Goal: Task Accomplishment & Management: Manage account settings

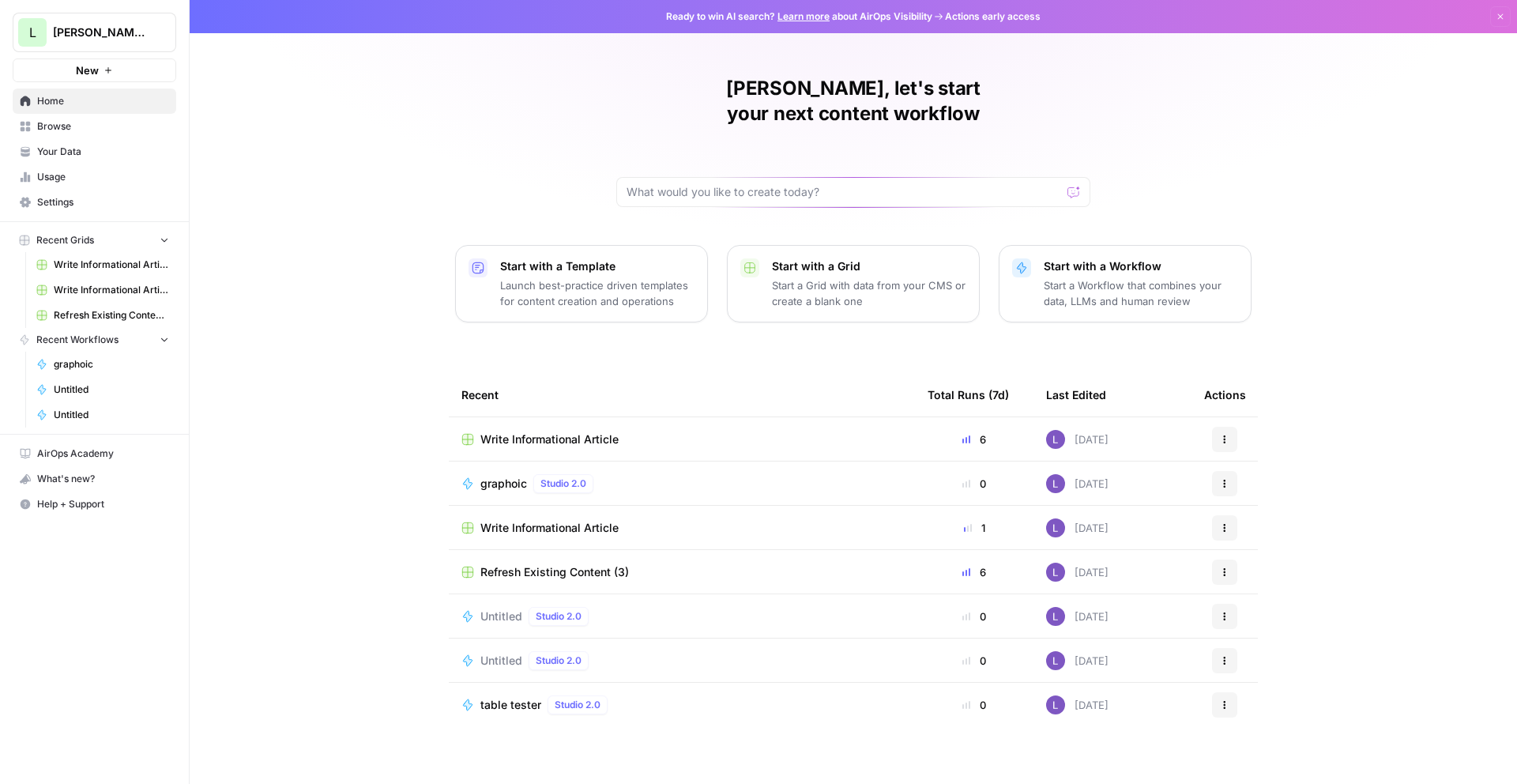
click at [63, 200] on span "Settings" at bounding box center [103, 203] width 132 height 14
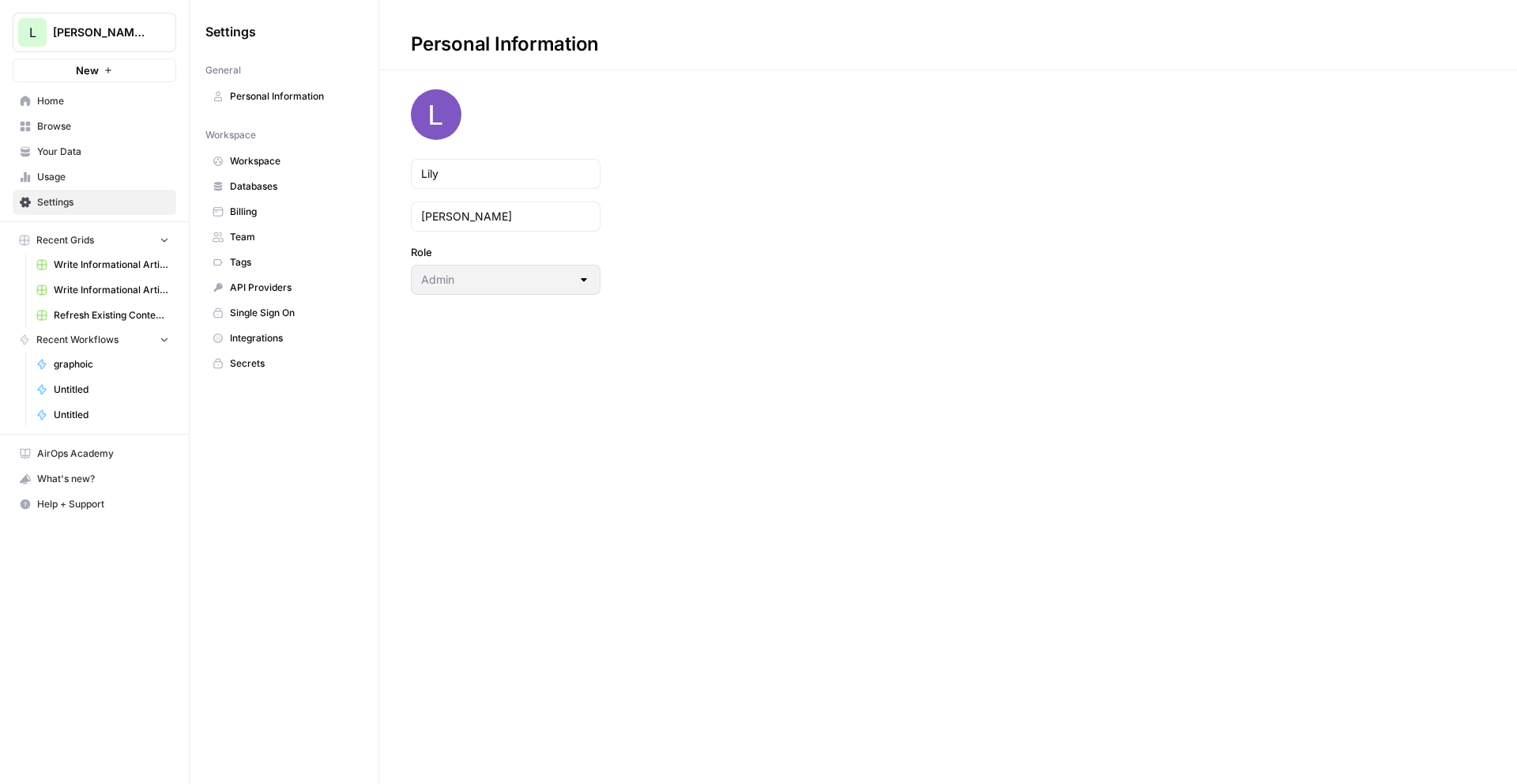
click at [261, 230] on span "Team" at bounding box center [292, 237] width 126 height 14
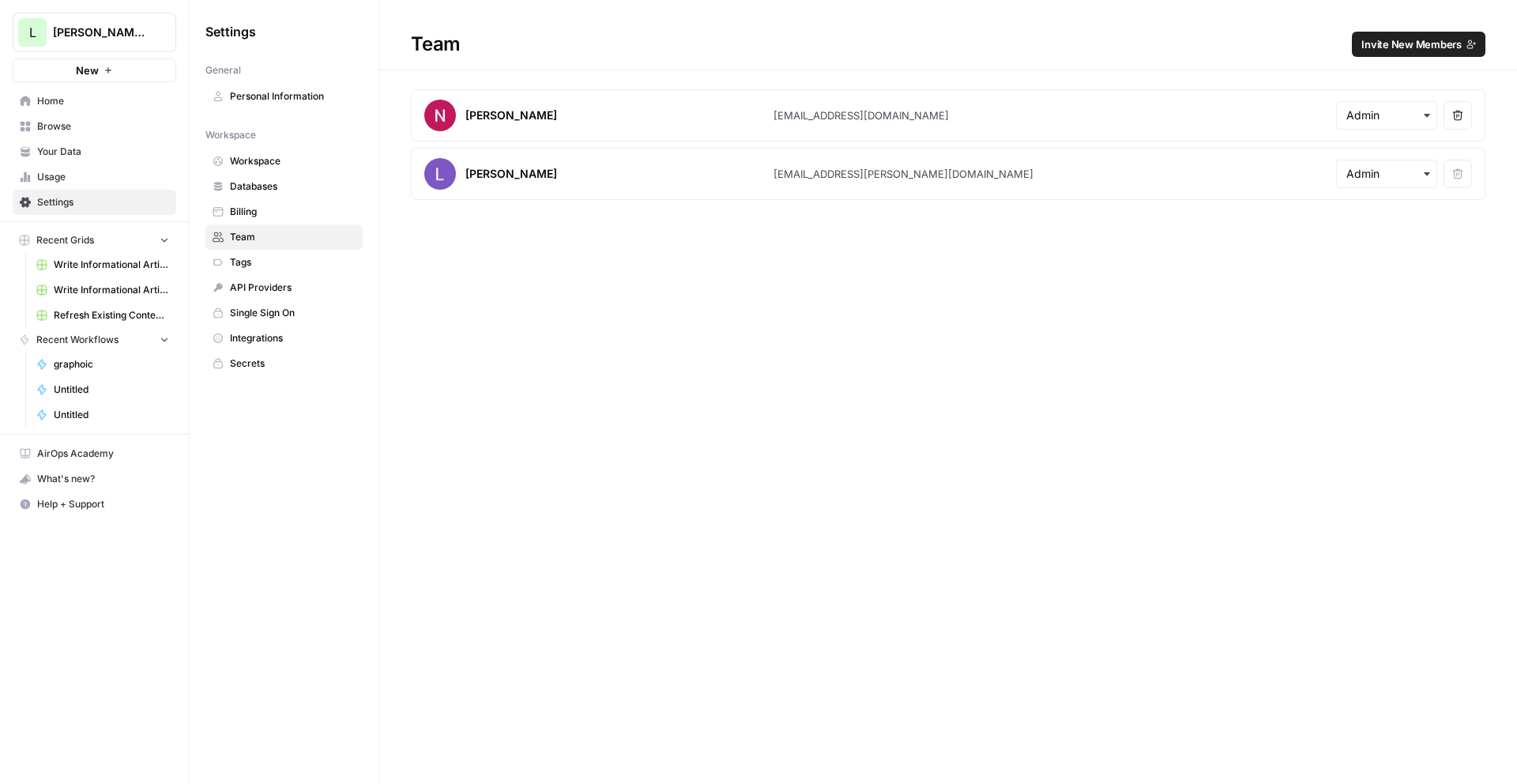
click at [89, 102] on span "Home" at bounding box center [103, 101] width 132 height 14
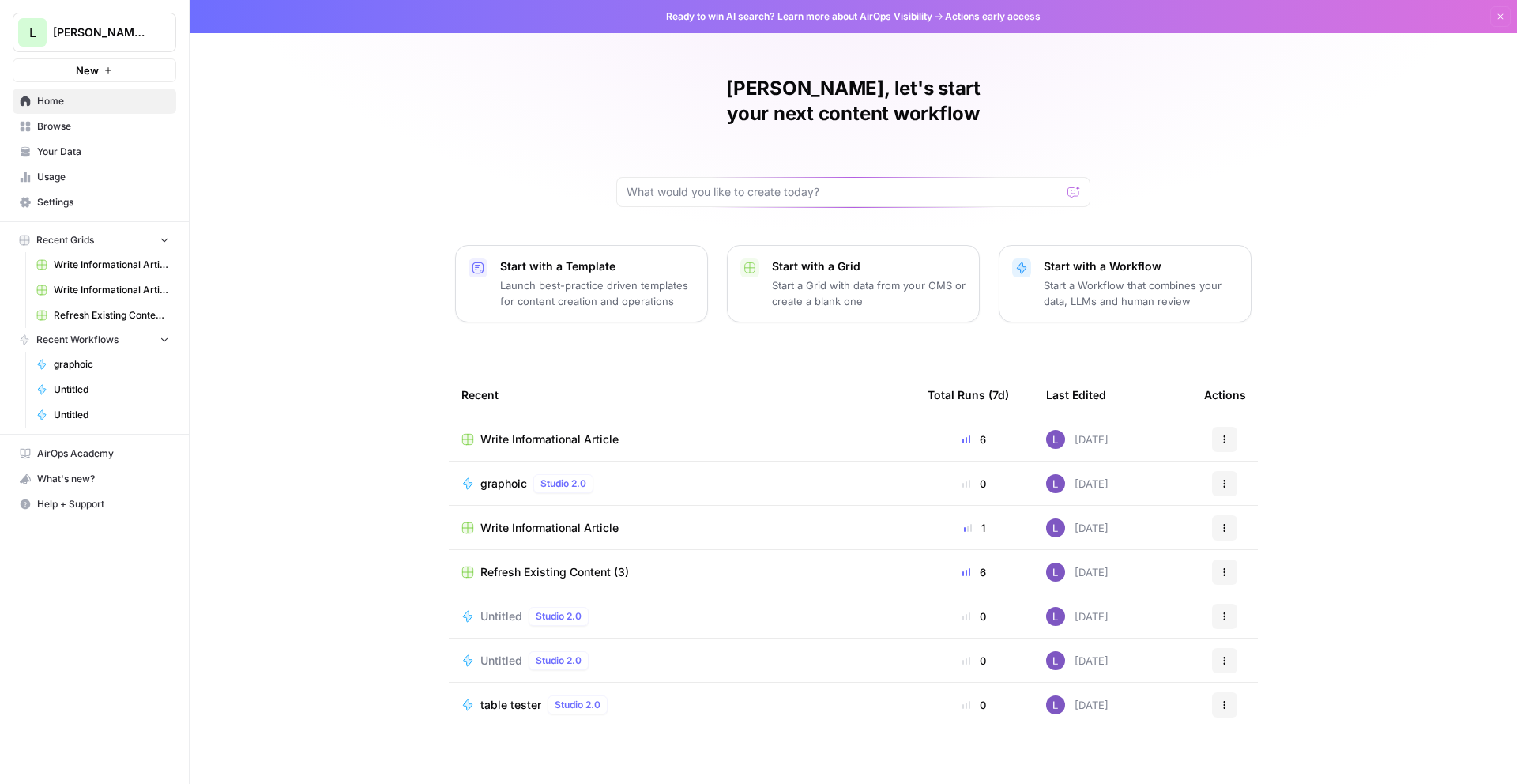
click at [34, 103] on link "Home" at bounding box center [94, 101] width 164 height 25
click at [56, 125] on span "Browse" at bounding box center [103, 127] width 132 height 14
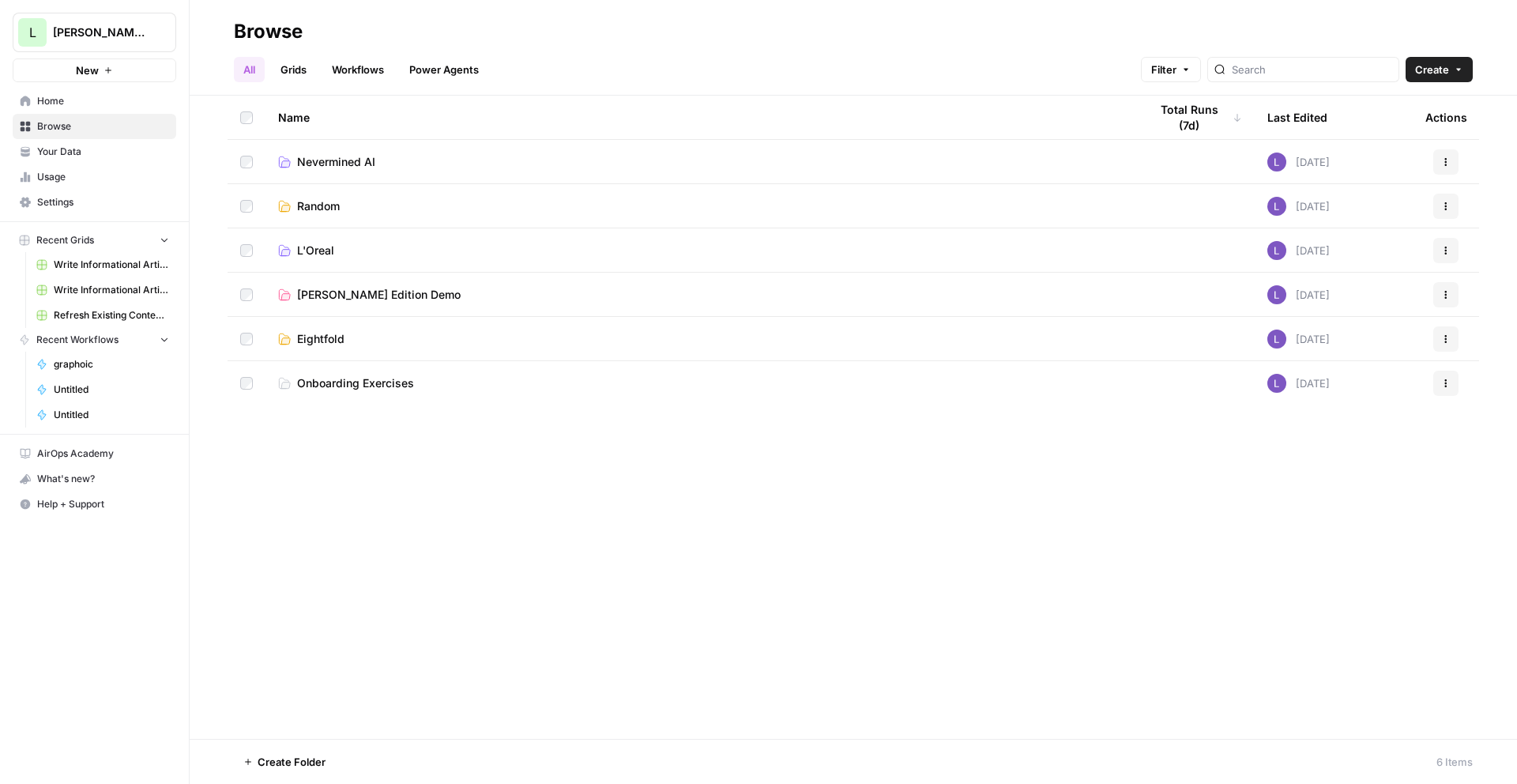
click at [352, 161] on span "Nevermined AI" at bounding box center [336, 161] width 78 height 15
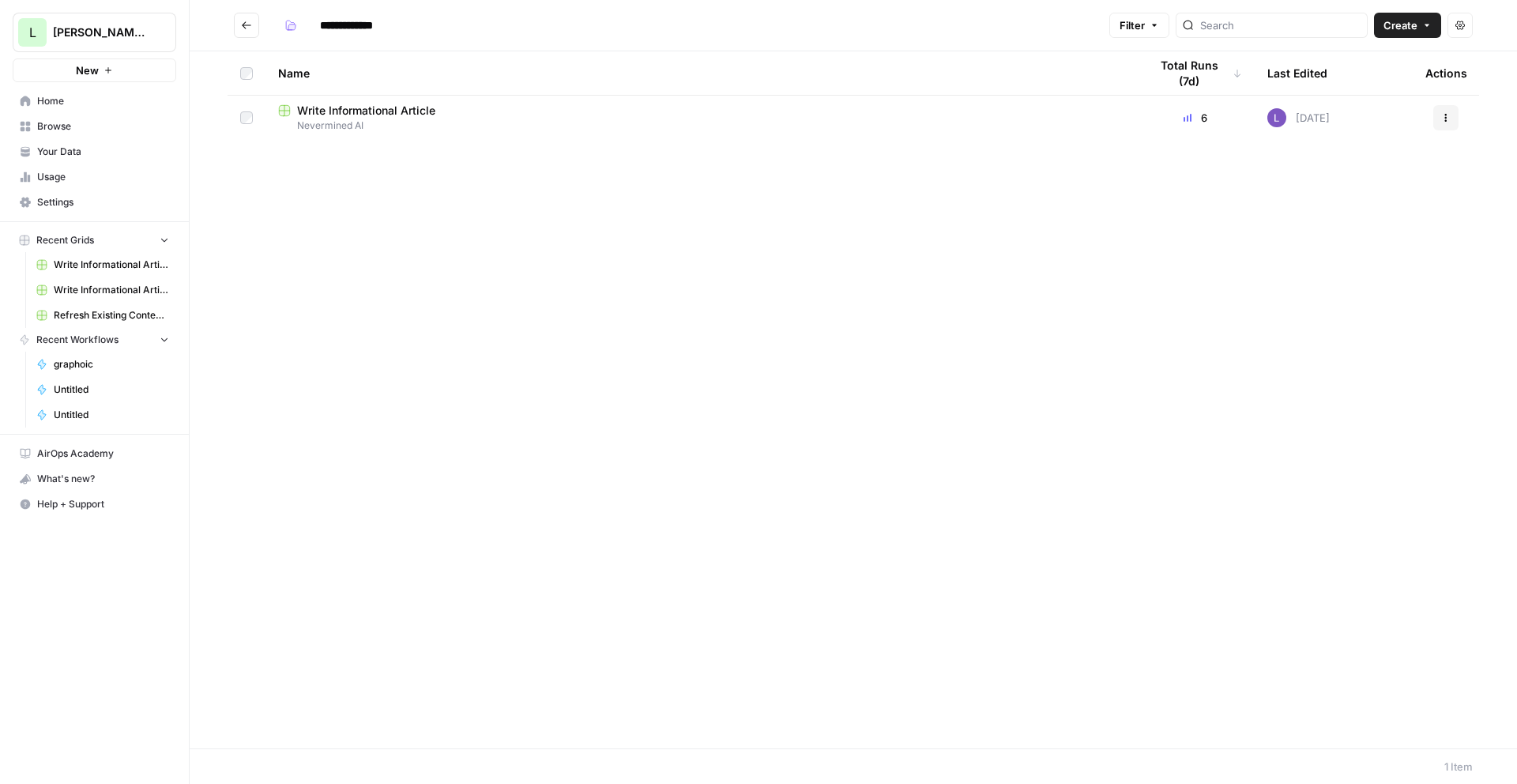
click at [401, 116] on span "Write Informational Article" at bounding box center [365, 110] width 138 height 15
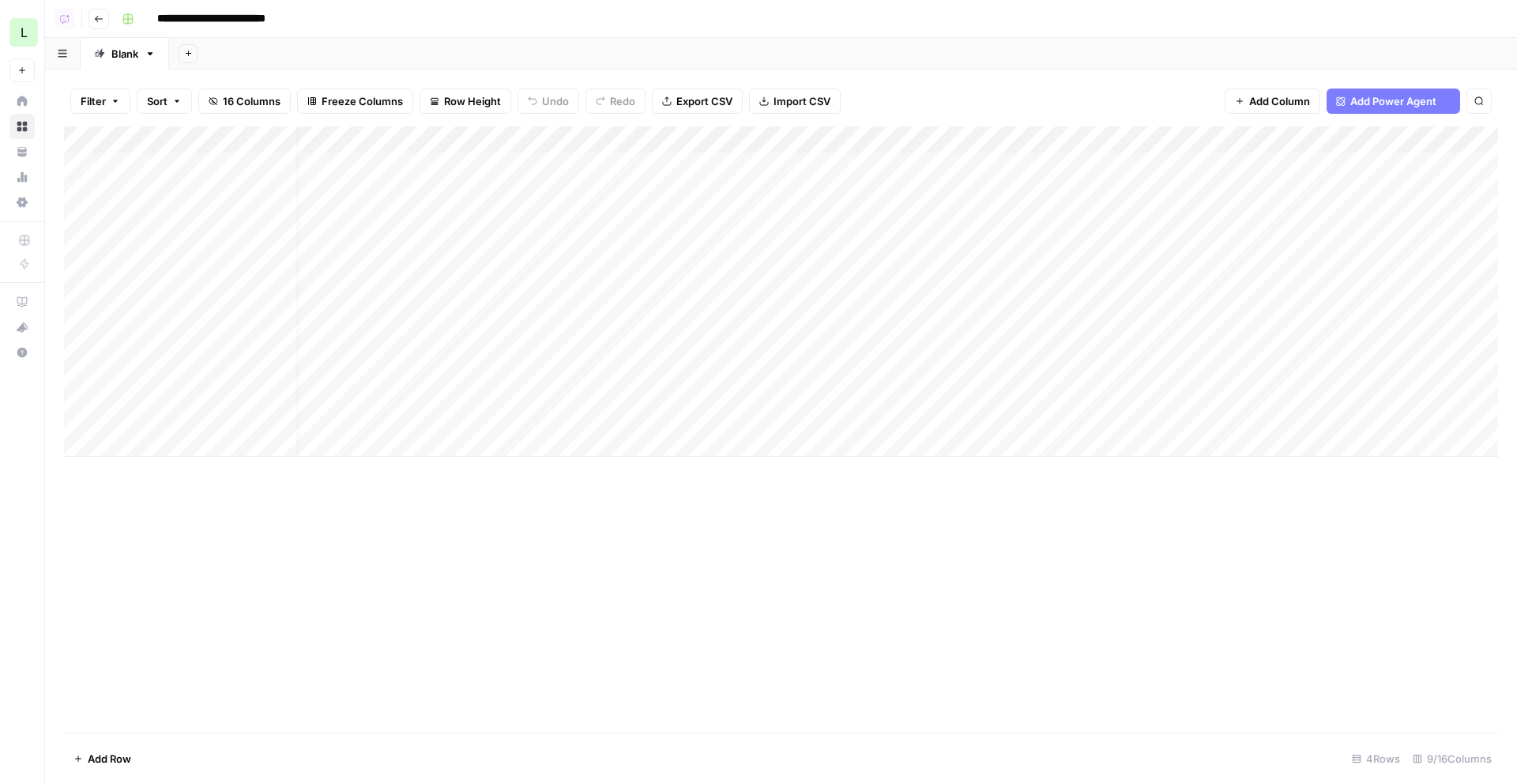
scroll to position [0, 87]
click at [672, 175] on div "Add Column" at bounding box center [782, 291] width 1435 height 330
click at [875, 252] on div "Add Column" at bounding box center [782, 291] width 1435 height 330
click at [875, 318] on div "Add Column" at bounding box center [782, 291] width 1435 height 330
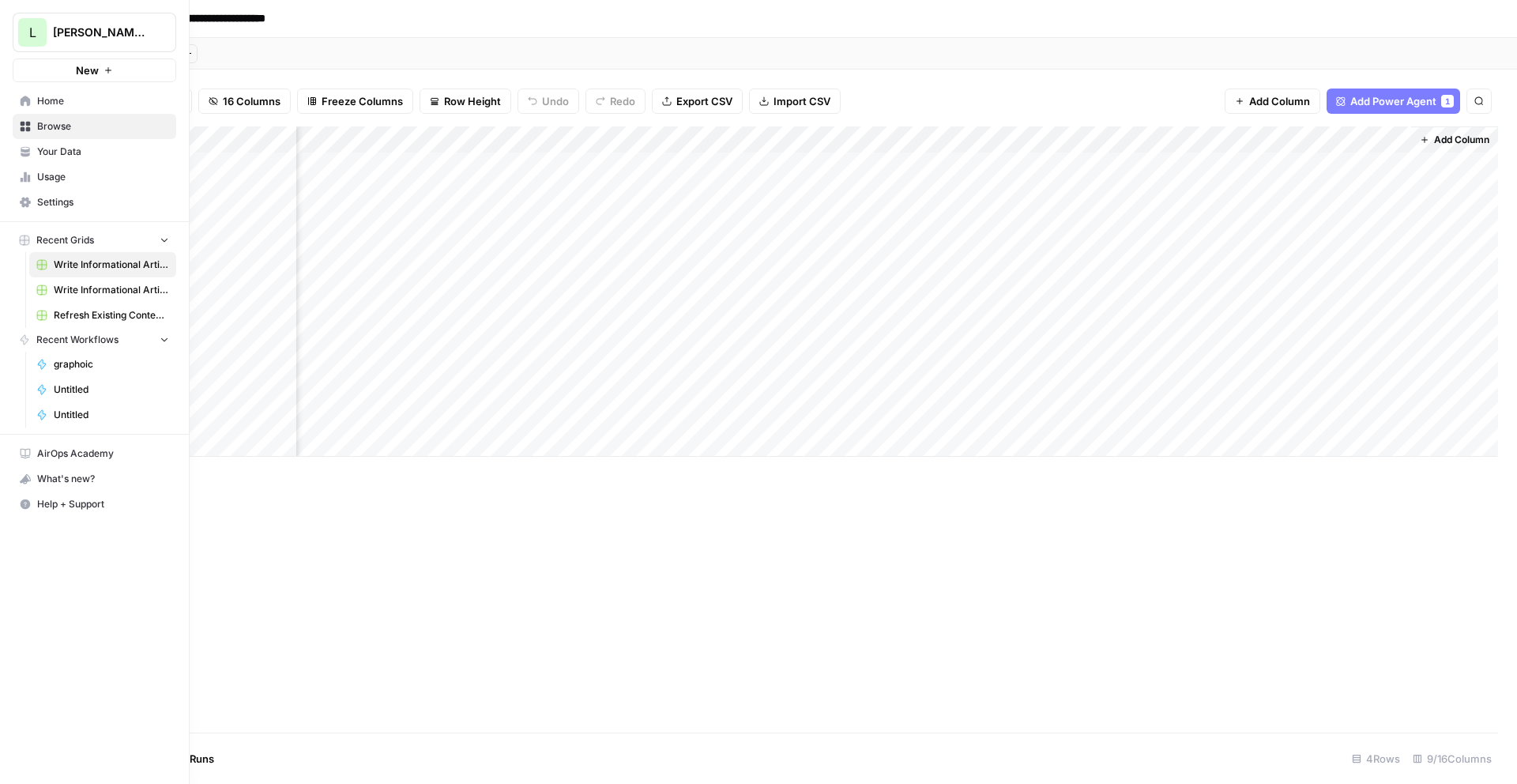
click at [55, 140] on link "Your Data" at bounding box center [94, 152] width 164 height 25
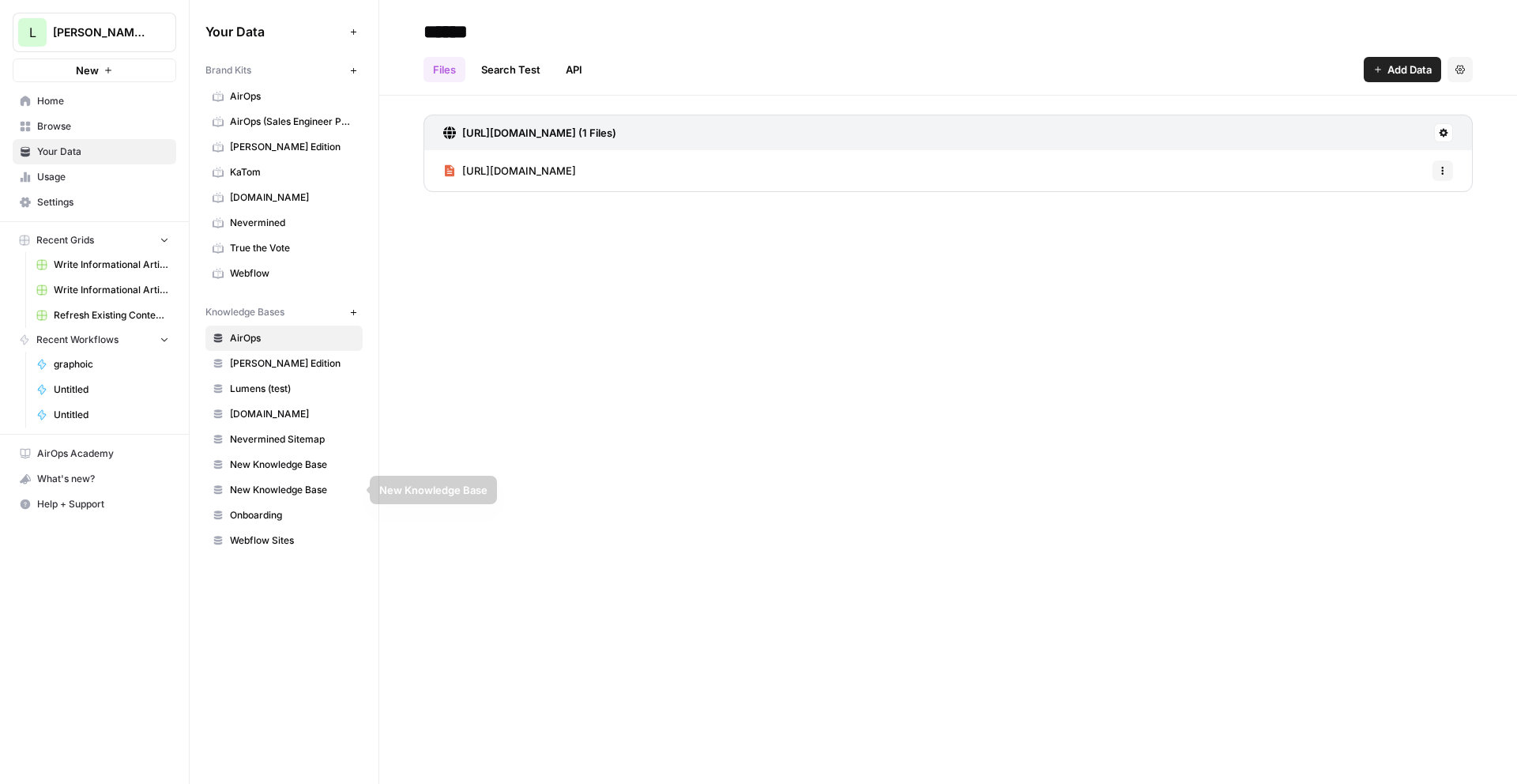
click at [285, 439] on span "Nevermined Sitemap" at bounding box center [292, 439] width 126 height 14
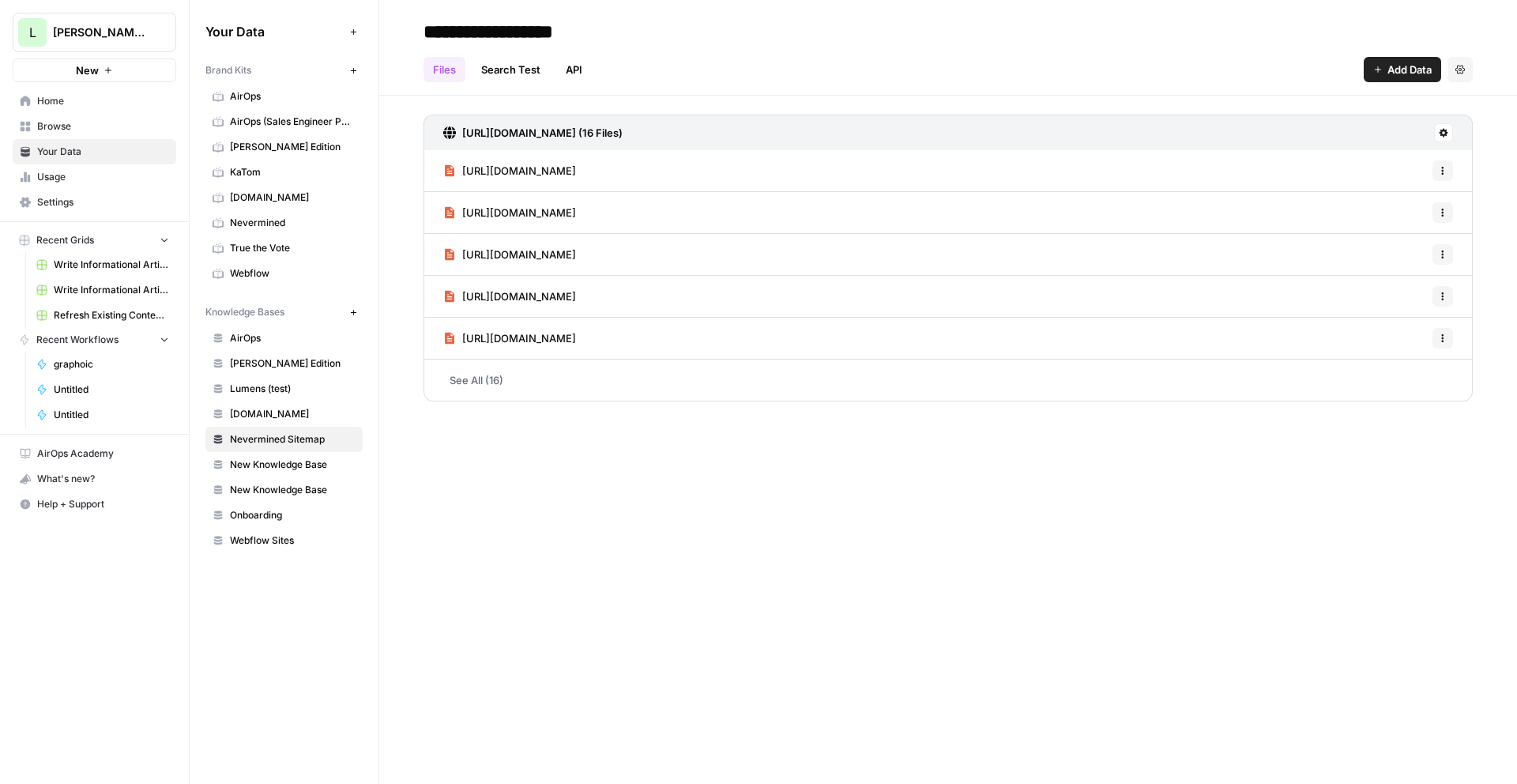
click at [72, 108] on span "Home" at bounding box center [103, 101] width 132 height 14
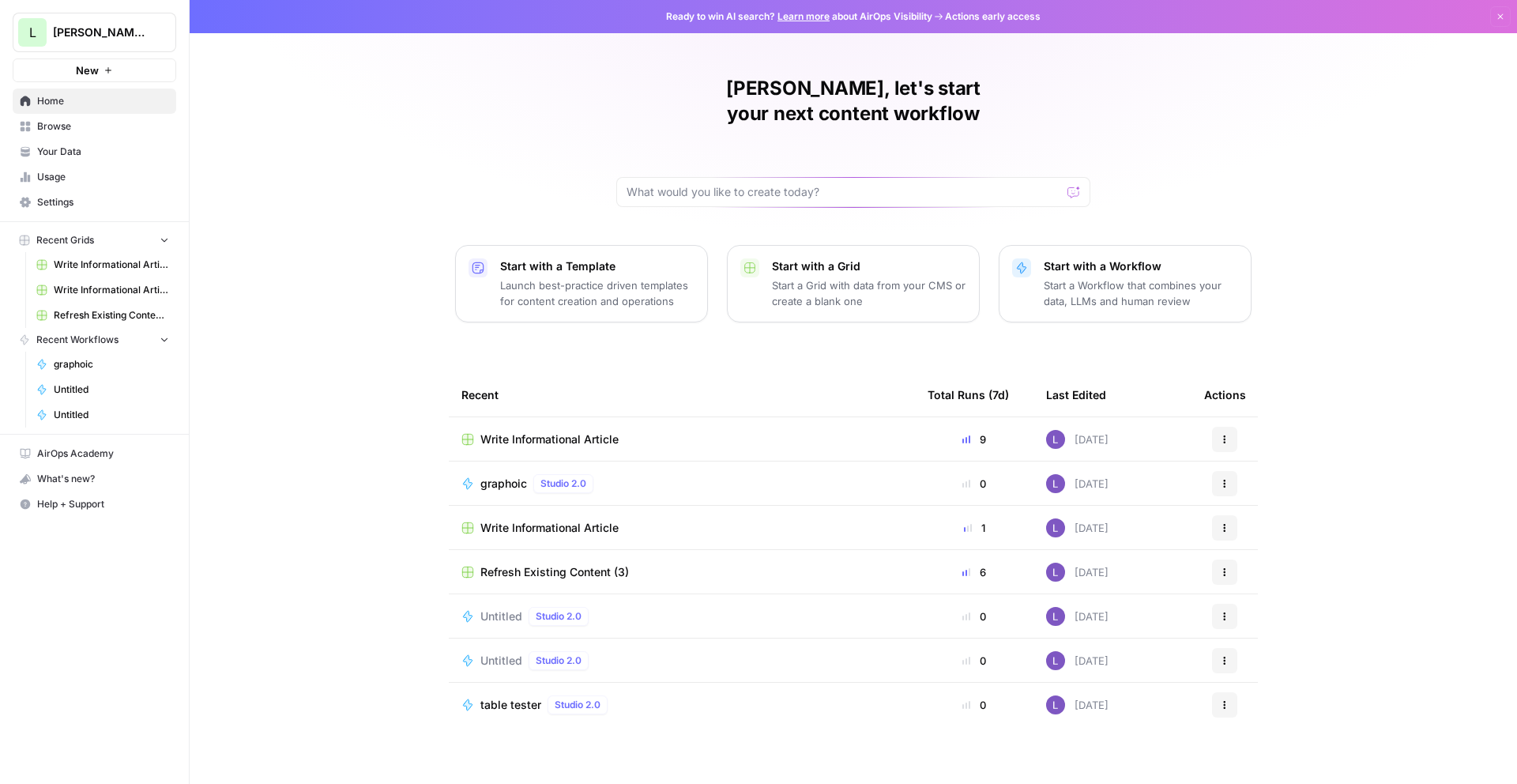
click at [74, 118] on link "Browse" at bounding box center [94, 127] width 164 height 25
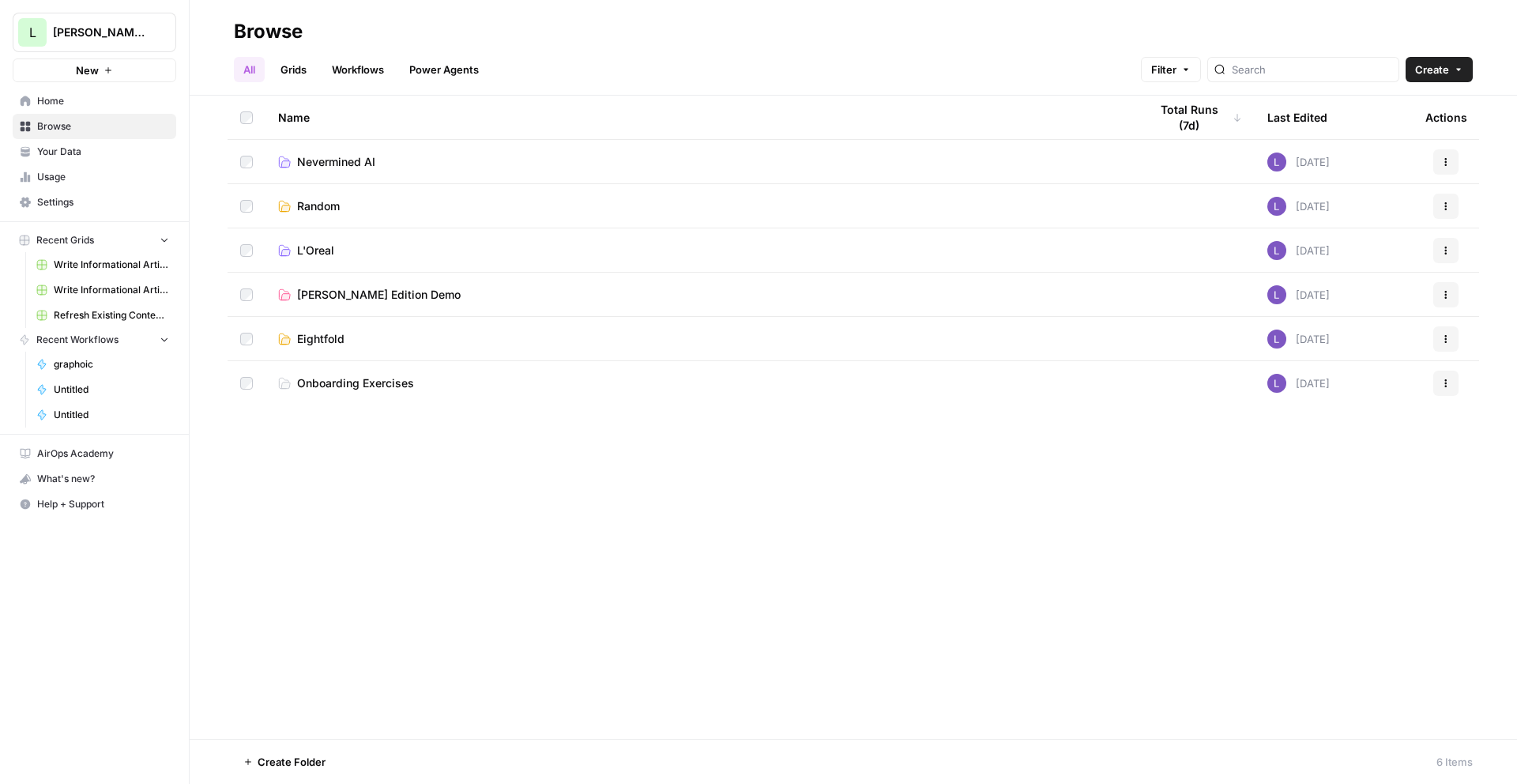
click at [337, 156] on span "Nevermined AI" at bounding box center [336, 161] width 78 height 15
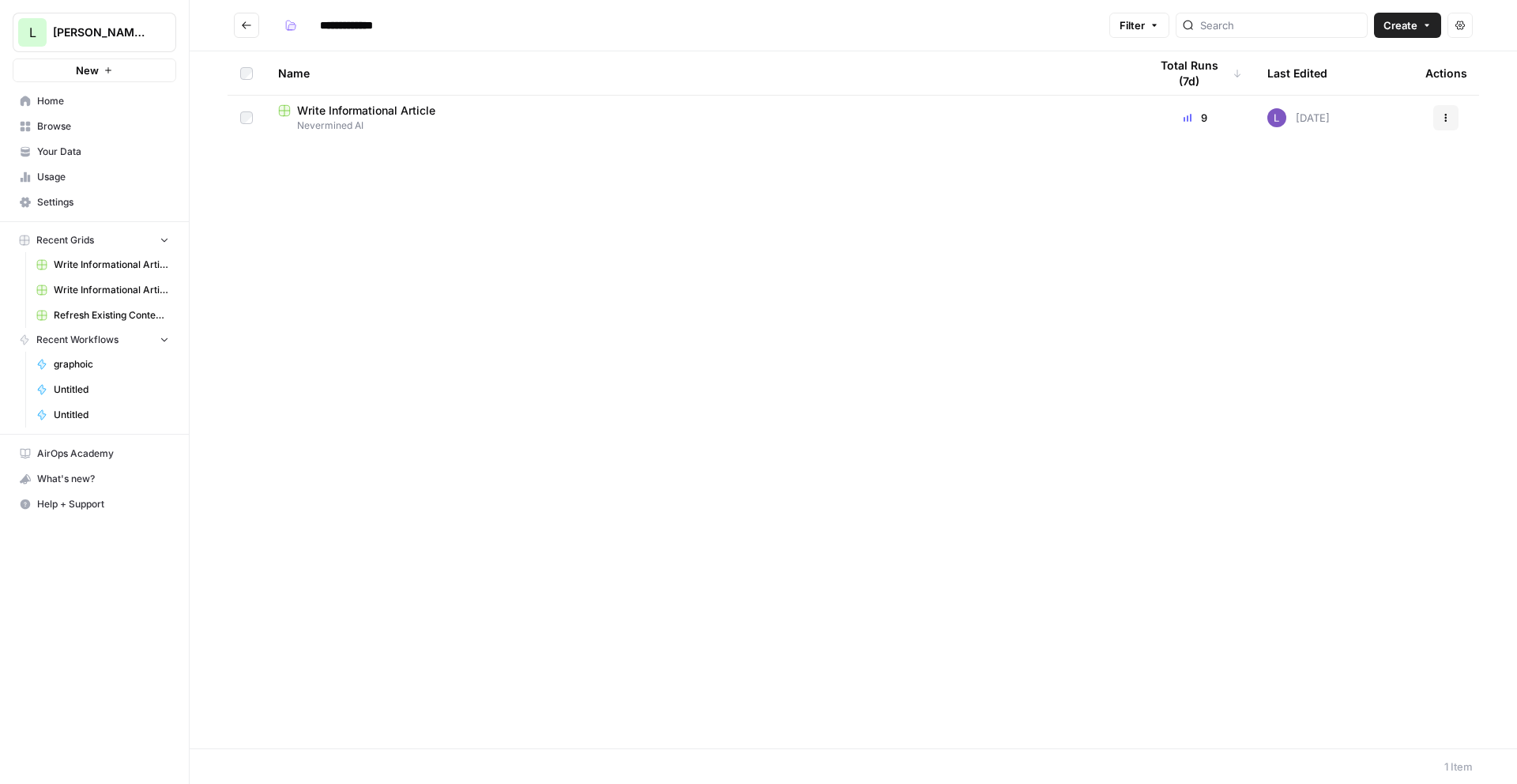
click at [398, 111] on span "Write Informational Article" at bounding box center [365, 110] width 138 height 15
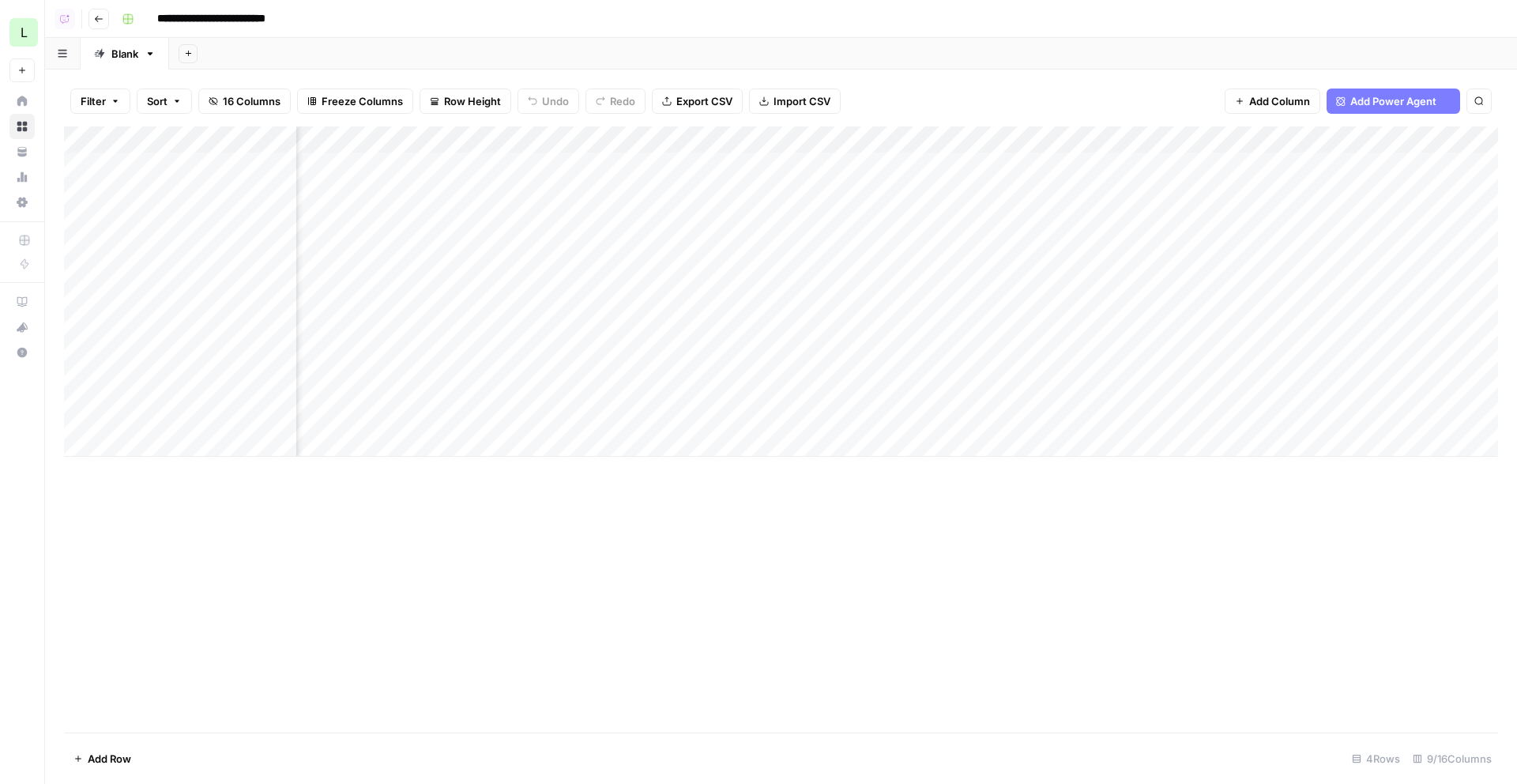
scroll to position [0, 282]
click at [1183, 244] on div "Add Column" at bounding box center [782, 291] width 1435 height 330
click at [1183, 333] on div "Add Column" at bounding box center [782, 291] width 1435 height 330
click at [1232, 228] on div "Add Column" at bounding box center [782, 291] width 1435 height 330
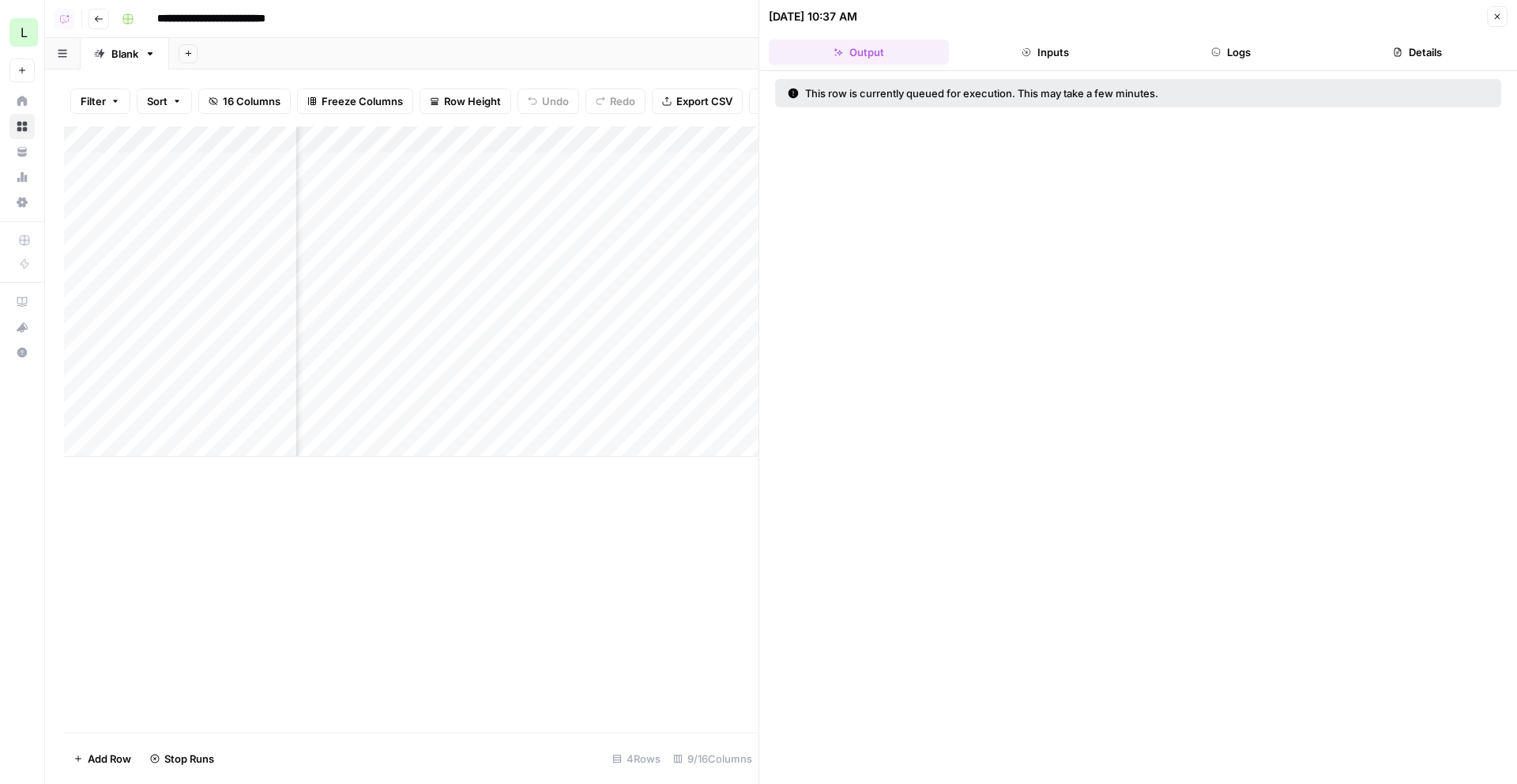
click at [1255, 54] on button "Logs" at bounding box center [1231, 52] width 180 height 25
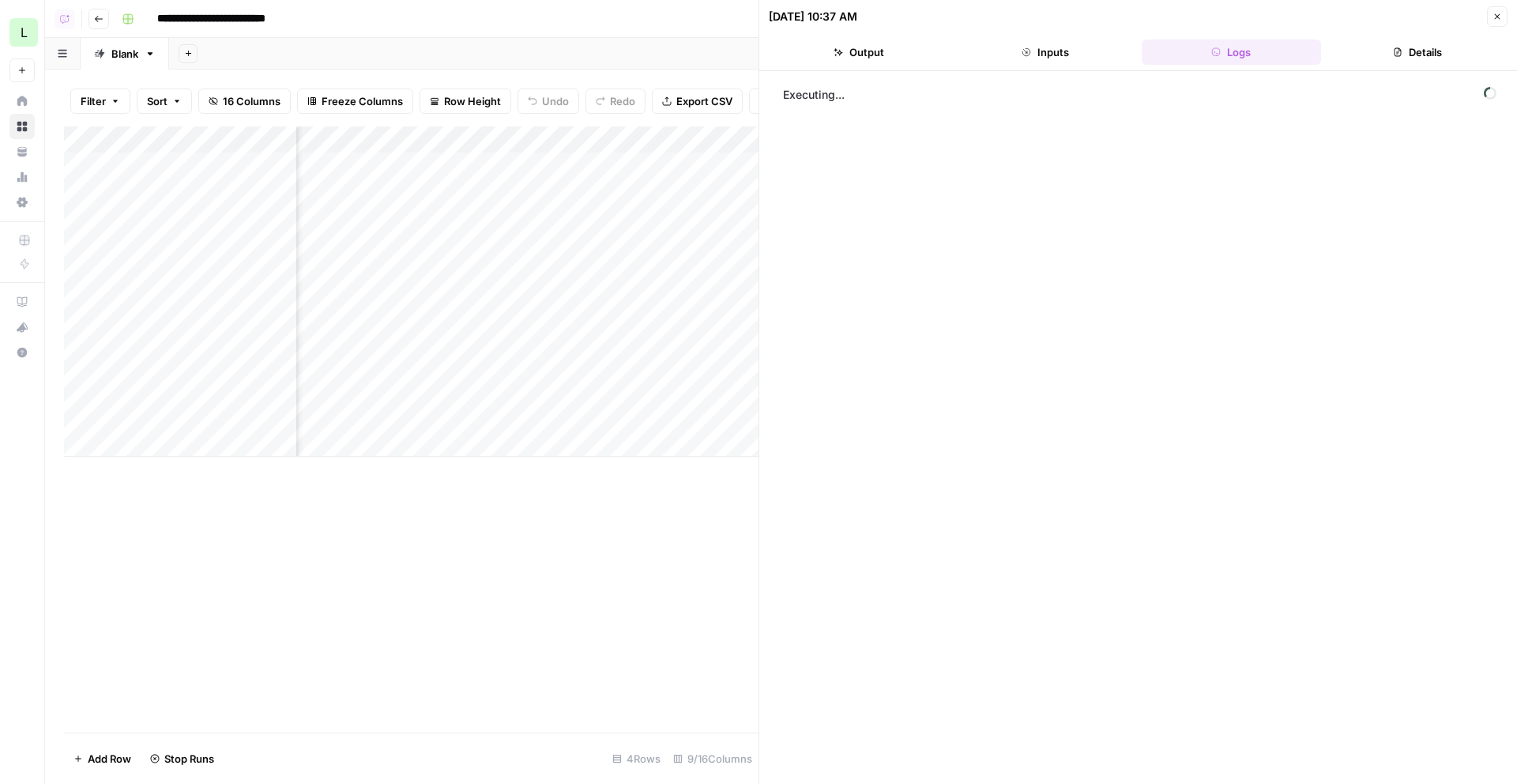
click at [1387, 55] on button "Details" at bounding box center [1417, 52] width 180 height 25
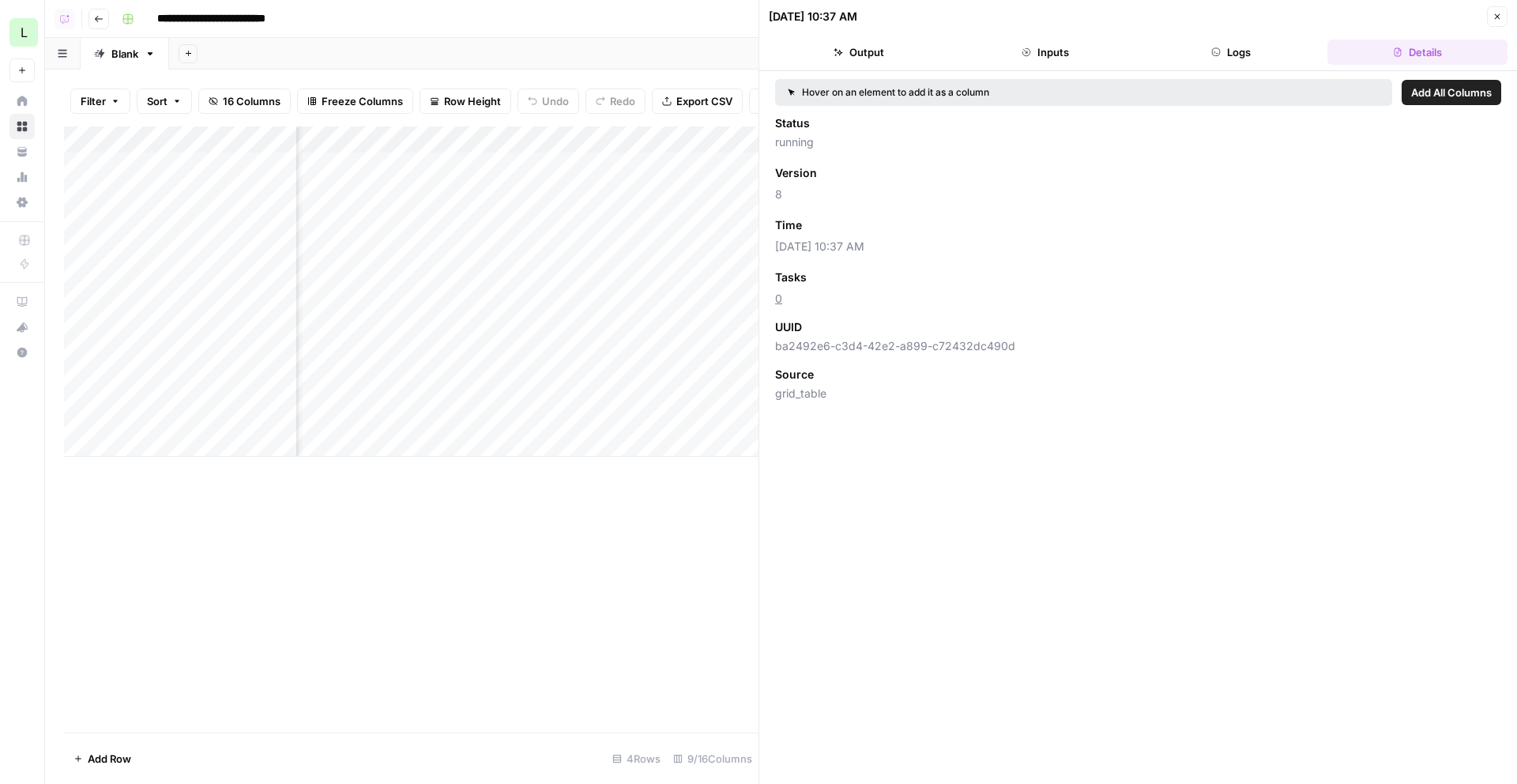
click at [1266, 48] on button "Logs" at bounding box center [1231, 52] width 180 height 25
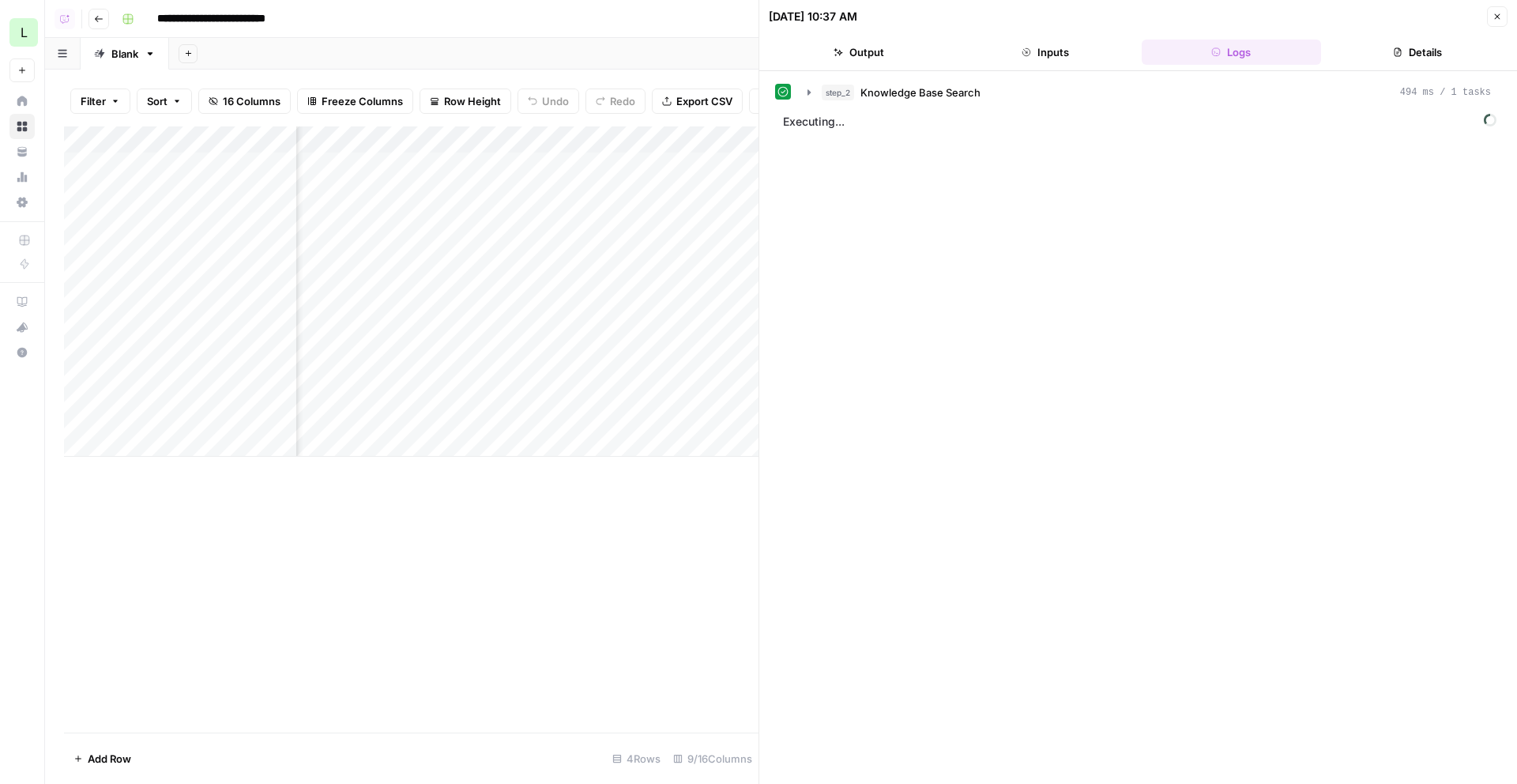
click at [1498, 17] on icon "button" at bounding box center [1498, 17] width 5 height 5
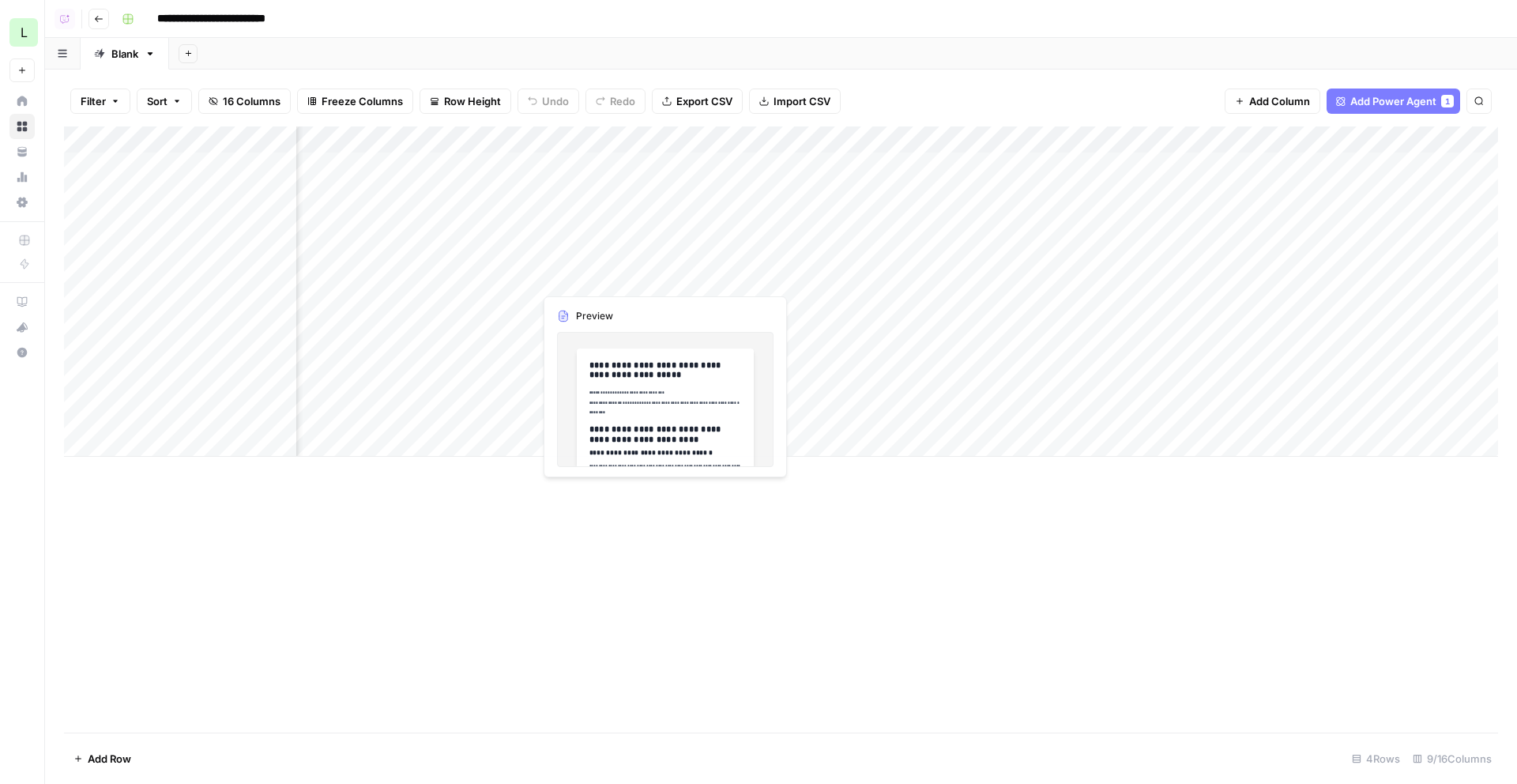
scroll to position [0, 282]
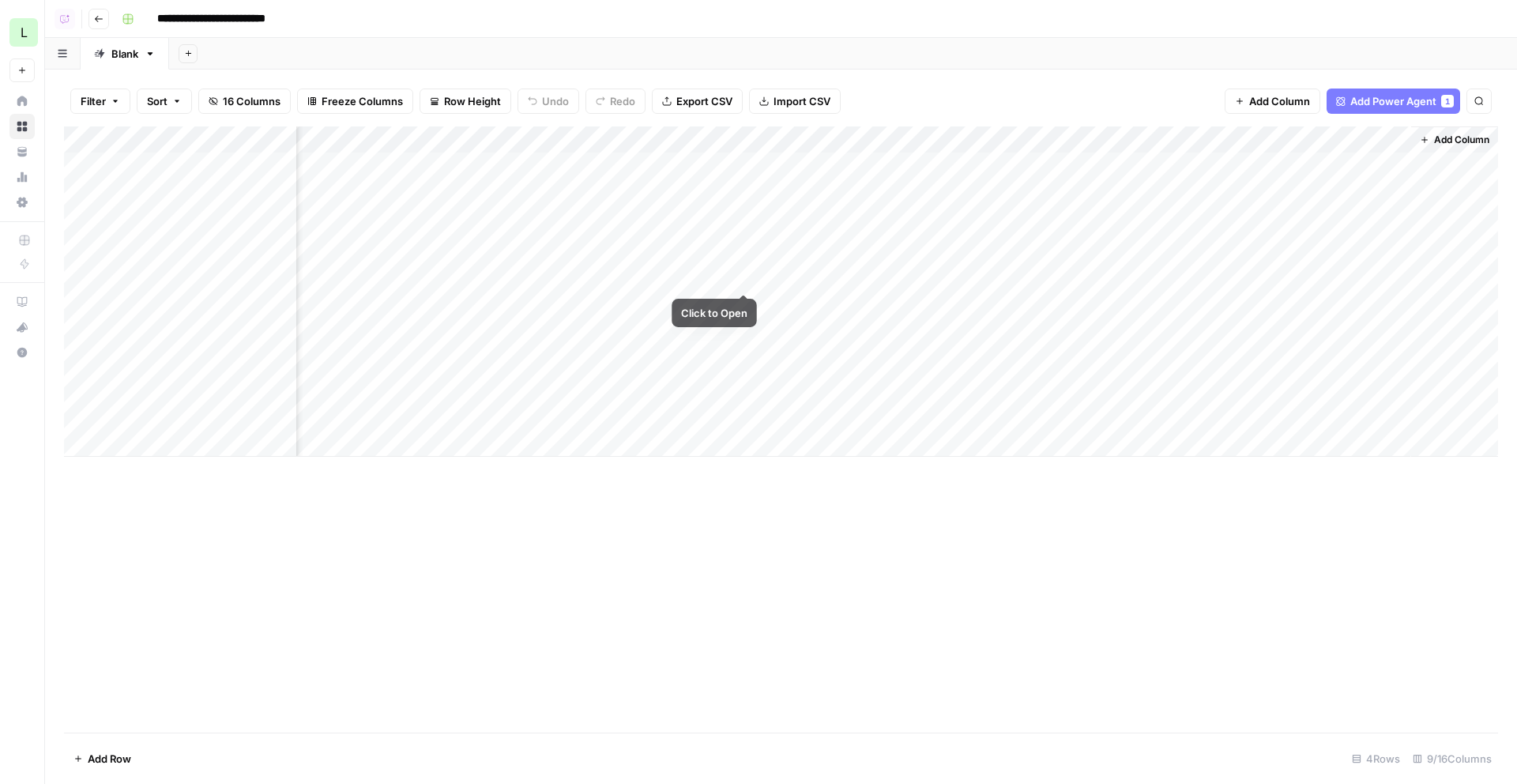
click at [855, 242] on div "Add Column" at bounding box center [782, 291] width 1435 height 330
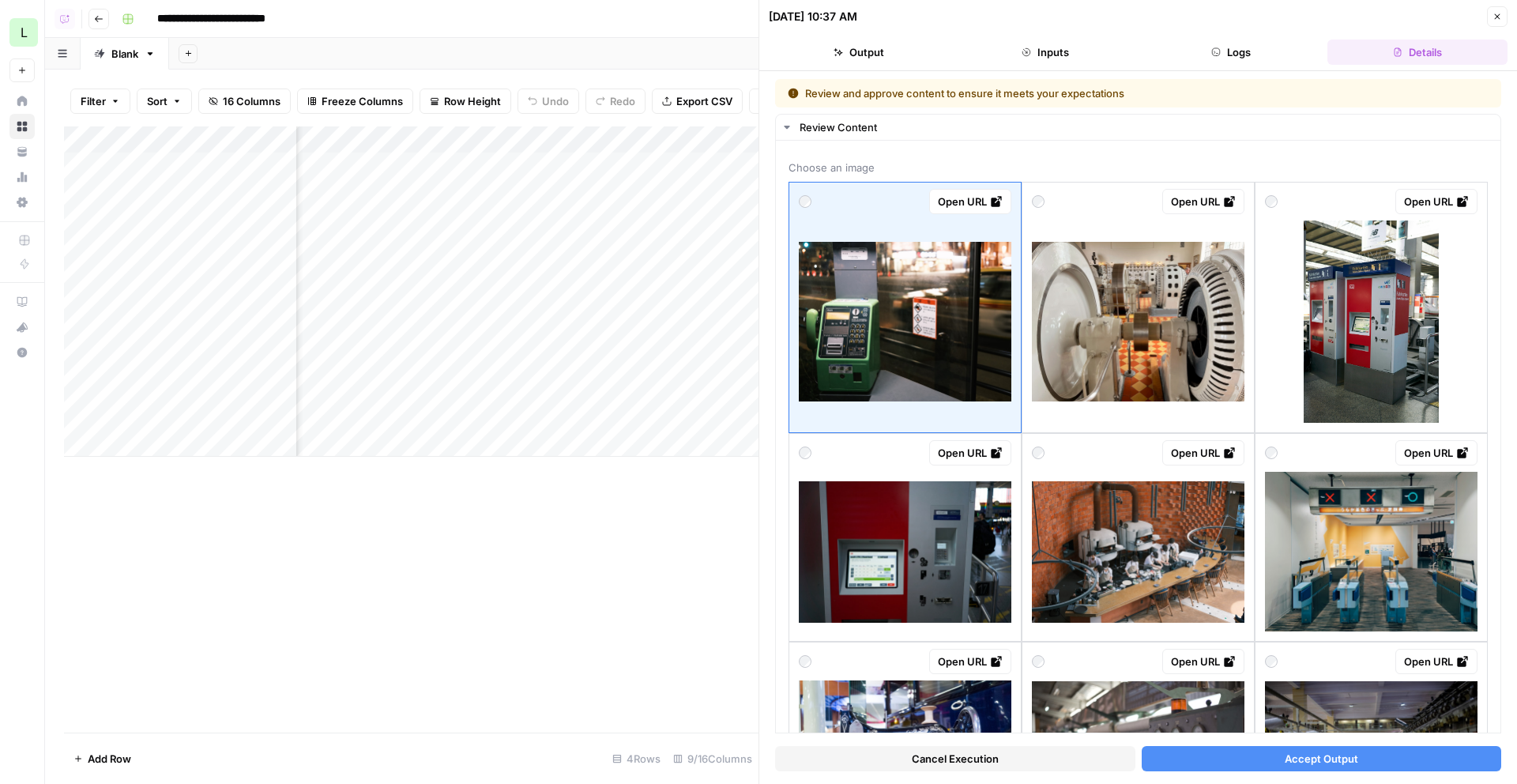
scroll to position [0, 535]
click at [1248, 766] on button "Accept Output" at bounding box center [1322, 759] width 360 height 25
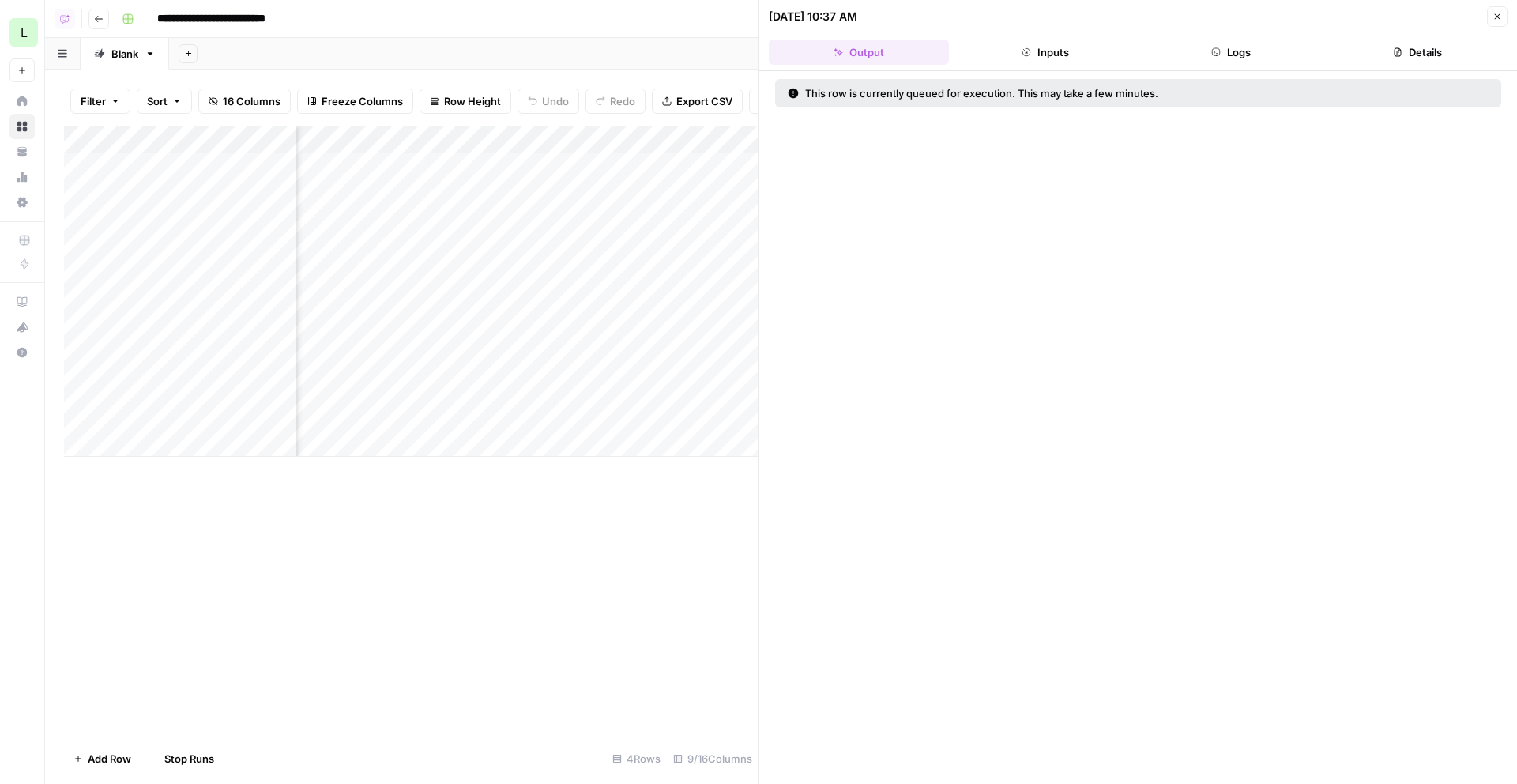
click at [614, 334] on div "Add Column" at bounding box center [412, 291] width 695 height 330
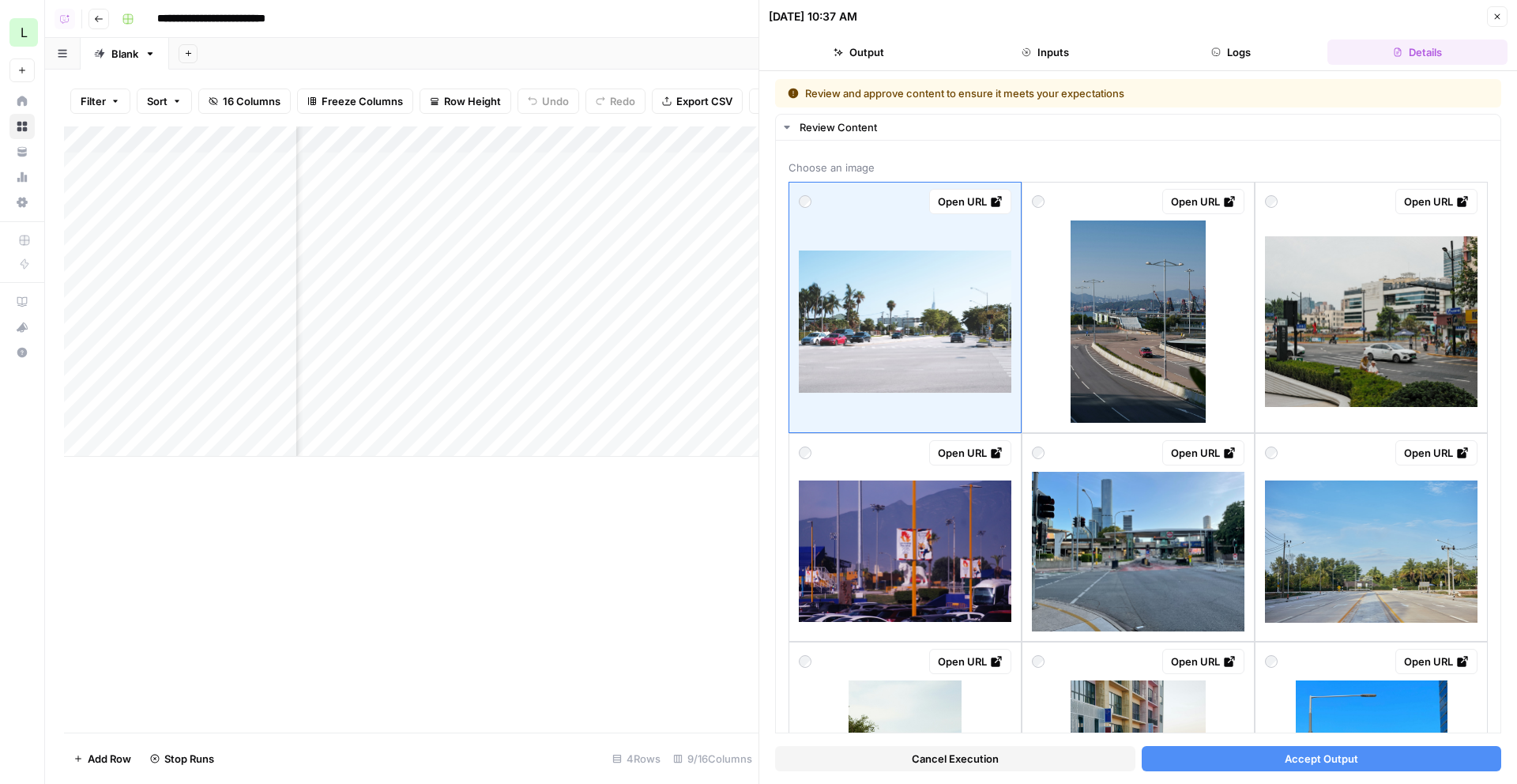
click at [1296, 772] on div "Cancel Execution Accept Output" at bounding box center [1138, 754] width 726 height 43
click at [1301, 753] on span "Accept Output" at bounding box center [1322, 758] width 73 height 15
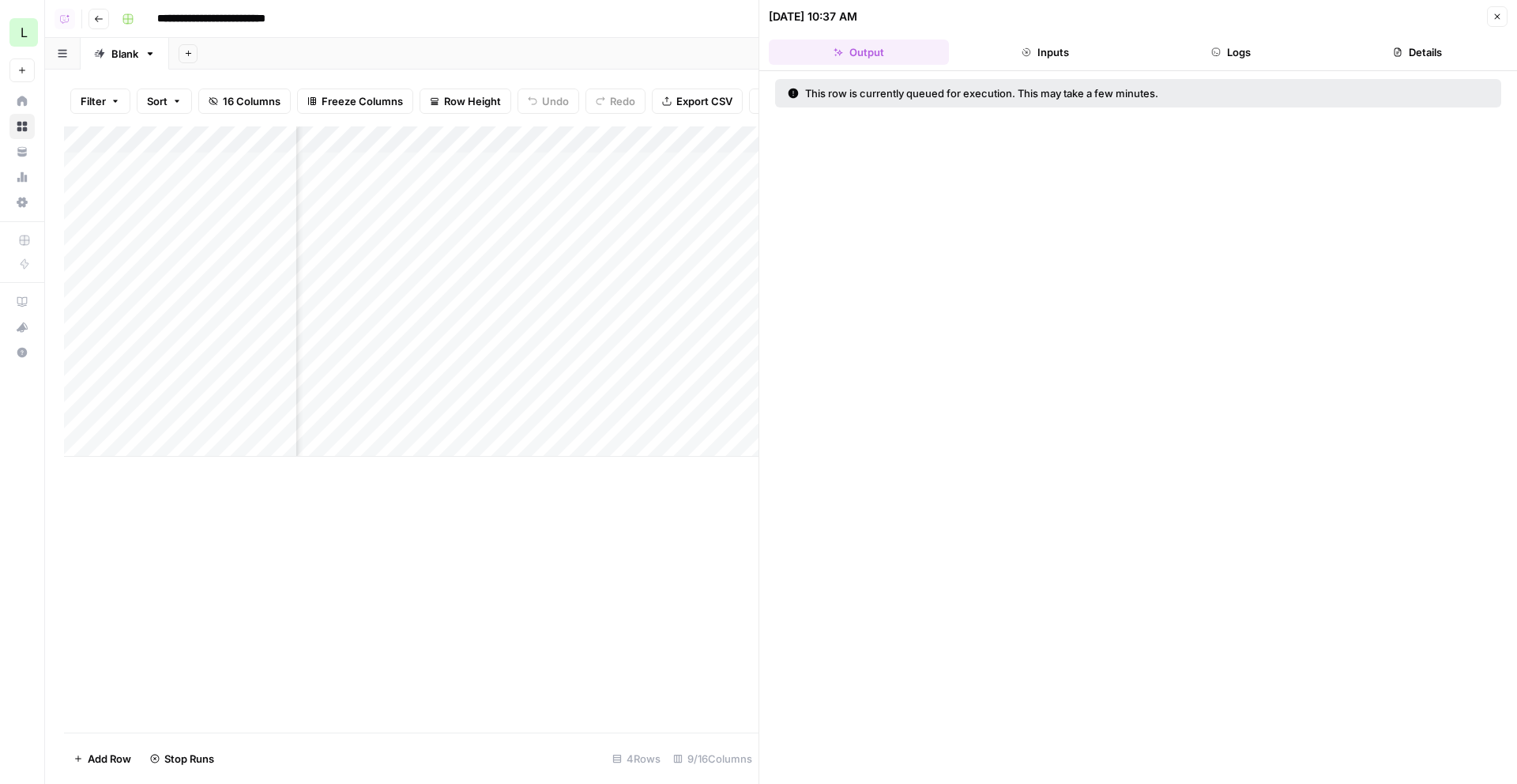
click at [1493, 31] on header "08/15/25 at 10:37 AM Close Output Inputs Logs Details" at bounding box center [1139, 35] width 758 height 71
click at [1495, 27] on header "08/15/25 at 10:37 AM Close Output Inputs Logs Details" at bounding box center [1139, 35] width 758 height 71
click at [1495, 9] on button "Close" at bounding box center [1497, 16] width 21 height 21
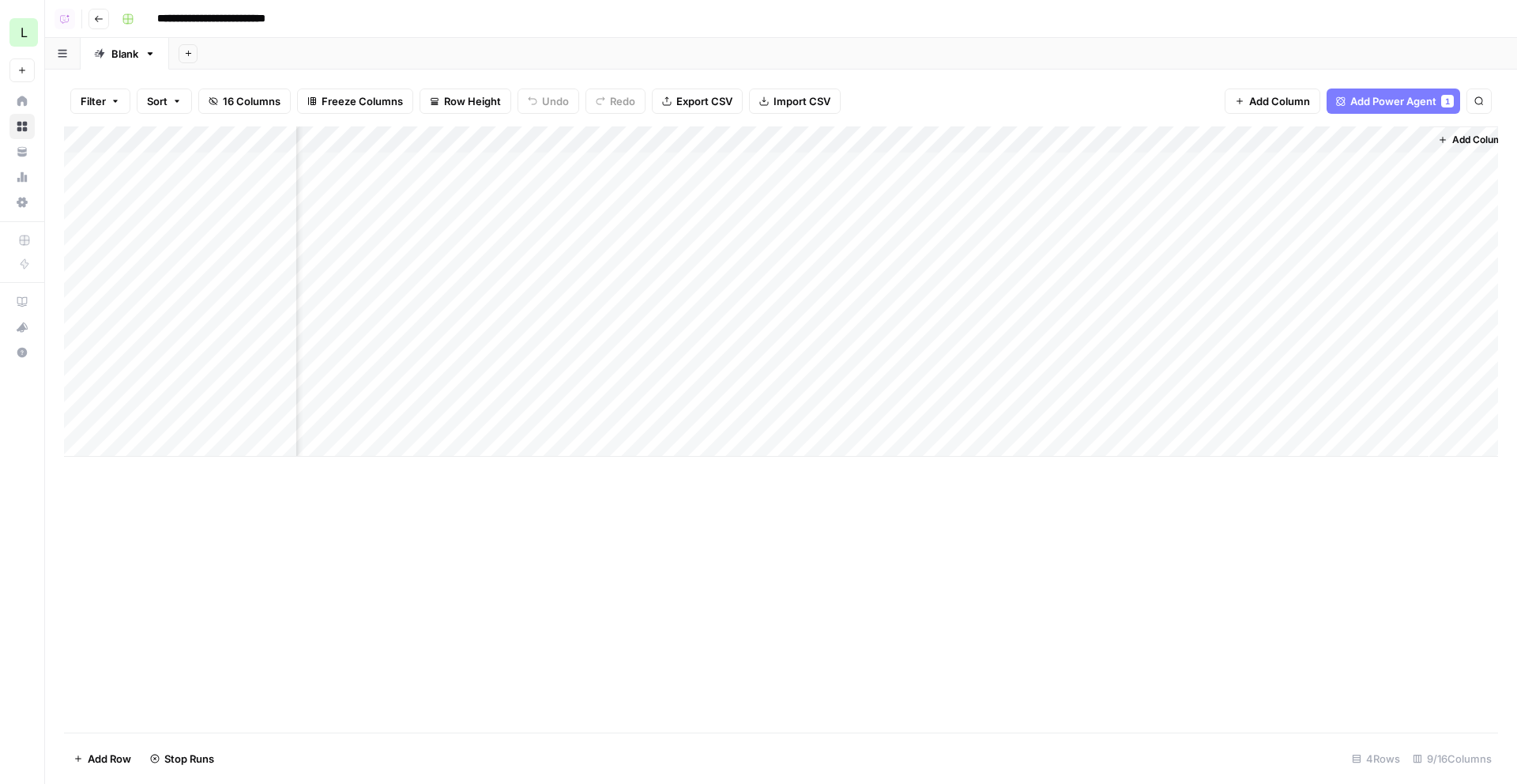
scroll to position [0, 282]
drag, startPoint x: 1270, startPoint y: 137, endPoint x: 1335, endPoint y: 133, distance: 65.1
click at [1335, 133] on div "Add Column" at bounding box center [782, 291] width 1435 height 330
click at [667, 162] on div "Add Column" at bounding box center [782, 291] width 1435 height 330
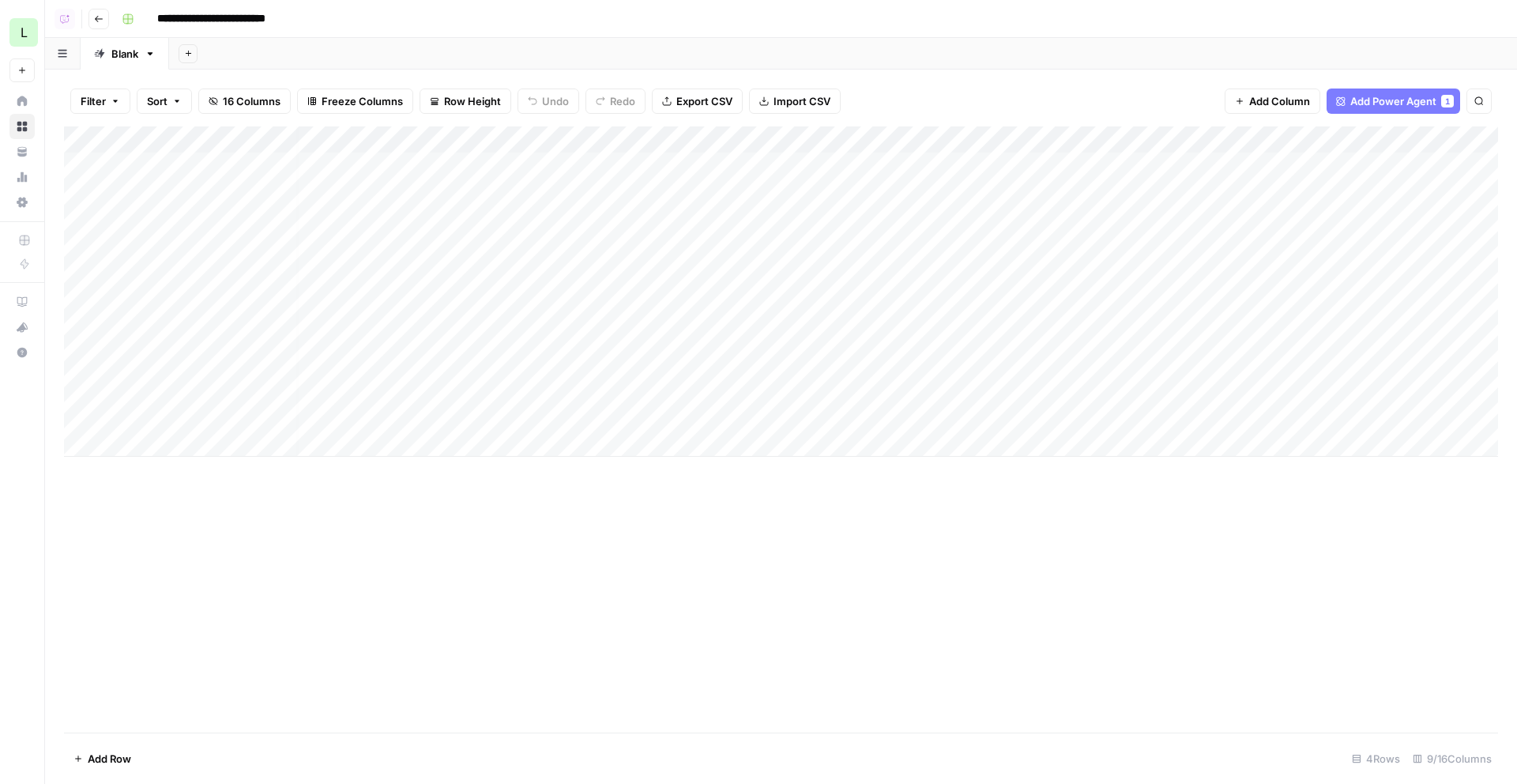
click at [1021, 231] on div "Add Column" at bounding box center [782, 291] width 1435 height 330
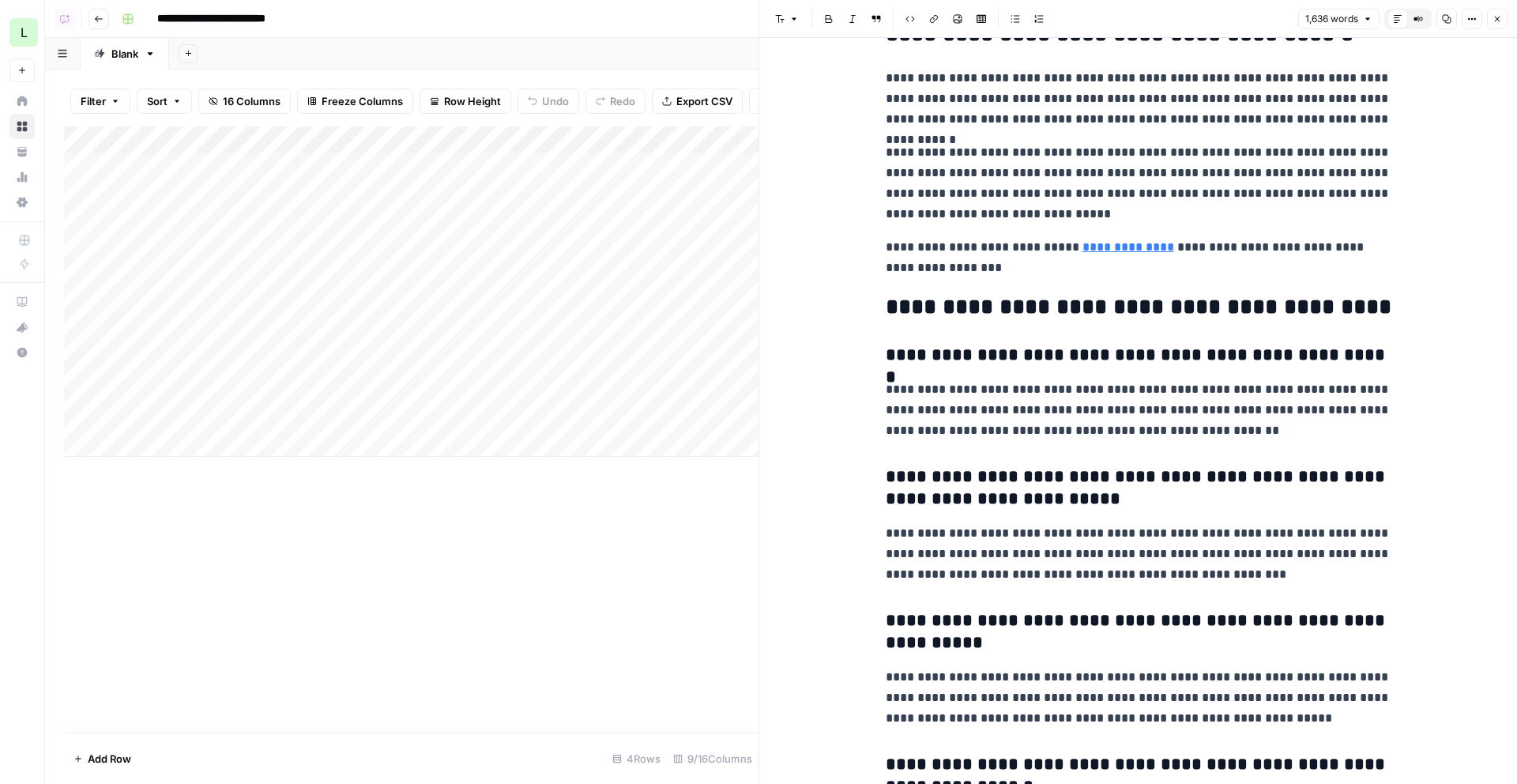
scroll to position [5156, 0]
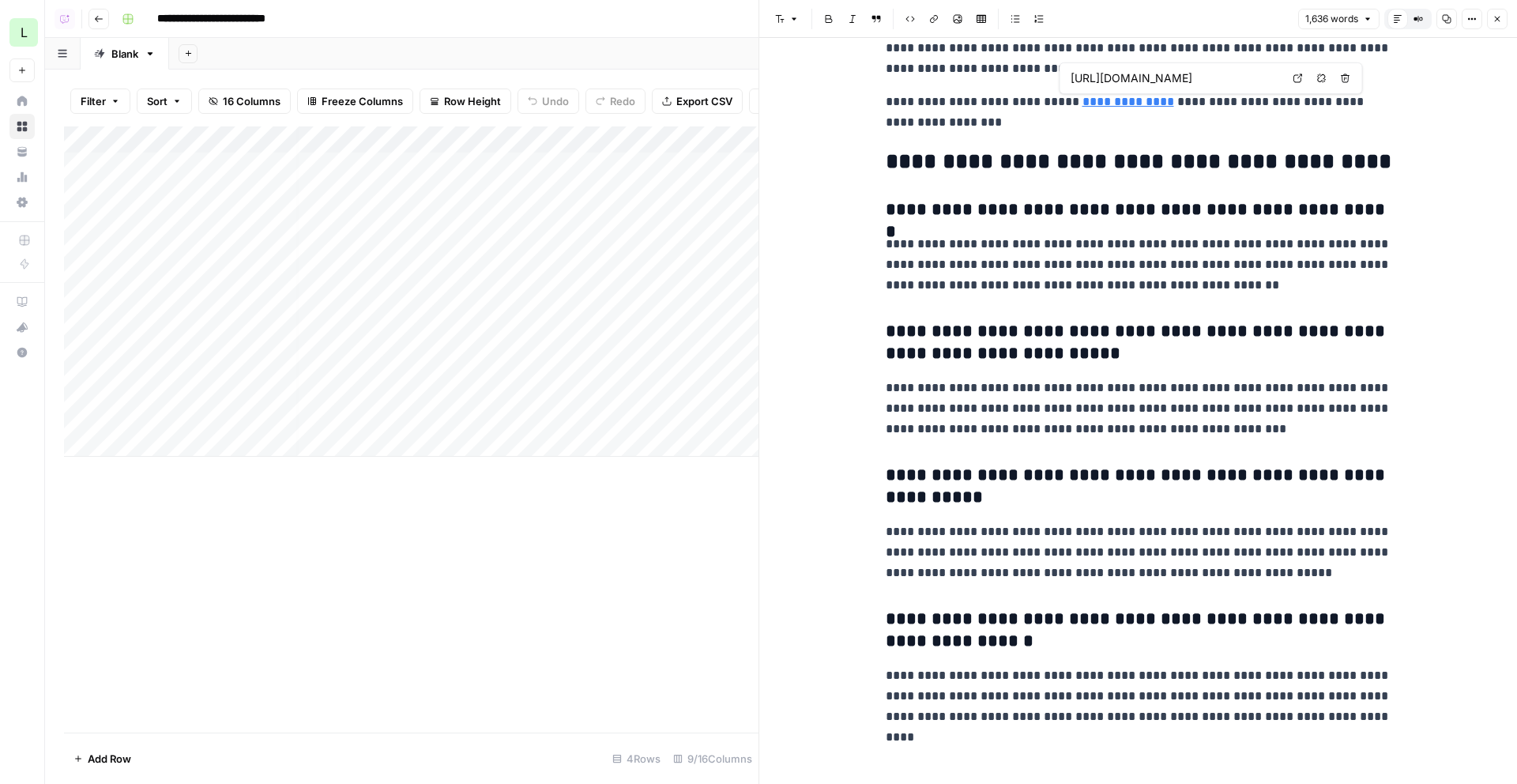
click at [1111, 103] on link "**********" at bounding box center [1128, 101] width 91 height 12
click at [1498, 14] on icon "button" at bounding box center [1497, 19] width 9 height 9
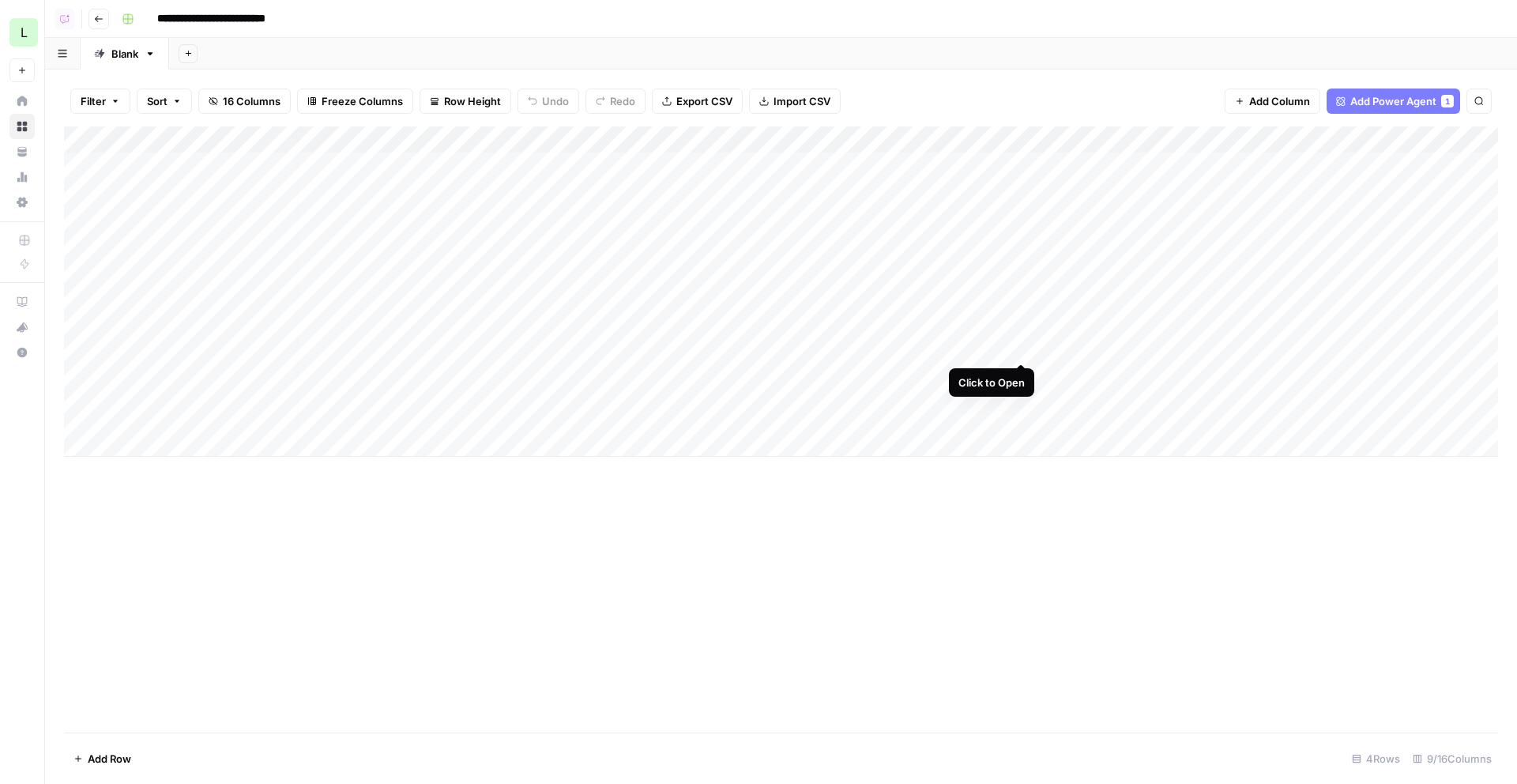
click at [1024, 304] on div "Add Column" at bounding box center [782, 291] width 1435 height 330
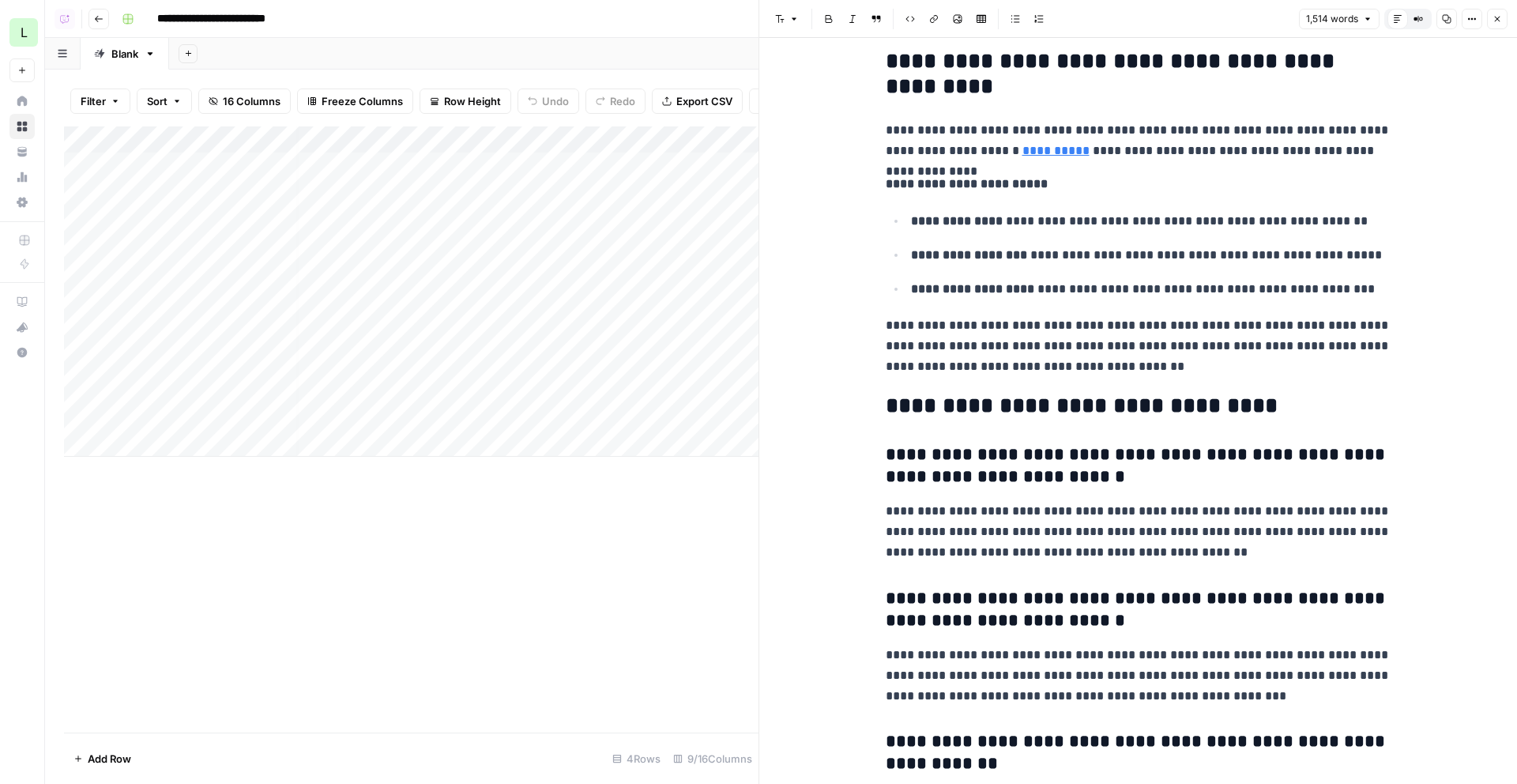
scroll to position [4537, 0]
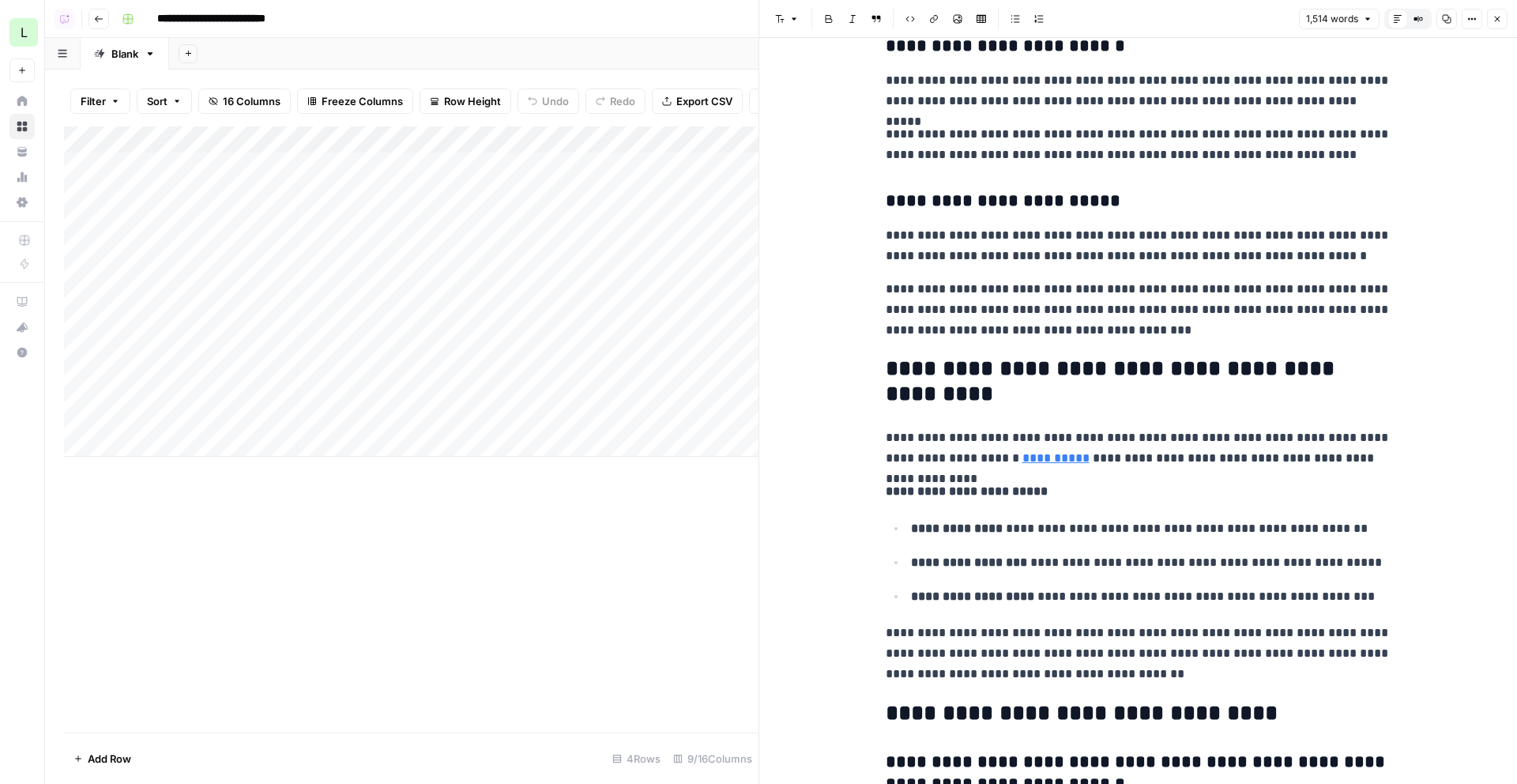
click at [1506, 21] on button "Close" at bounding box center [1497, 19] width 21 height 21
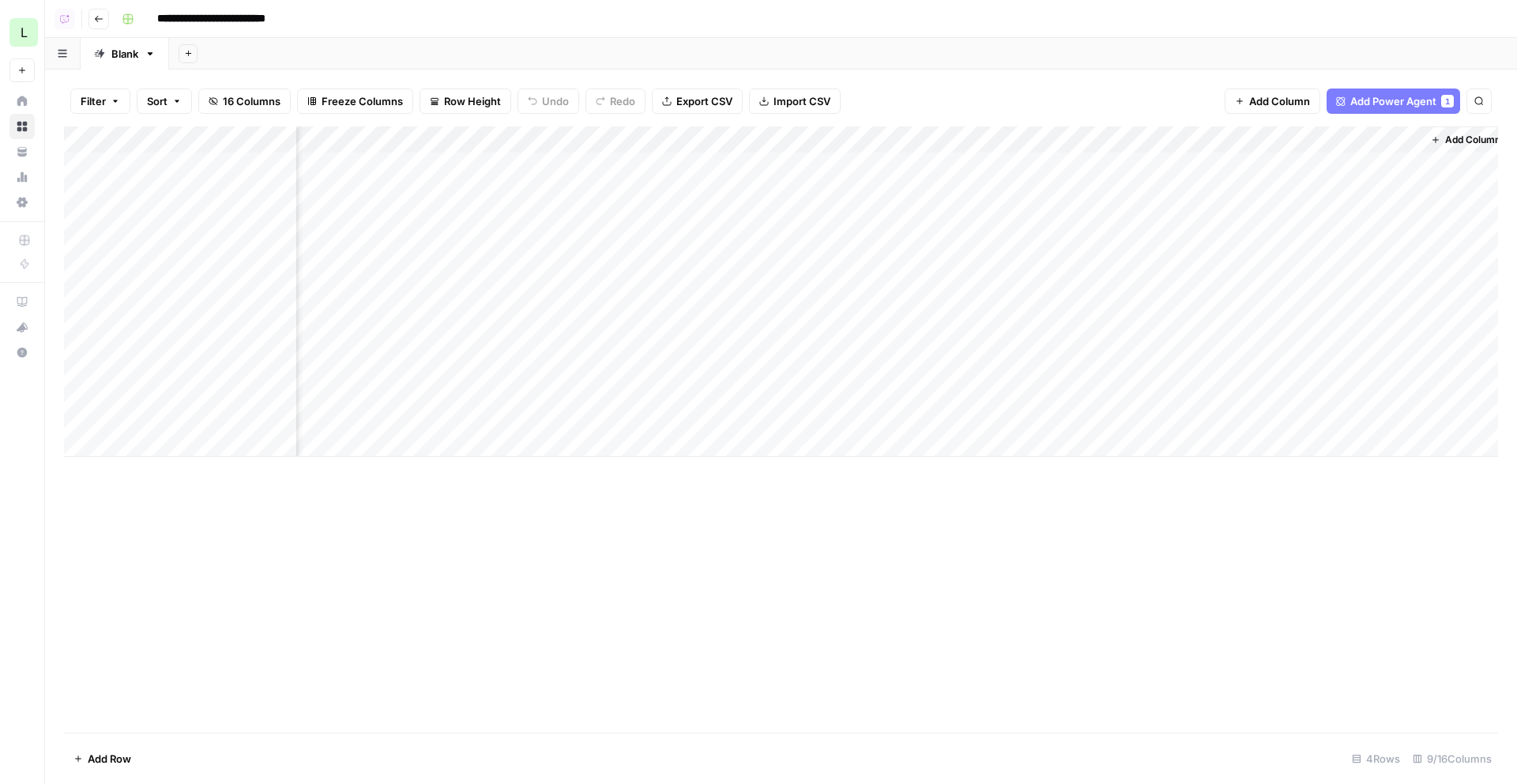
scroll to position [0, 350]
click at [1393, 233] on div "Add Column" at bounding box center [782, 291] width 1435 height 330
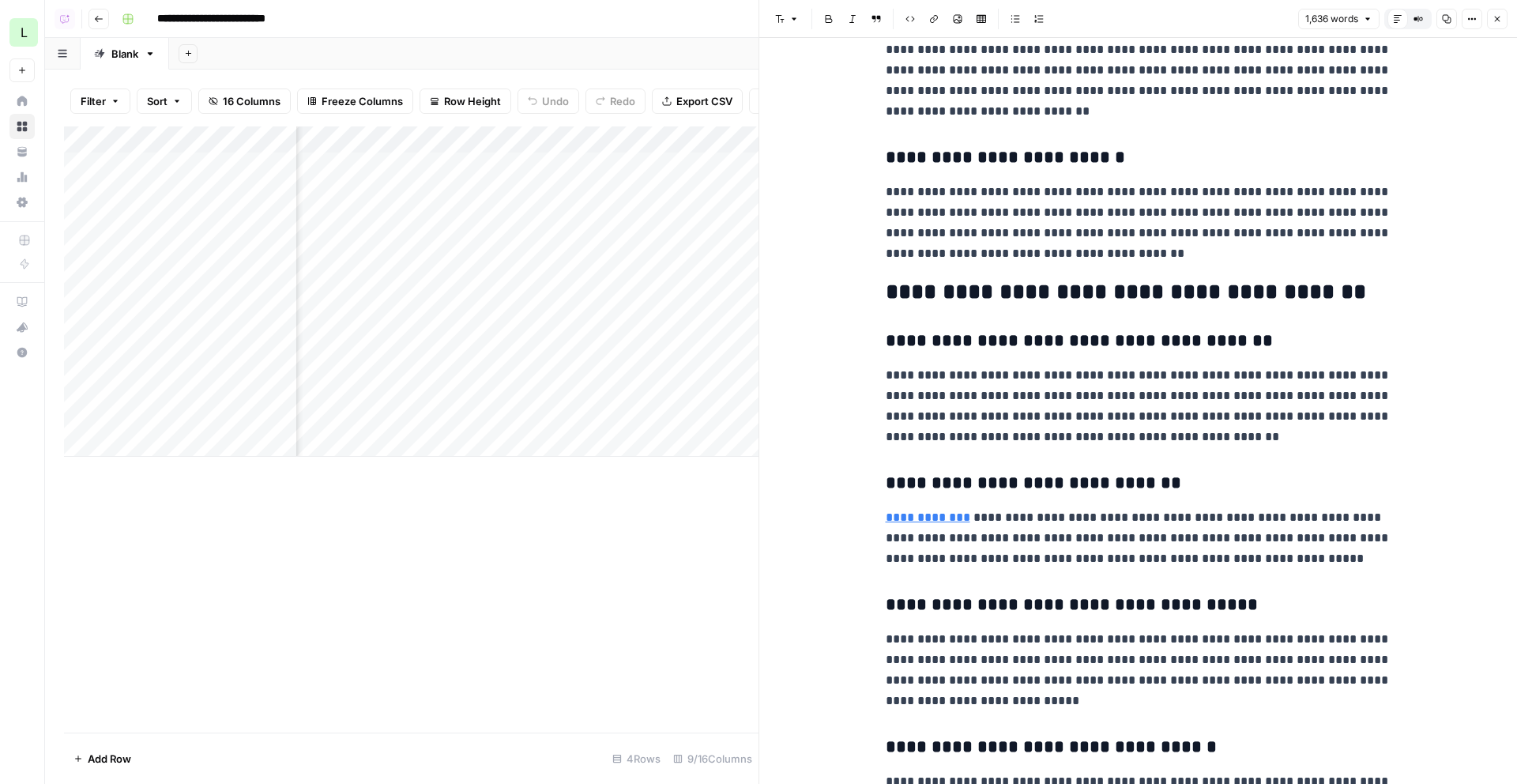
scroll to position [4048, 0]
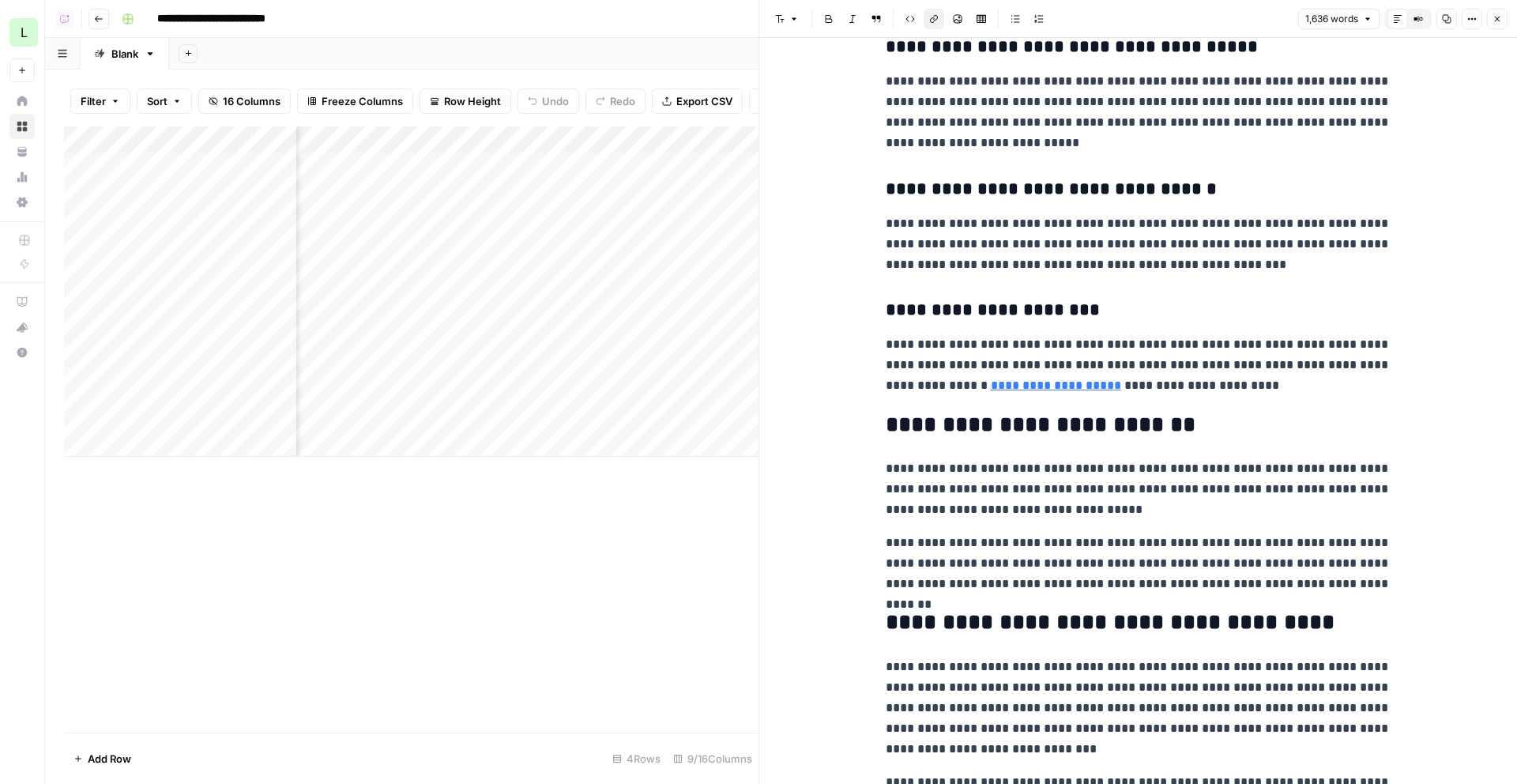
click at [1018, 384] on link "**********" at bounding box center [1057, 384] width 130 height 12
click at [1017, 391] on link "**********" at bounding box center [1057, 384] width 130 height 12
click at [1019, 354] on input "https://docs.nevermined.app/getting-started/go-live-checklist" at bounding box center [1050, 362] width 210 height 15
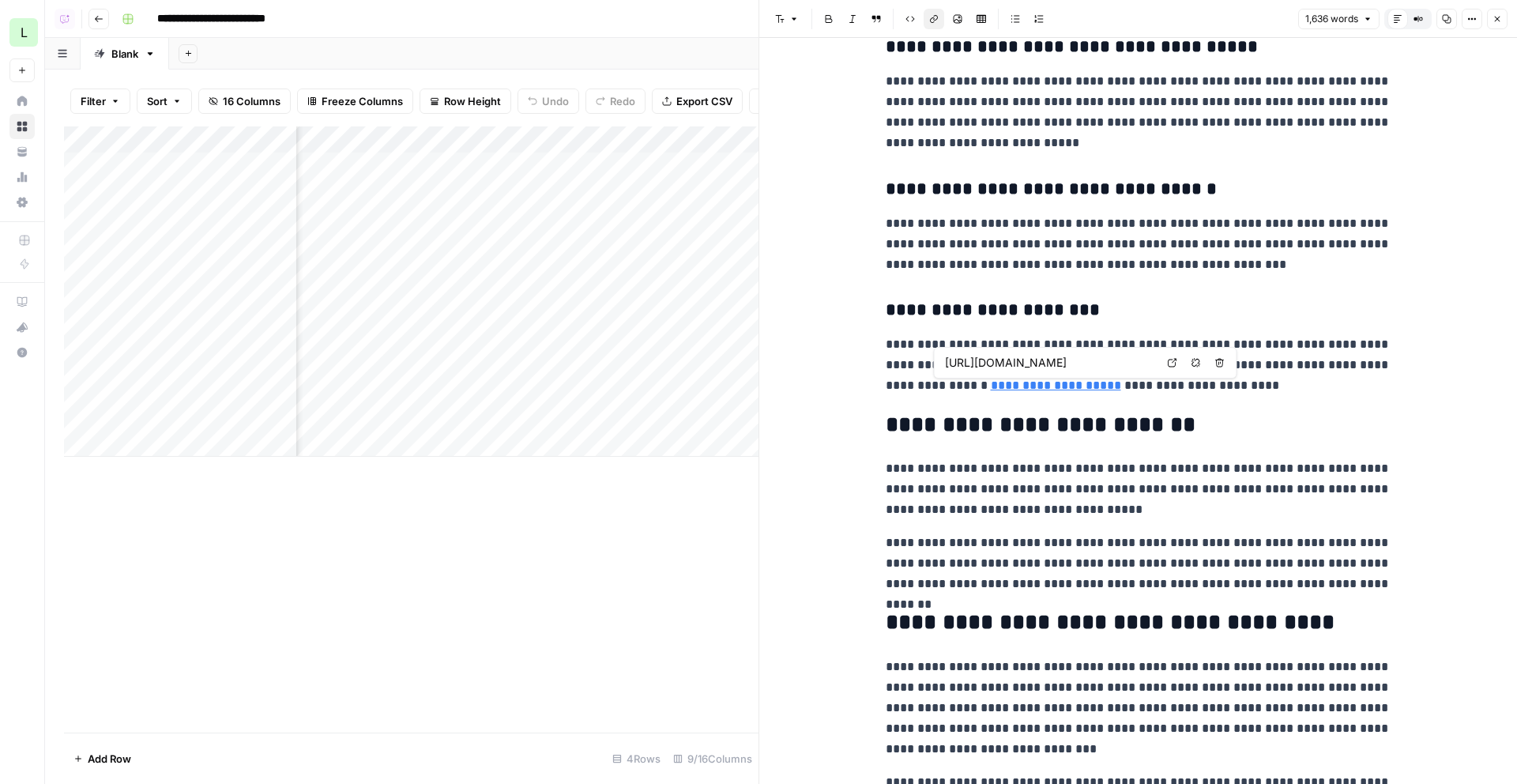
click at [1019, 354] on input "https://docs.nevermined.app/getting-started/go-live-checklist" at bounding box center [1050, 362] width 210 height 15
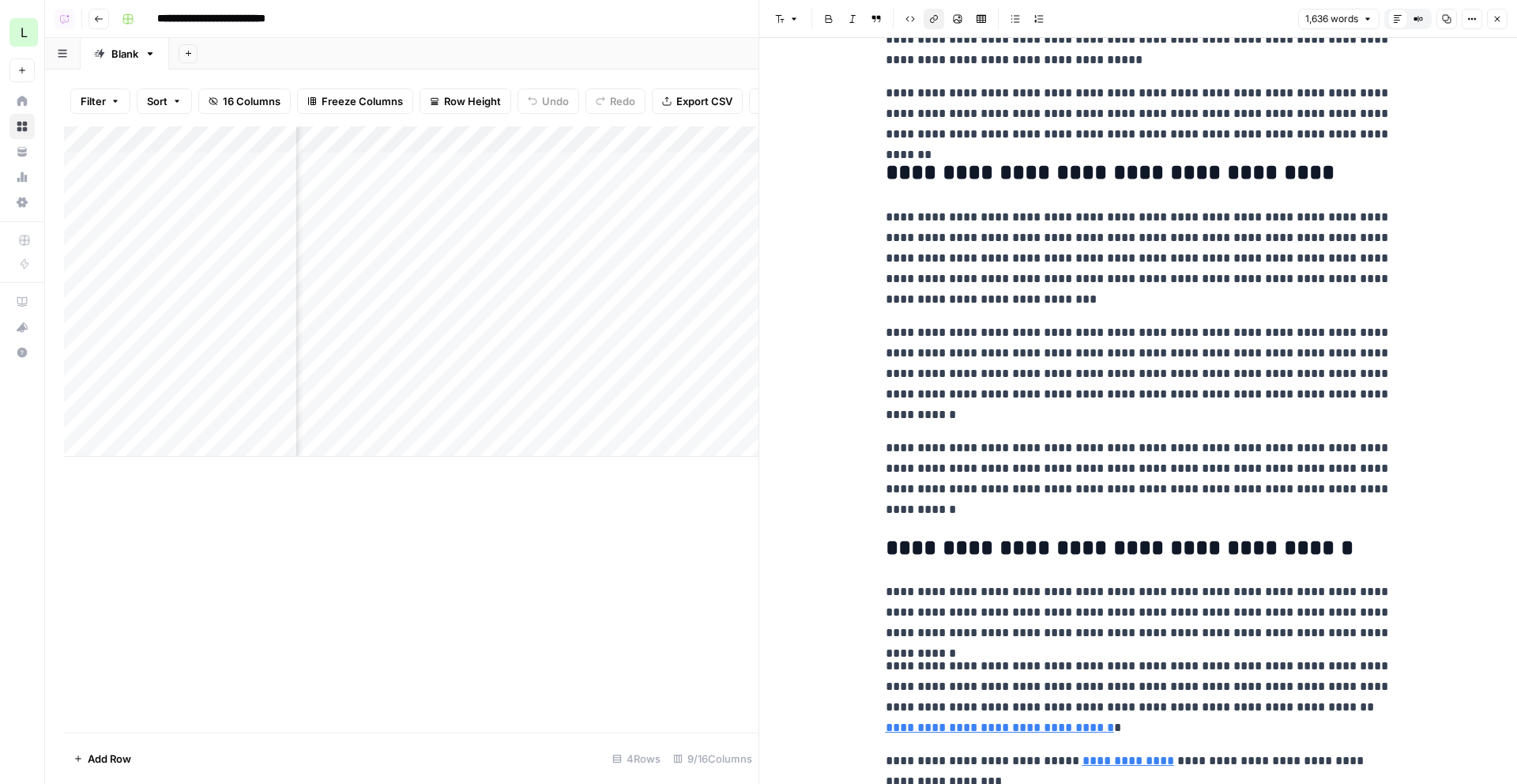
scroll to position [4869, 0]
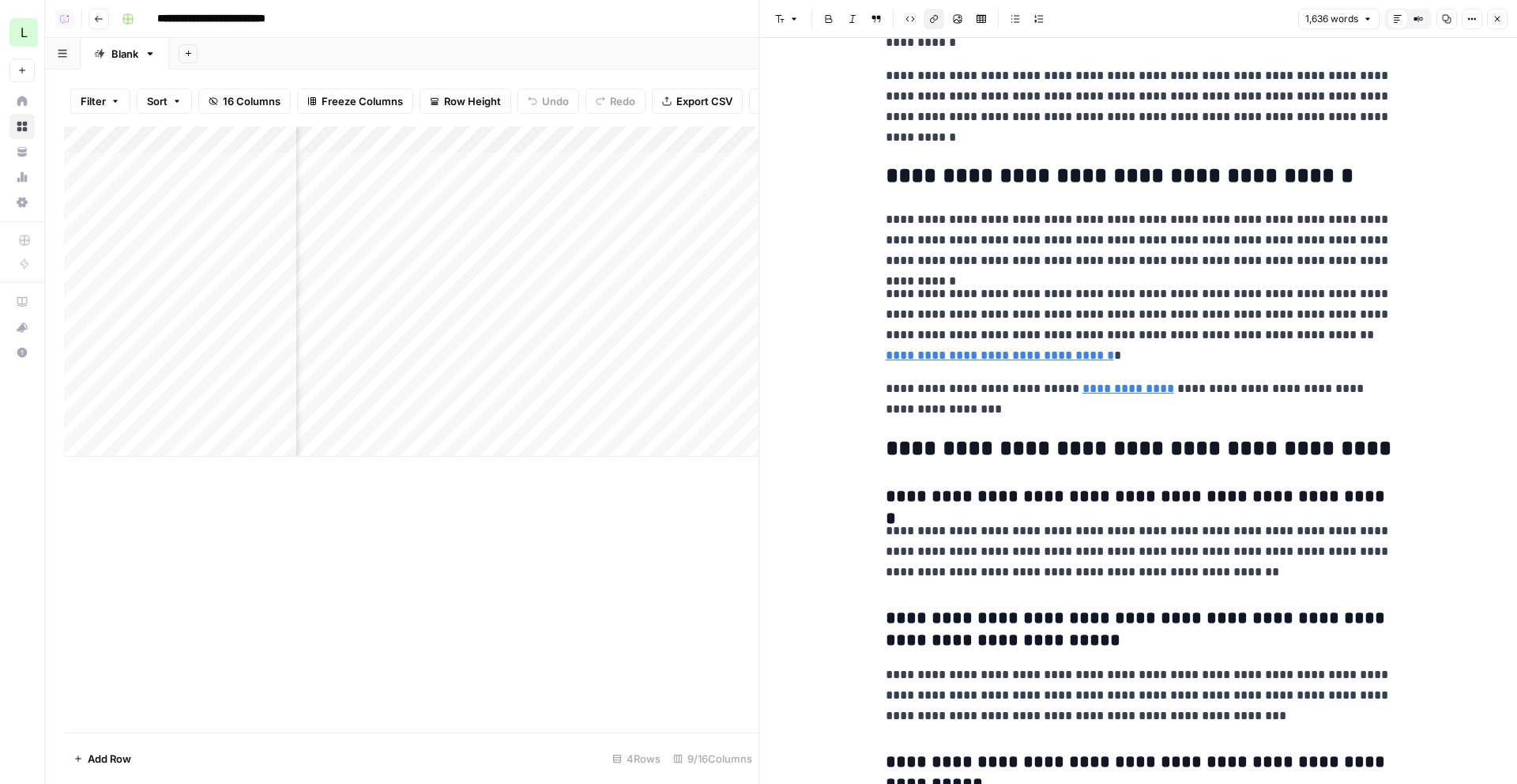
click at [1039, 354] on link "**********" at bounding box center [1000, 354] width 228 height 12
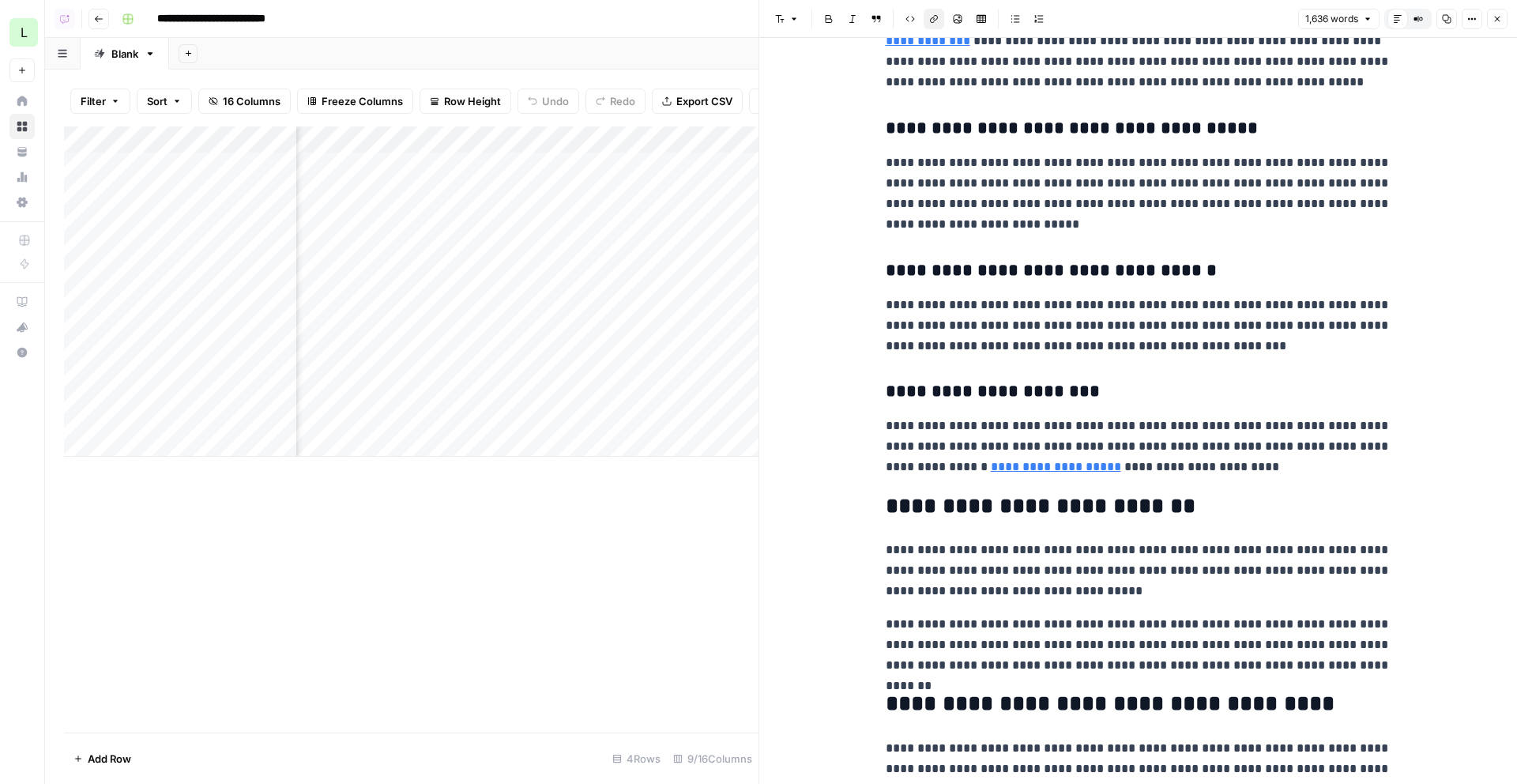
scroll to position [3631, 0]
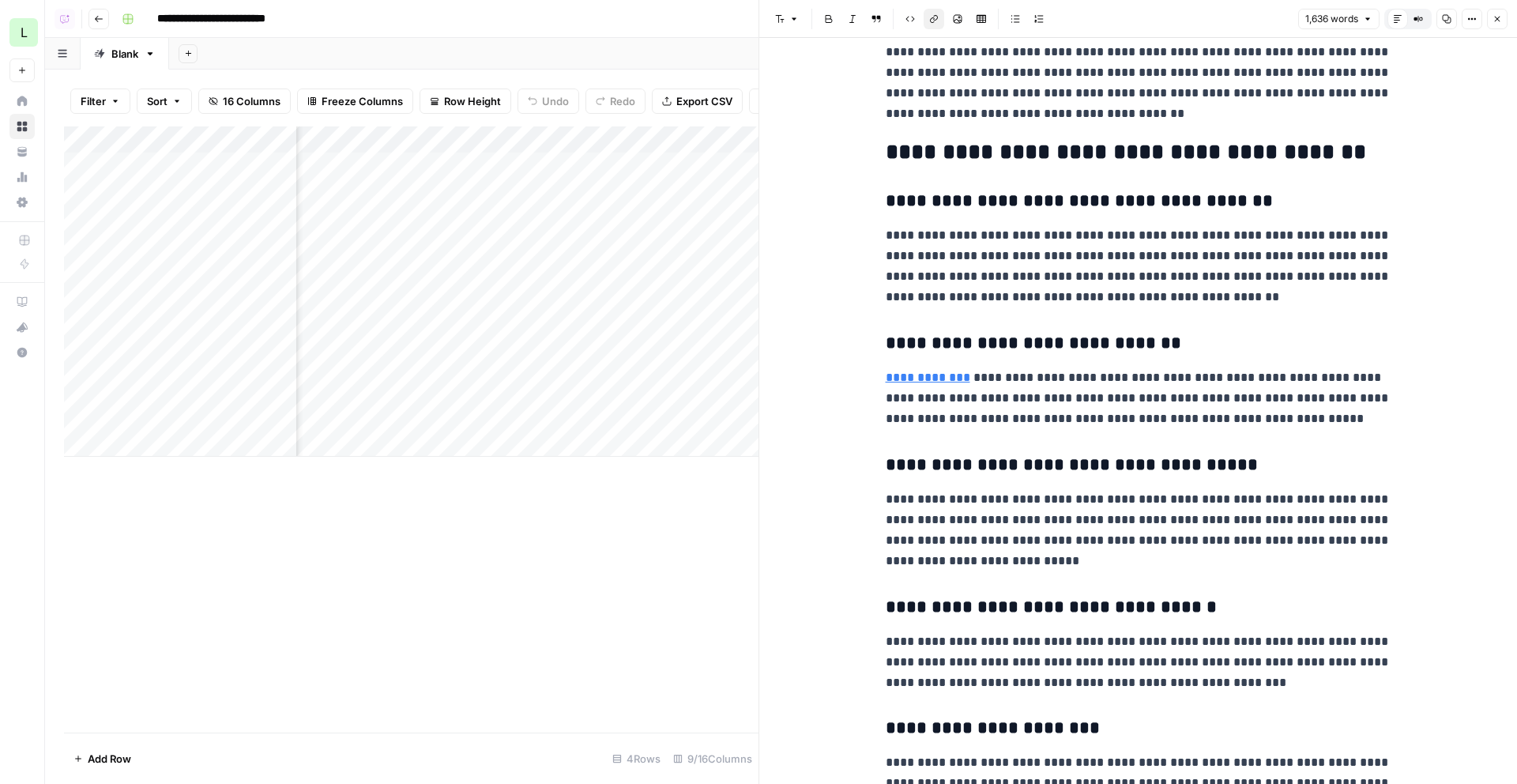
click at [917, 383] on link "**********" at bounding box center [927, 377] width 84 height 12
click at [970, 379] on link "**********" at bounding box center [927, 377] width 84 height 12
click at [963, 355] on input "https://docs.nevermined.app/development-guide/features" at bounding box center [992, 354] width 210 height 15
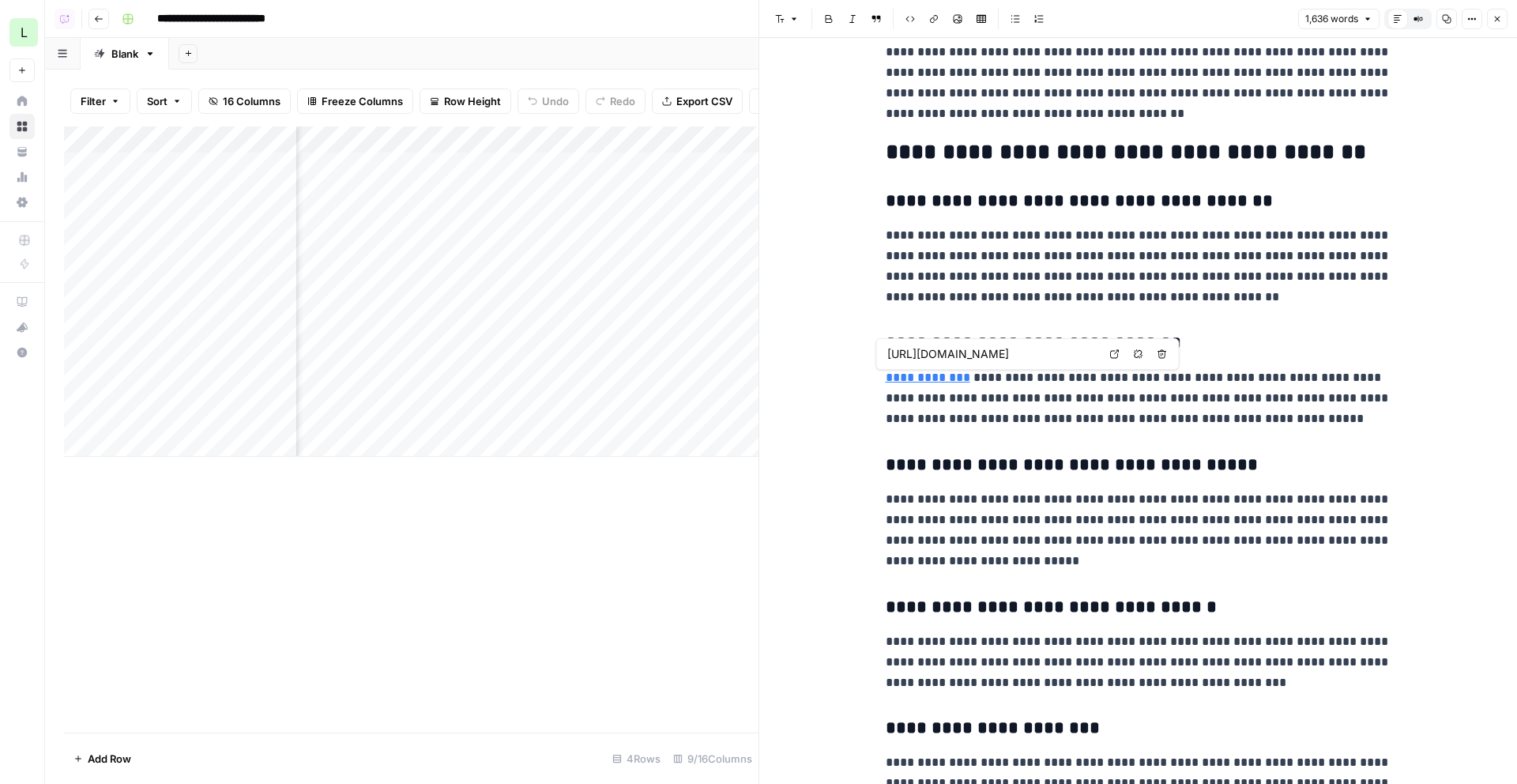
click at [963, 355] on input "https://docs.nevermined.app/development-guide/features" at bounding box center [992, 354] width 210 height 15
click at [1116, 354] on body "**********" at bounding box center [758, 392] width 1517 height 784
click at [1119, 353] on icon at bounding box center [1115, 354] width 9 height 9
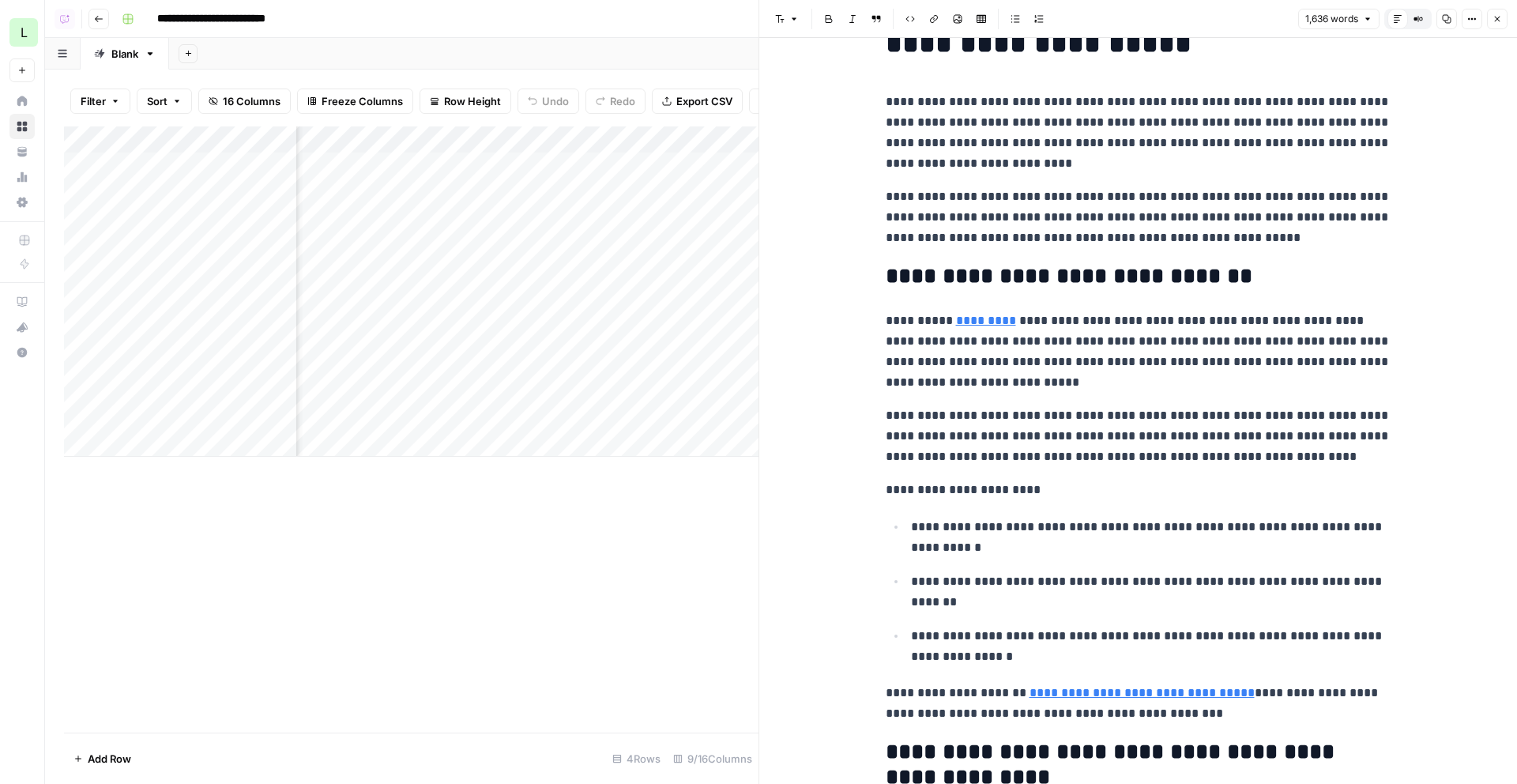
scroll to position [0, 0]
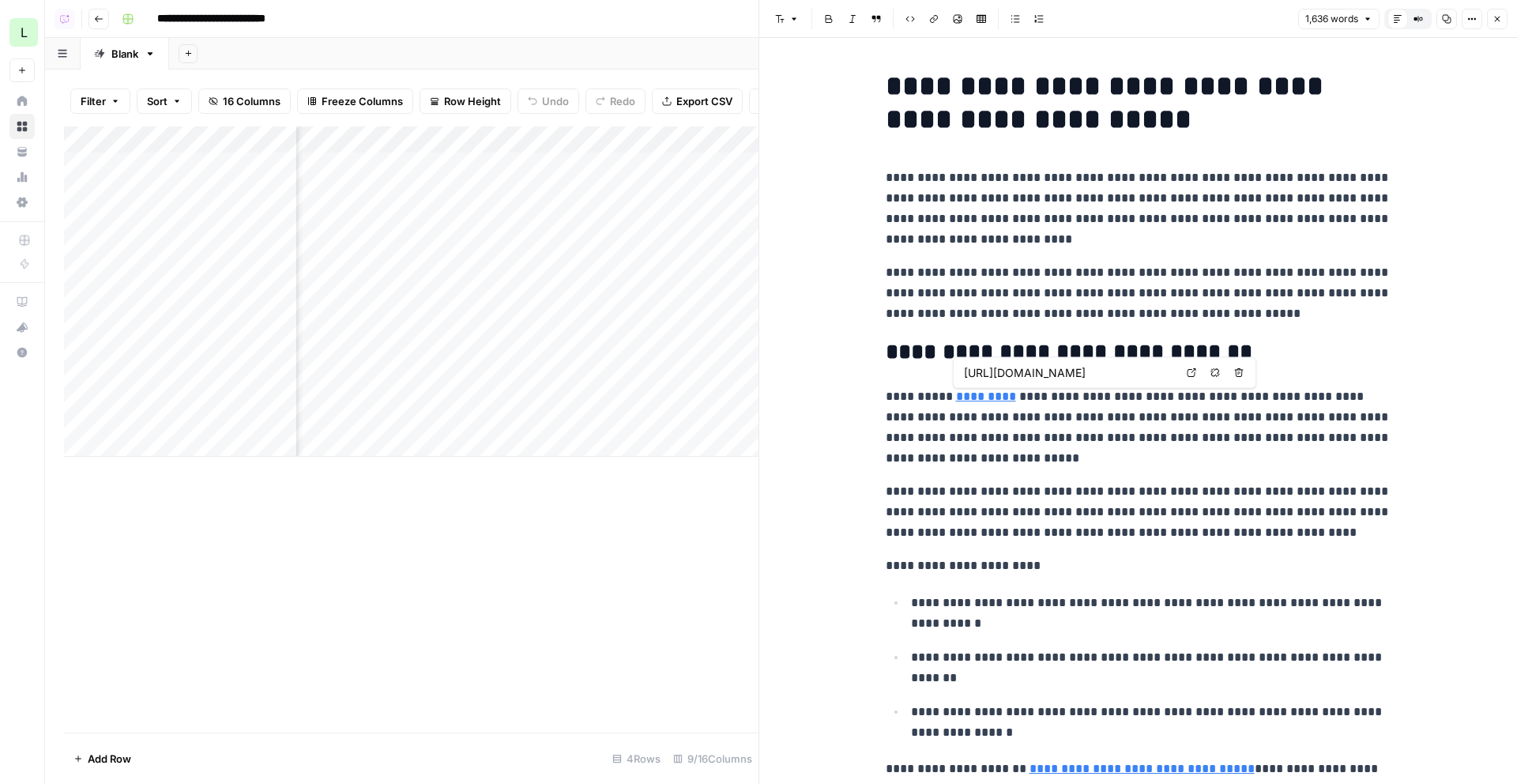
click at [990, 387] on div "https://docs.nevermined.app/getting-started/core-concepts Open in a new tab Rem…" at bounding box center [1105, 373] width 303 height 32
click at [430, 148] on div "Add Column" at bounding box center [412, 291] width 695 height 330
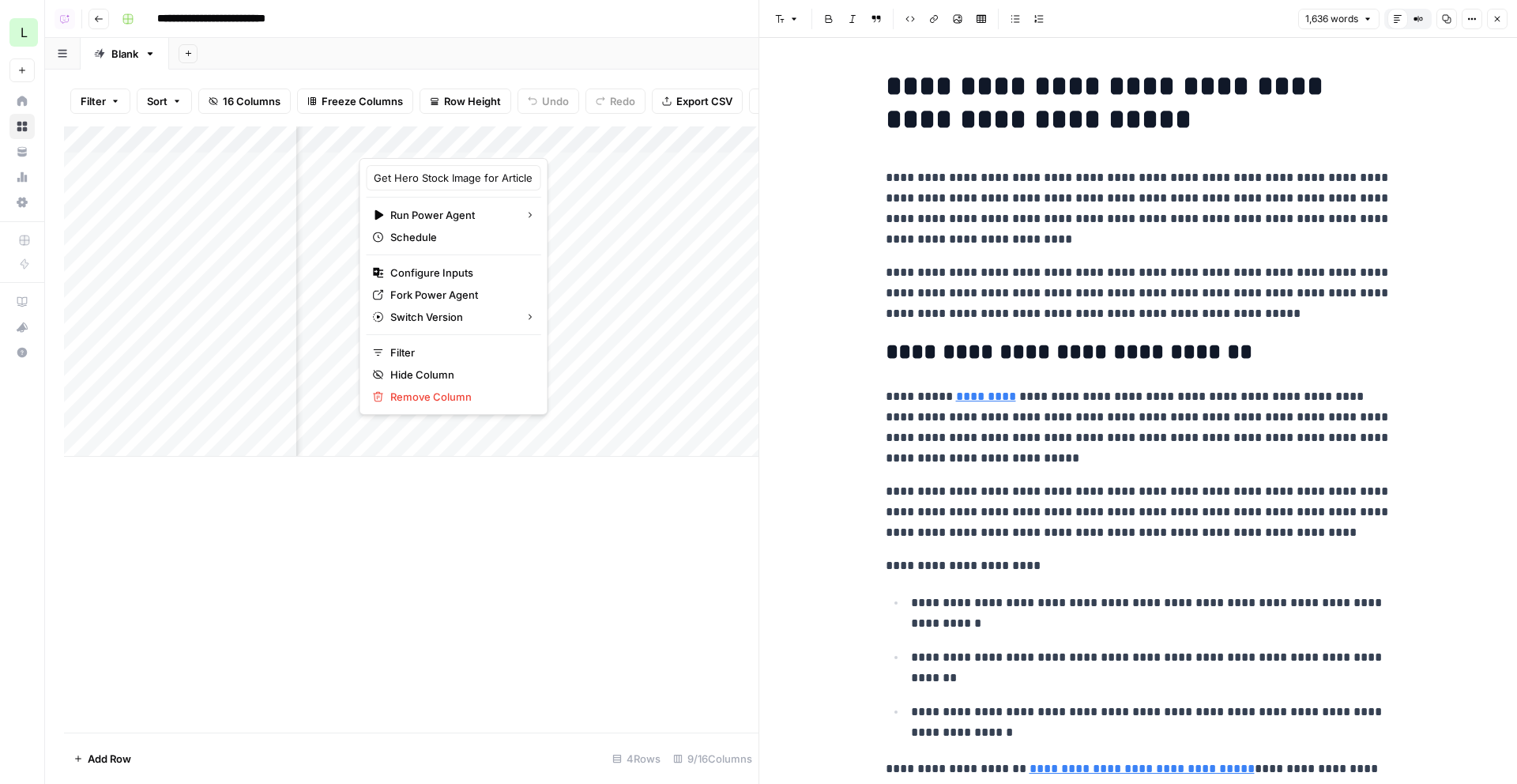
click at [430, 148] on div at bounding box center [472, 142] width 224 height 32
click at [564, 187] on div "Add Column" at bounding box center [412, 291] width 695 height 330
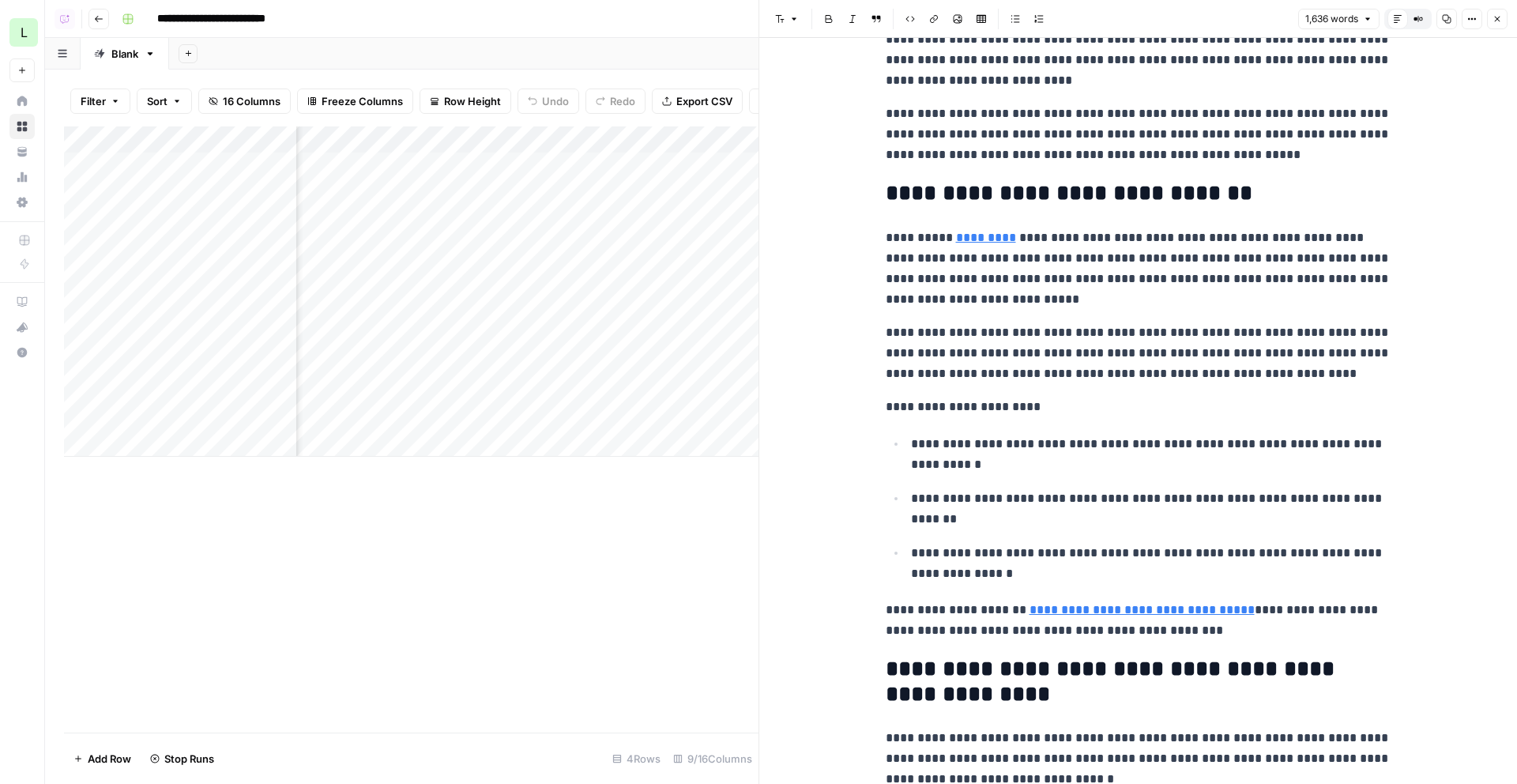
scroll to position [177, 0]
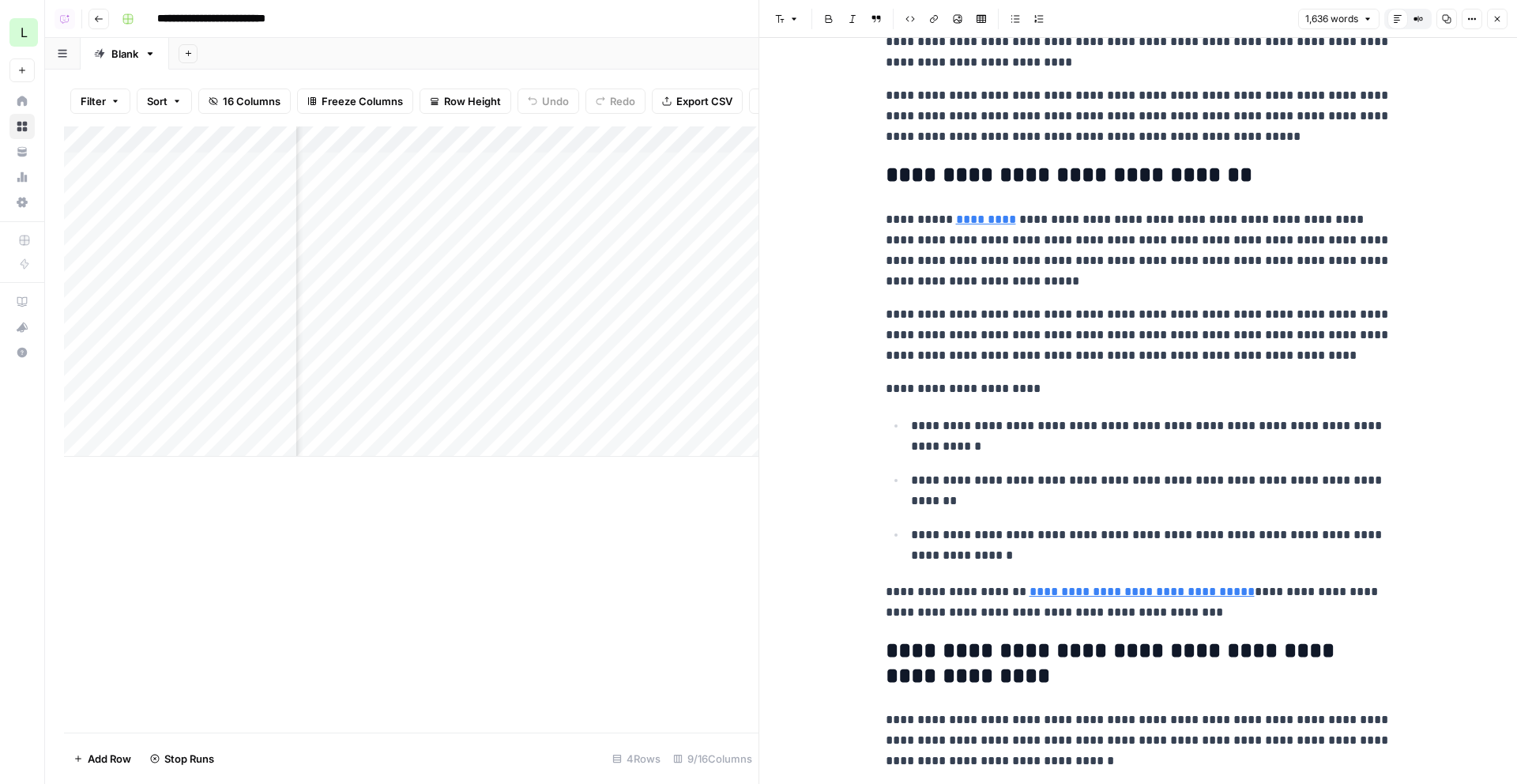
click at [1119, 585] on link "**********" at bounding box center [1142, 590] width 225 height 12
click at [1250, 563] on icon at bounding box center [1253, 568] width 9 height 9
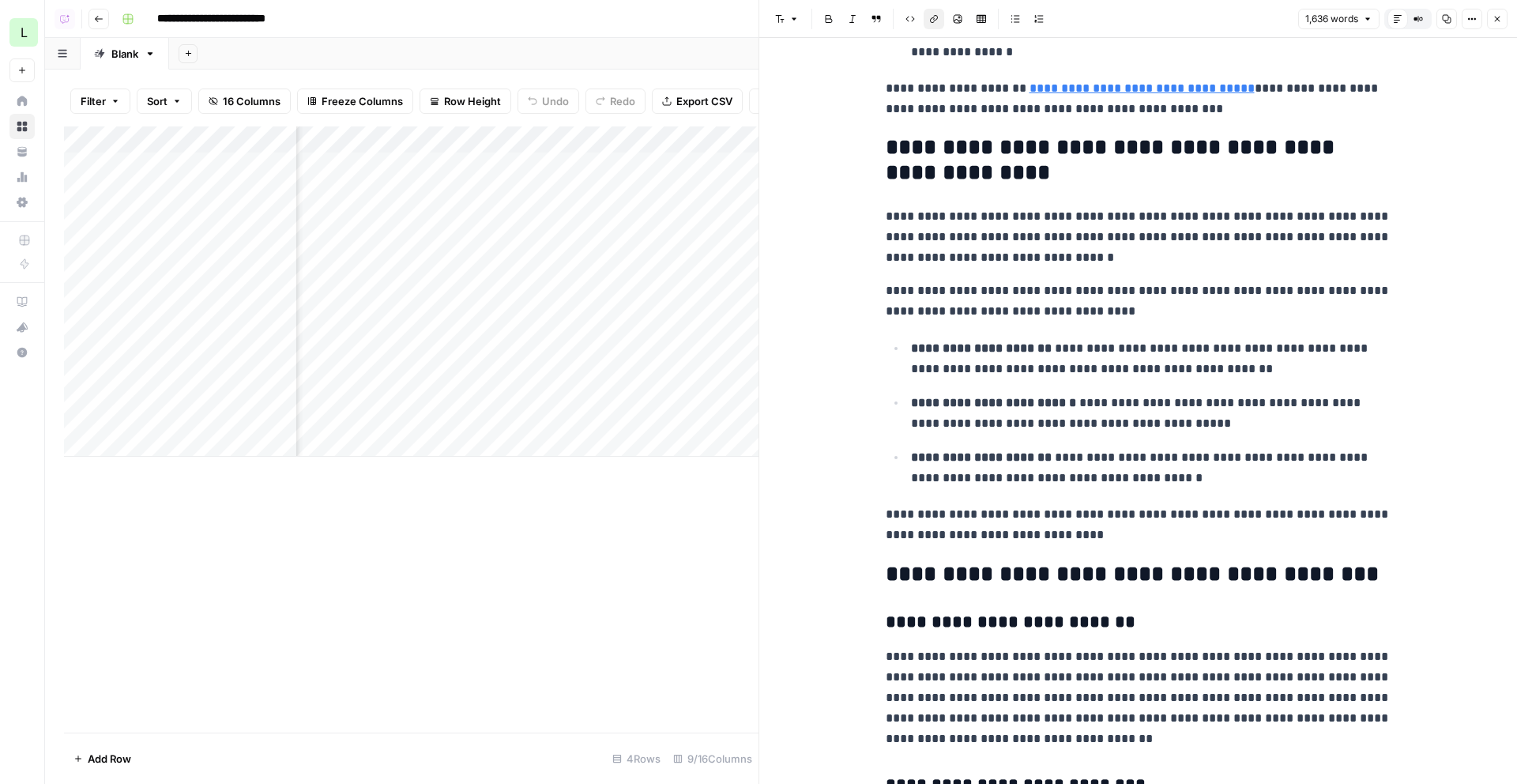
scroll to position [1066, 0]
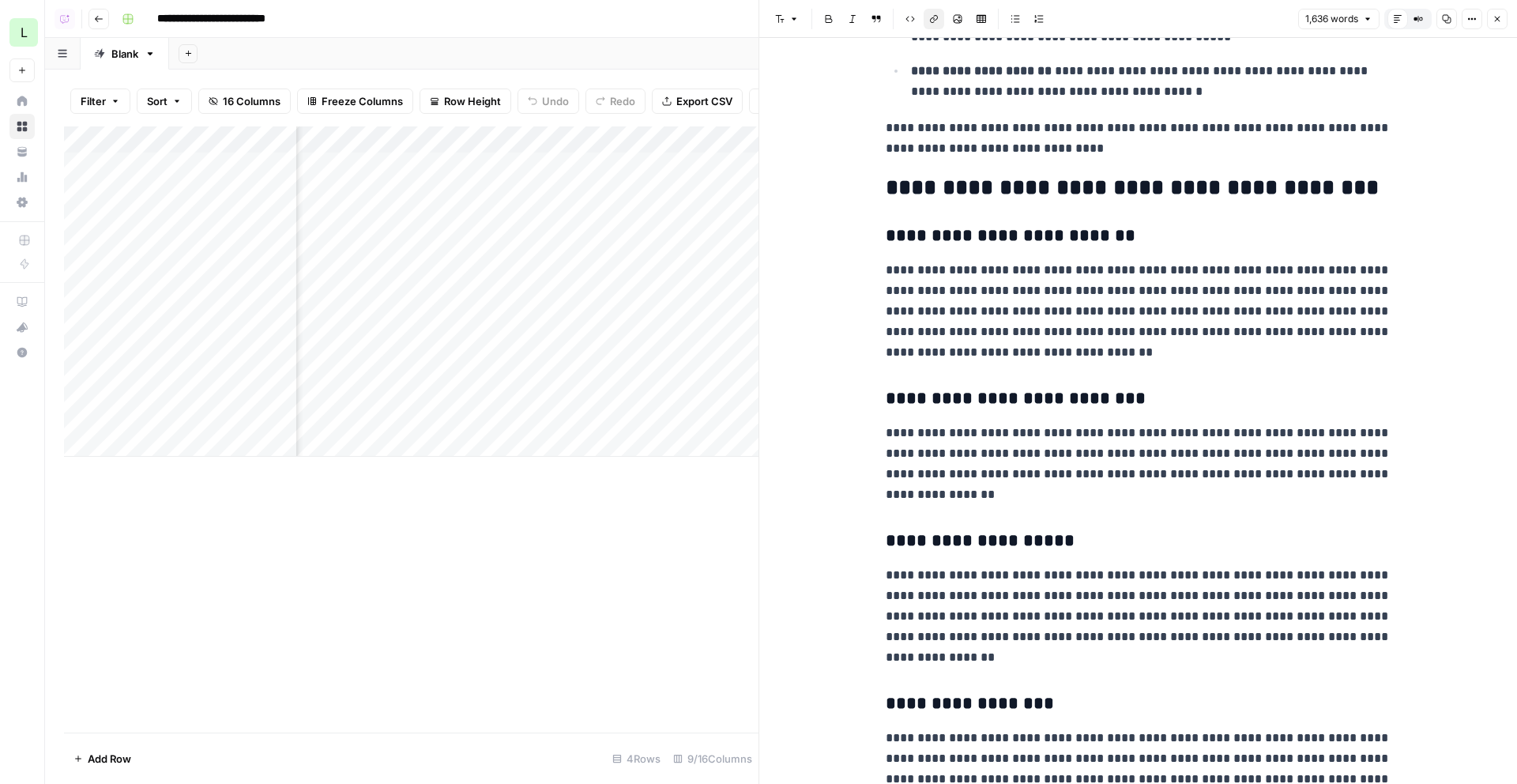
click at [437, 170] on div "Add Column" at bounding box center [412, 291] width 695 height 330
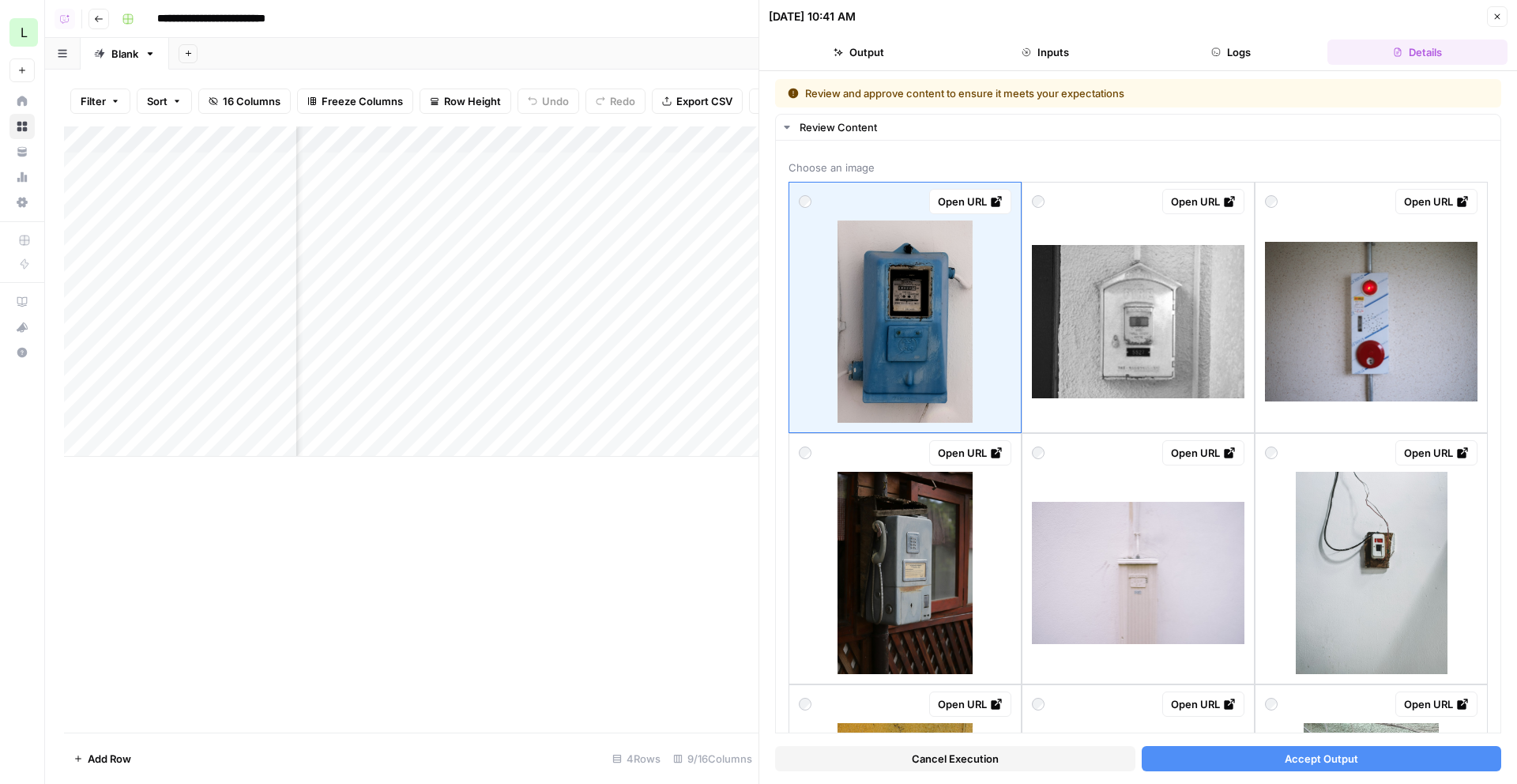
click at [1303, 757] on span "Accept Output" at bounding box center [1322, 758] width 73 height 15
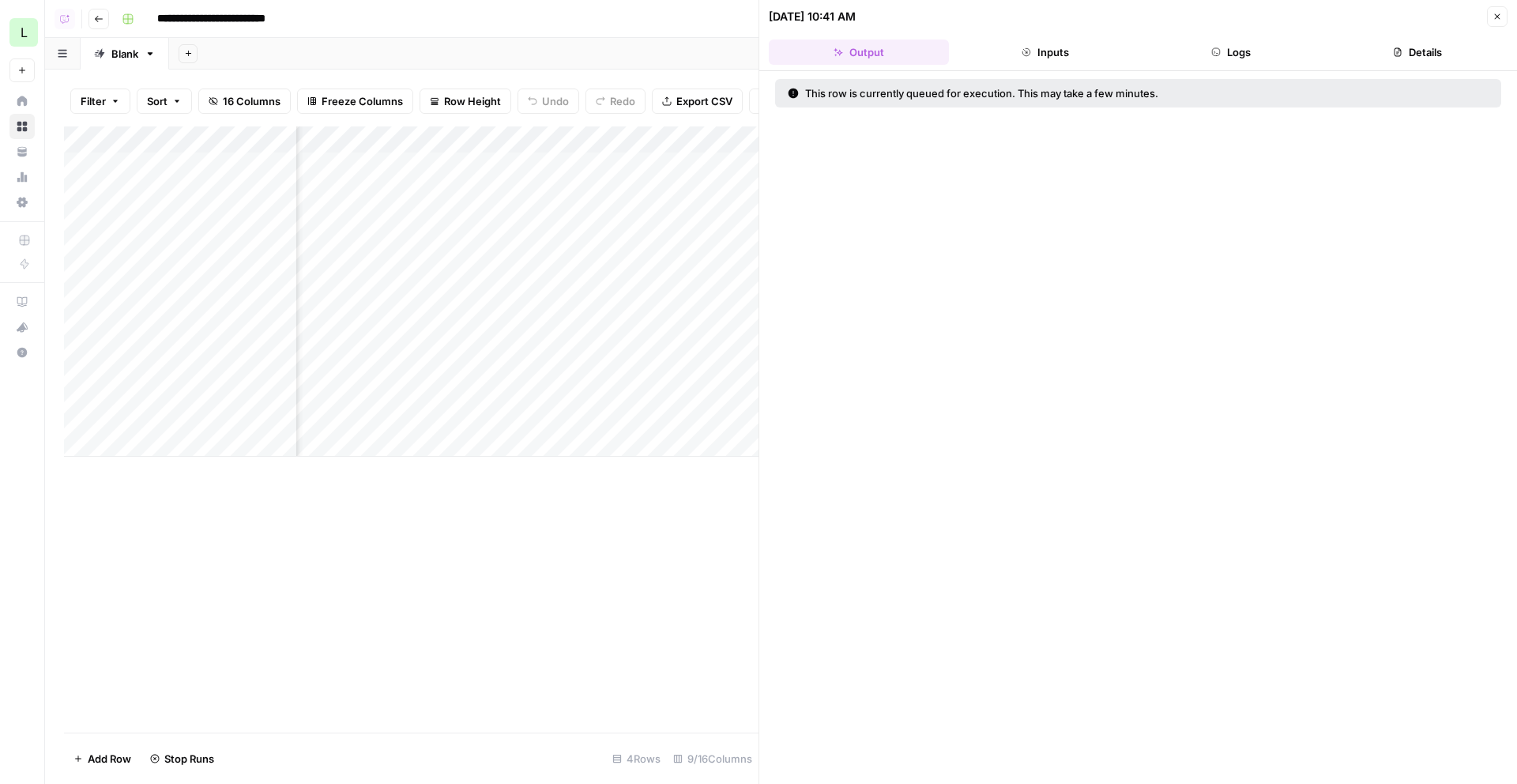
click at [1498, 16] on icon "button" at bounding box center [1498, 17] width 5 height 5
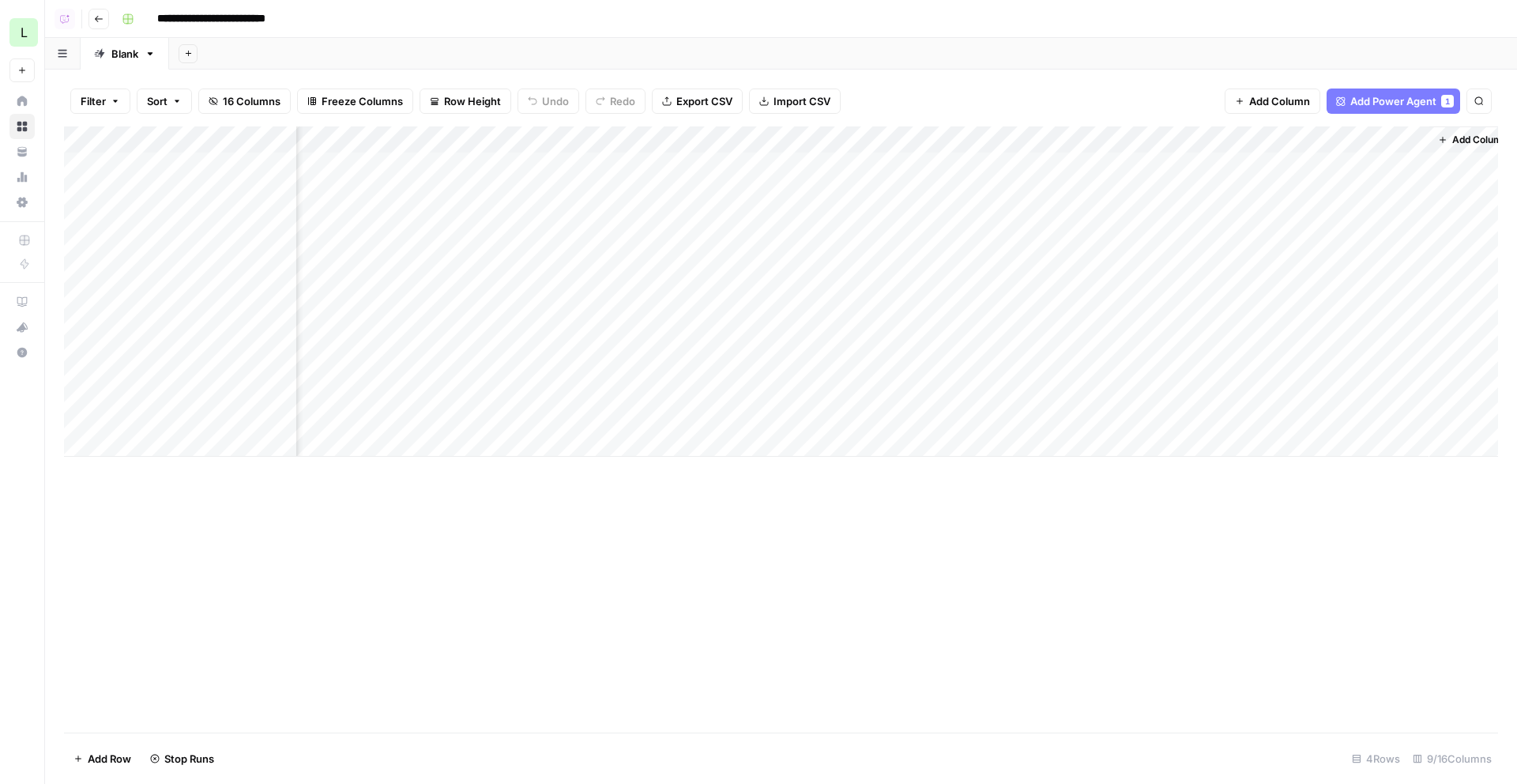
scroll to position [0, 350]
click at [1161, 165] on div "Add Column" at bounding box center [782, 291] width 1435 height 330
click at [1436, 137] on span "Add Column" at bounding box center [1462, 140] width 55 height 14
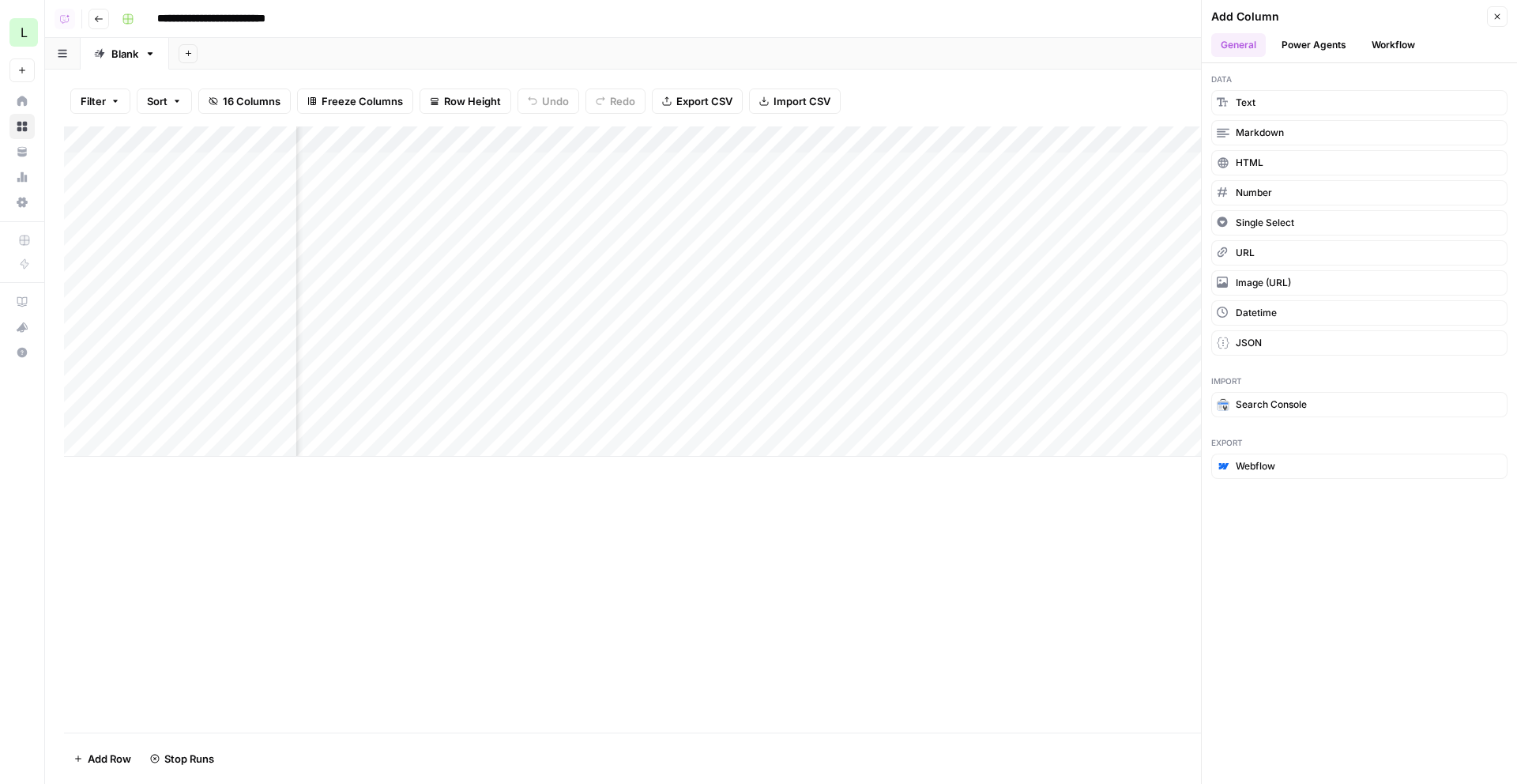
click at [1336, 40] on button "Power Agents" at bounding box center [1314, 45] width 84 height 24
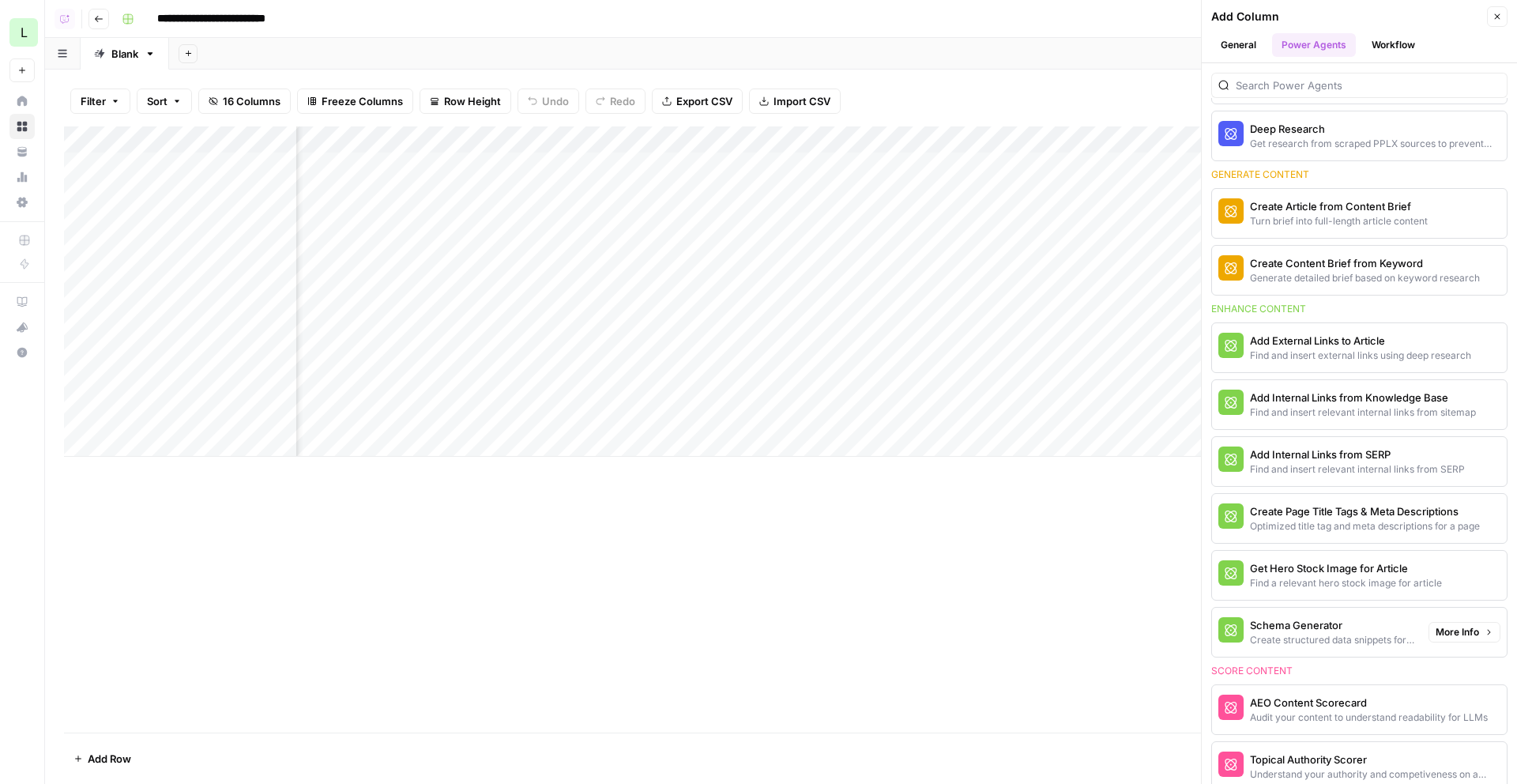
scroll to position [354, 0]
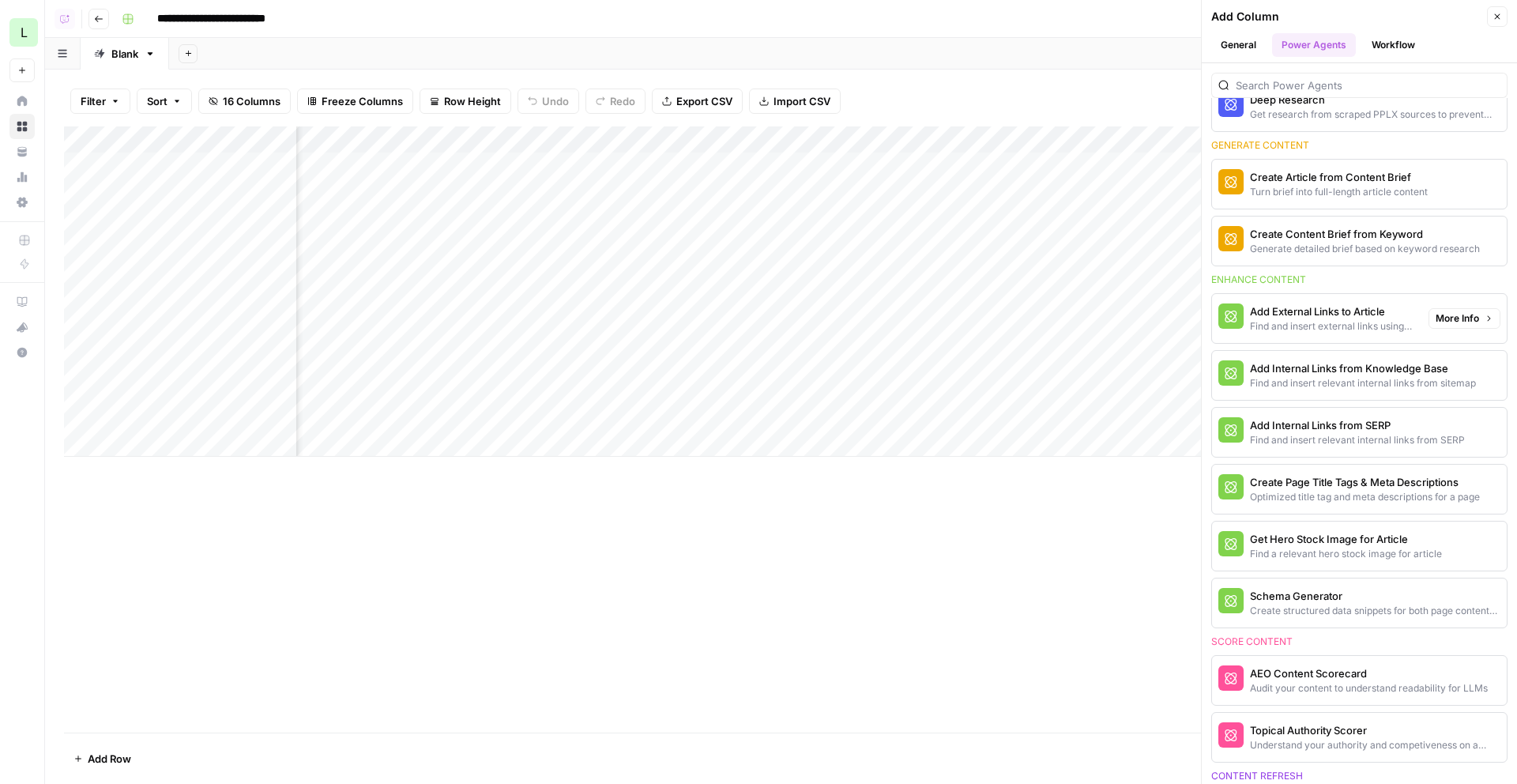
click at [1388, 325] on div "Find and insert external links using deep research" at bounding box center [1332, 326] width 166 height 14
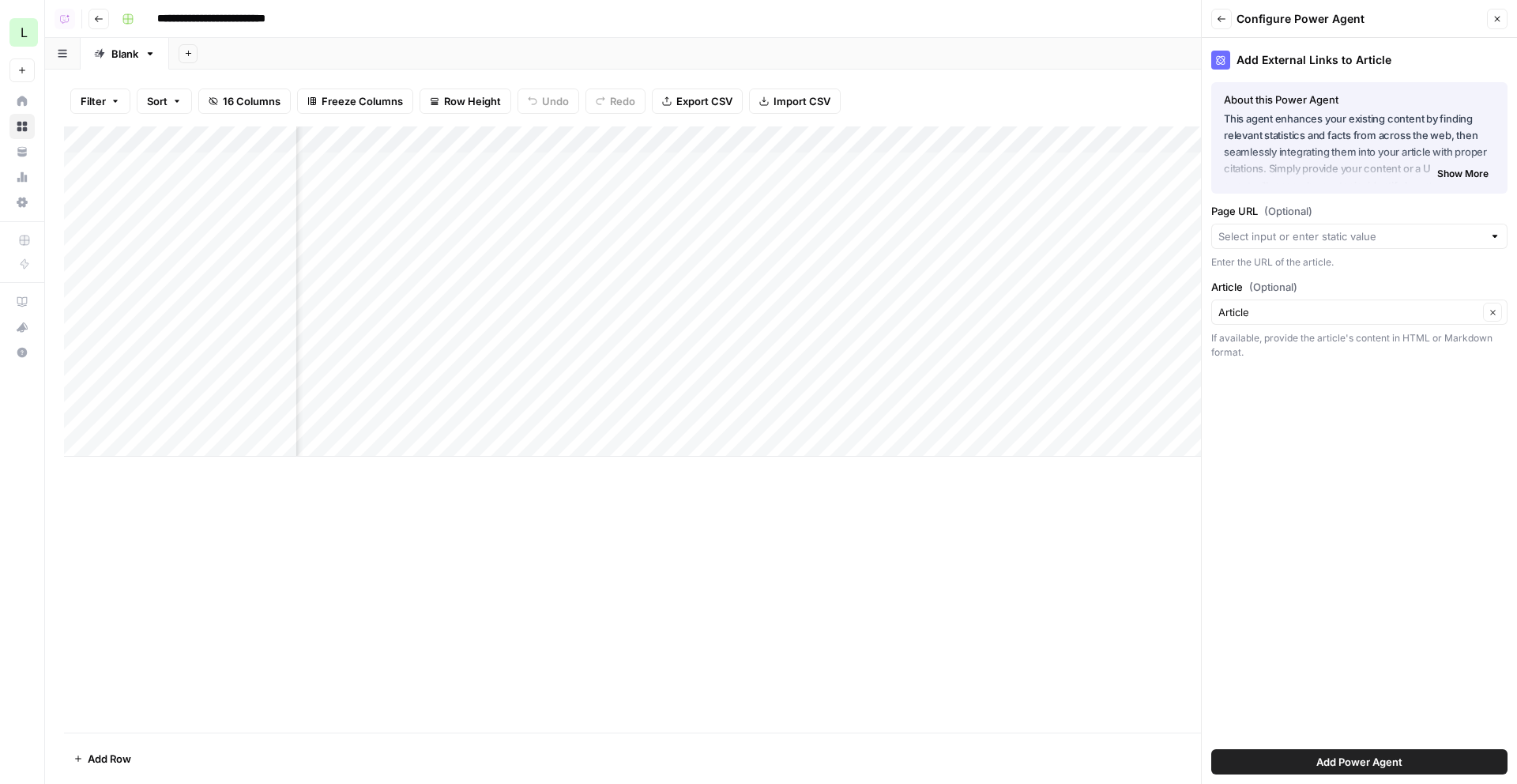
click at [1323, 248] on div "Page URL (Optional) Enter the URL of the article." at bounding box center [1360, 236] width 297 height 66
click at [1312, 230] on input "Page URL (Optional)" at bounding box center [1351, 235] width 265 height 15
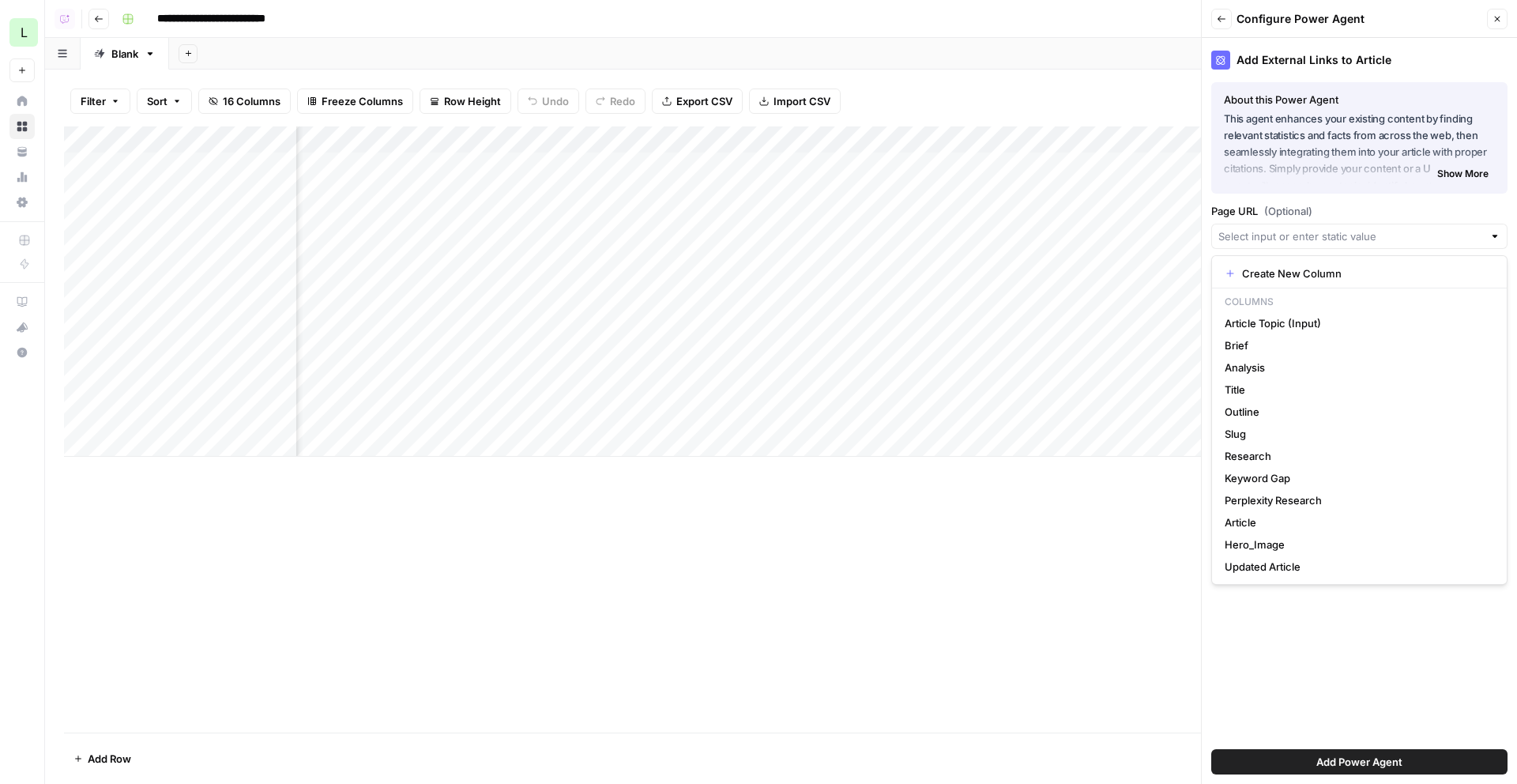
click at [1342, 202] on div "Add External Links to Article About this Power Agent This agent enhances your e…" at bounding box center [1360, 411] width 316 height 746
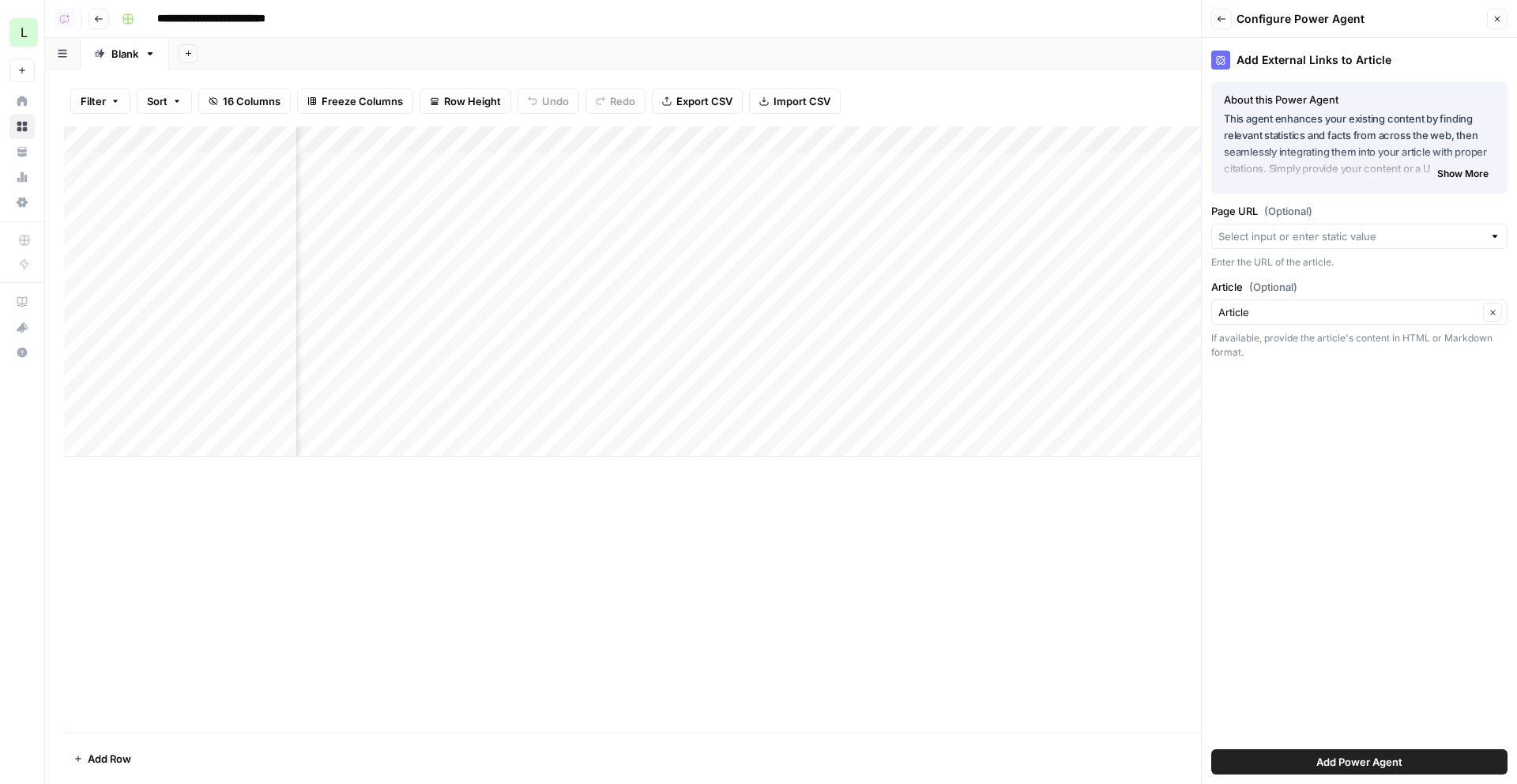
scroll to position [0, 579]
click at [1361, 318] on input "Article (Optional)" at bounding box center [1348, 311] width 260 height 15
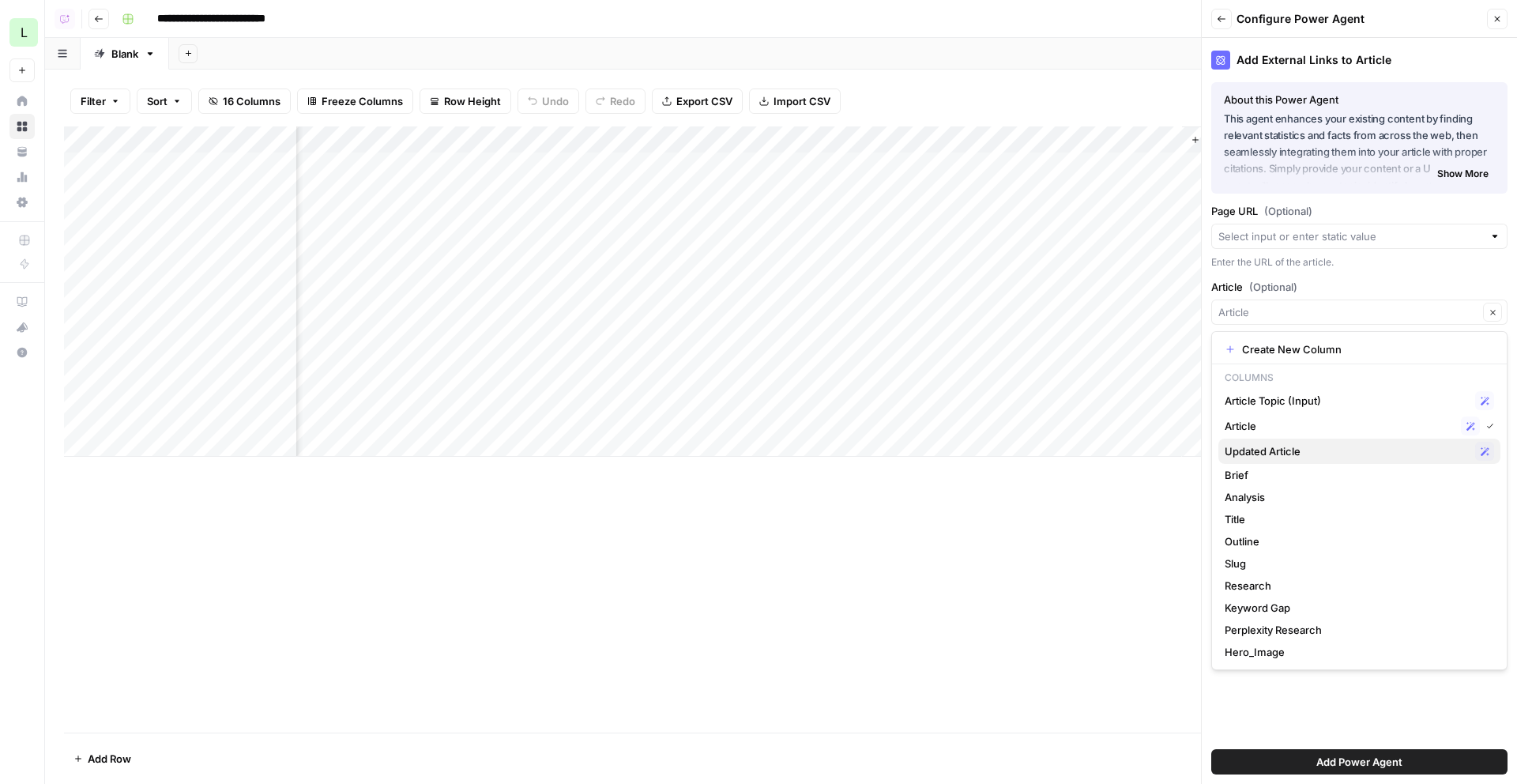
click at [1335, 449] on span "Updated Article" at bounding box center [1347, 450] width 244 height 15
type input "Updated Article"
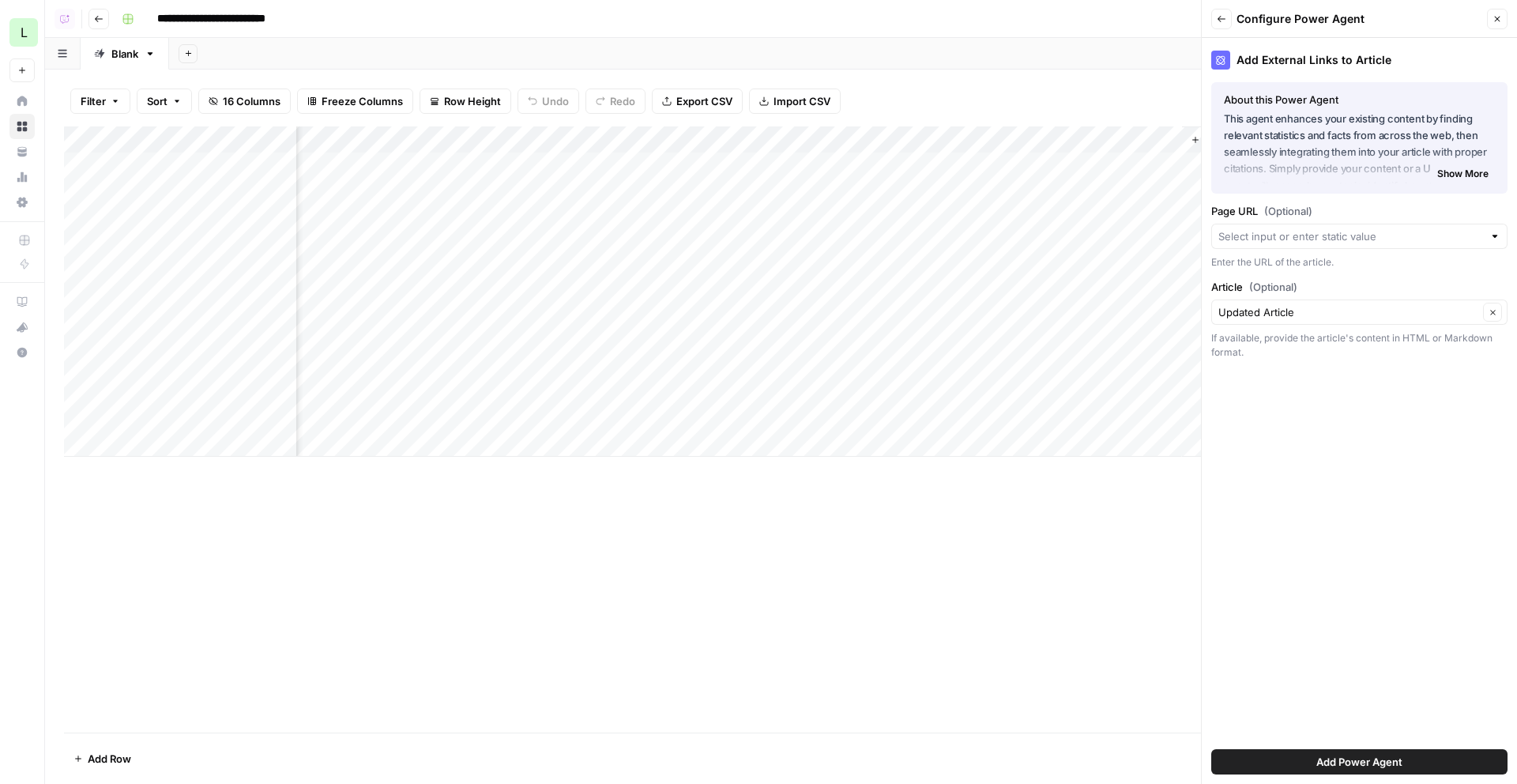
click at [1367, 760] on span "Add Power Agent" at bounding box center [1360, 760] width 86 height 15
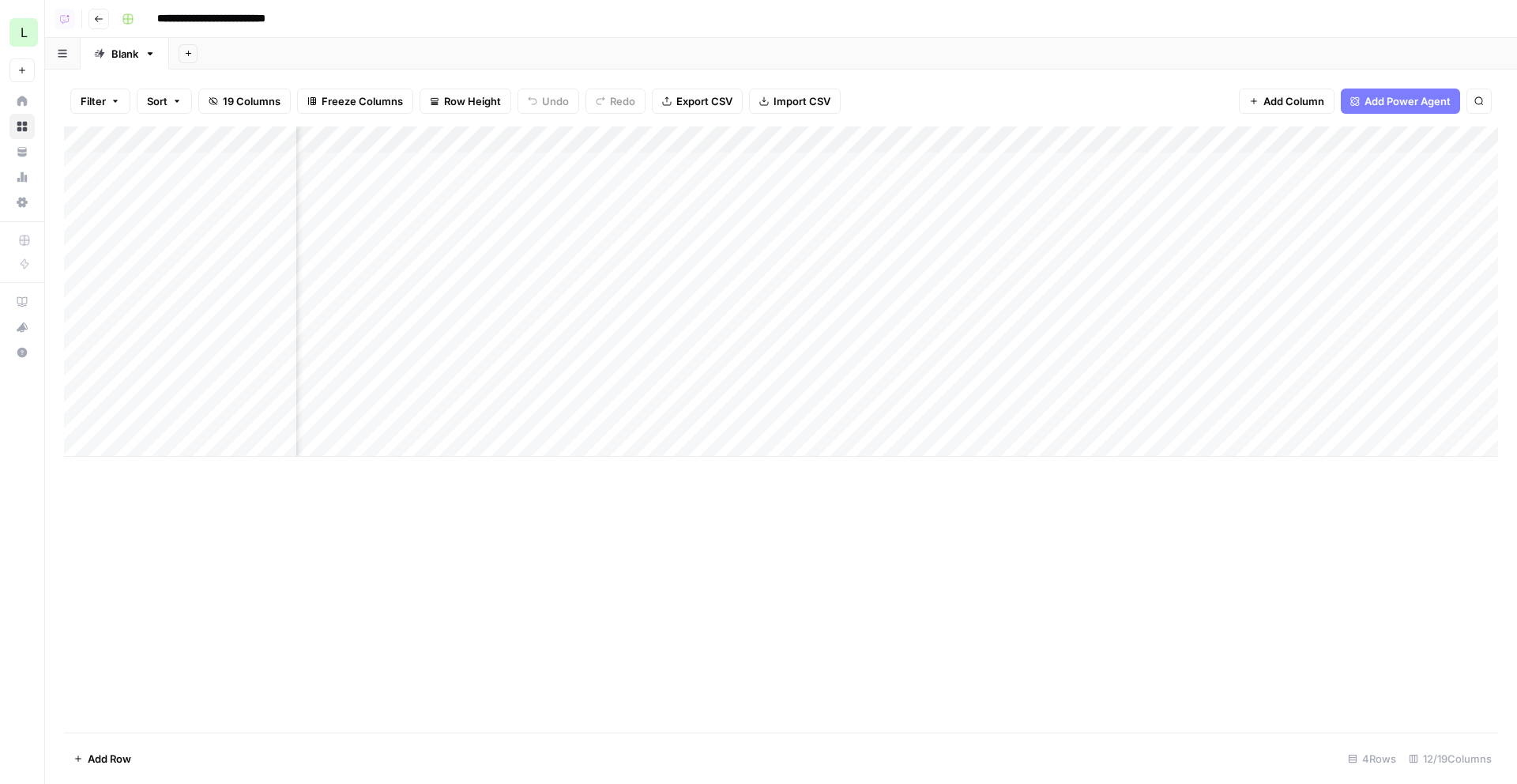
scroll to position [0, 523]
click at [1240, 304] on div "Add Column" at bounding box center [782, 291] width 1435 height 330
click at [1279, 253] on div "Add Column" at bounding box center [782, 291] width 1435 height 330
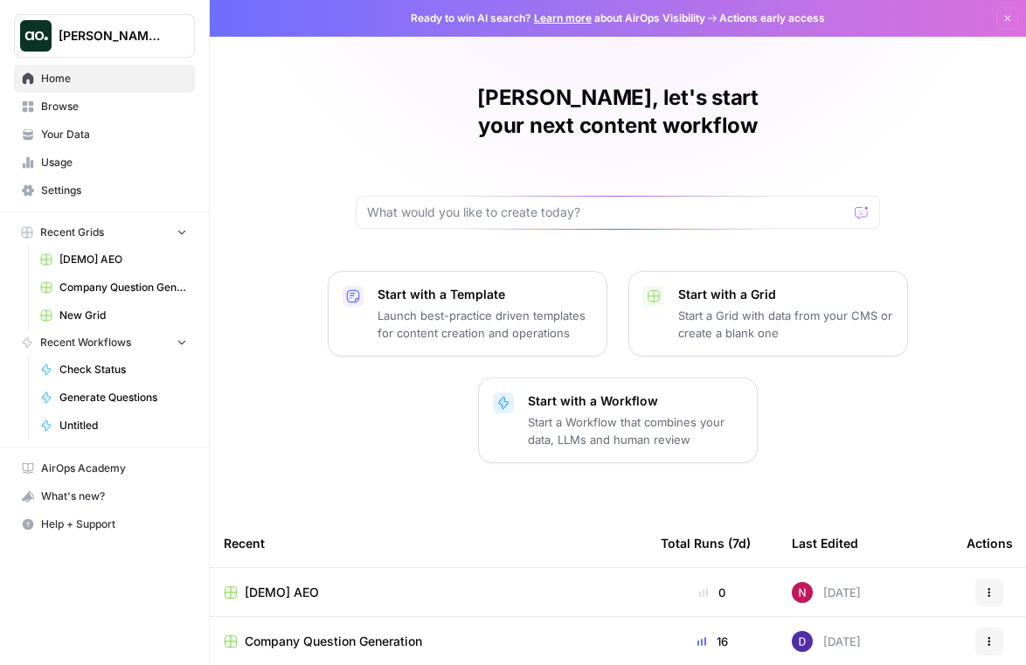
click at [143, 42] on span "Dillon Test" at bounding box center [112, 35] width 106 height 17
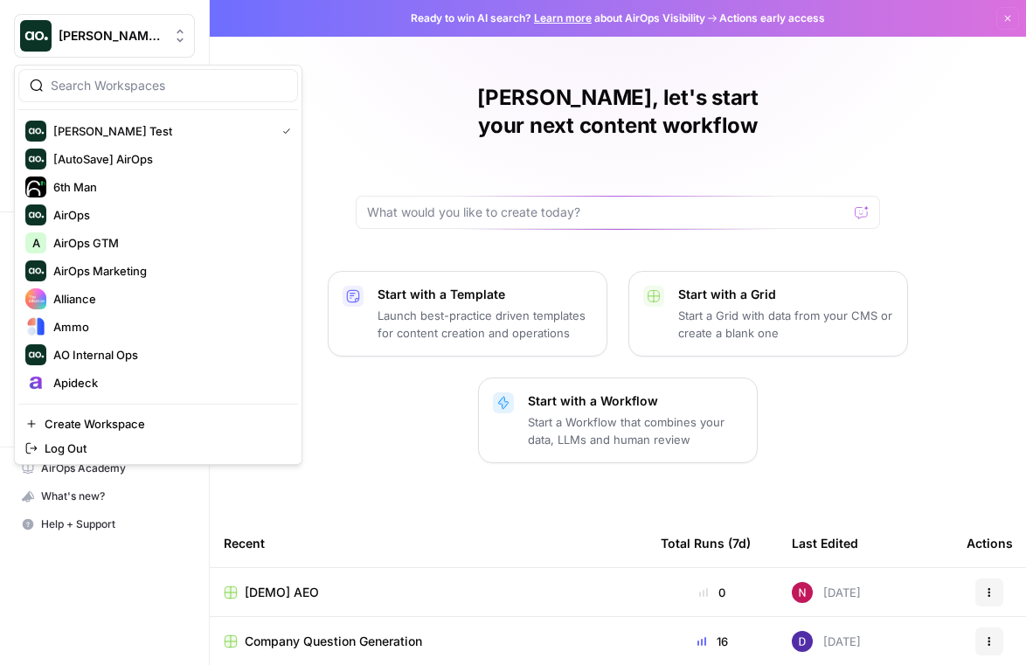
type input "a"
type input "lily"
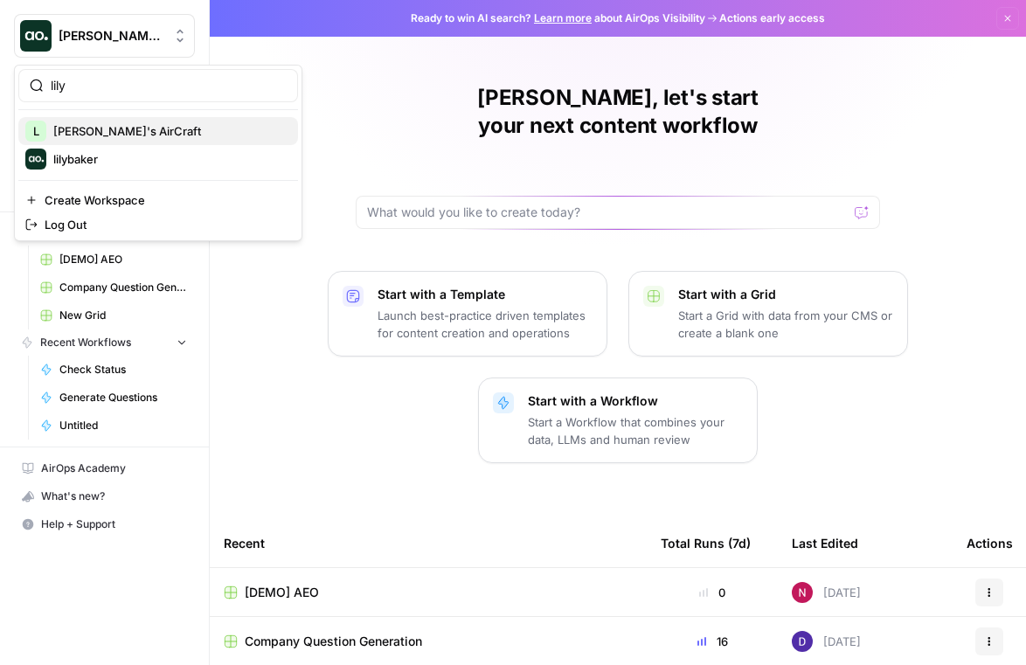
click at [92, 124] on span "[PERSON_NAME]'s AirCraft" at bounding box center [168, 130] width 231 height 17
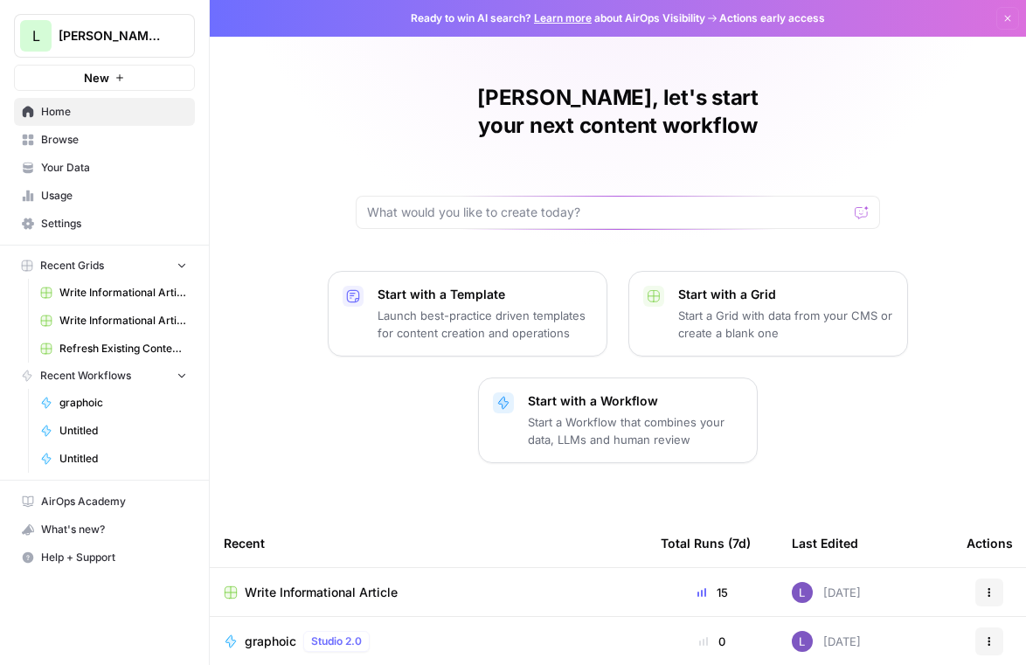
click at [114, 133] on span "Browse" at bounding box center [114, 140] width 146 height 16
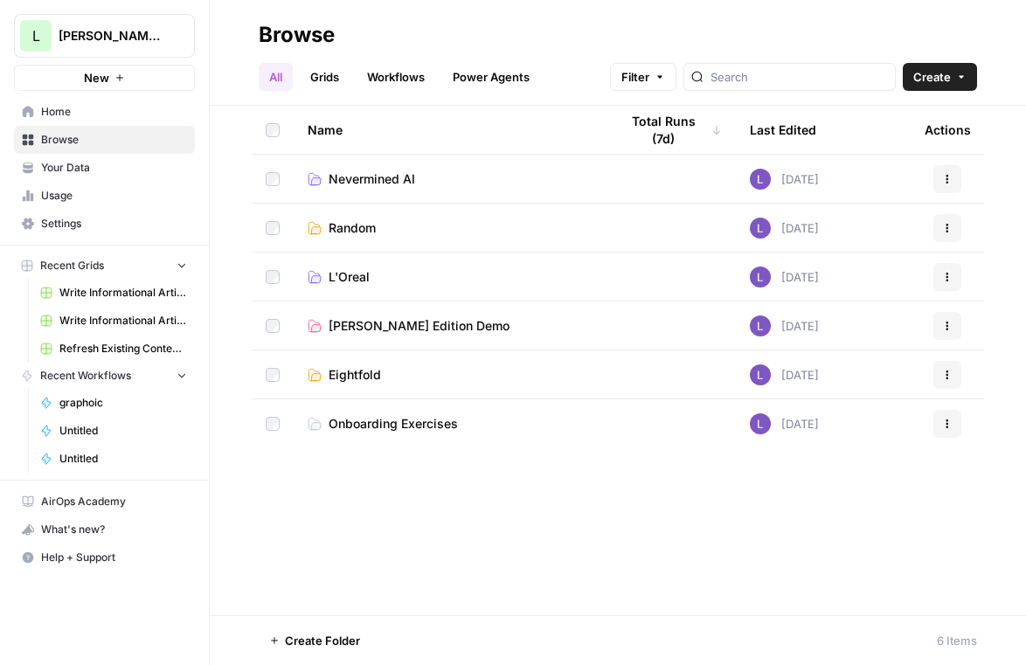
click at [99, 170] on span "Your Data" at bounding box center [114, 168] width 146 height 16
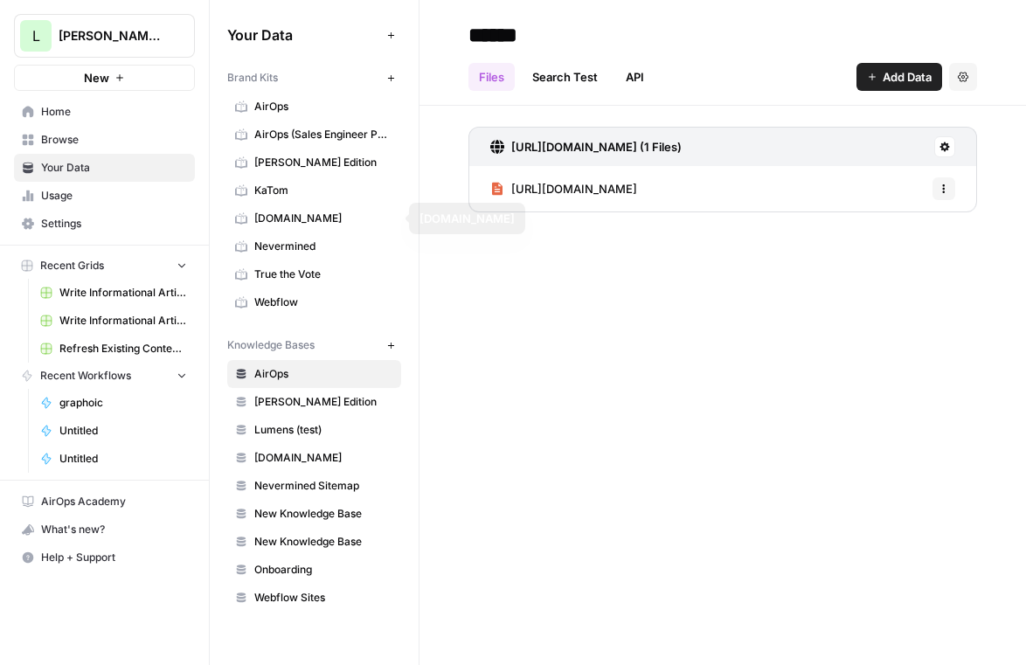
click at [301, 246] on span "Nevermined" at bounding box center [323, 247] width 139 height 16
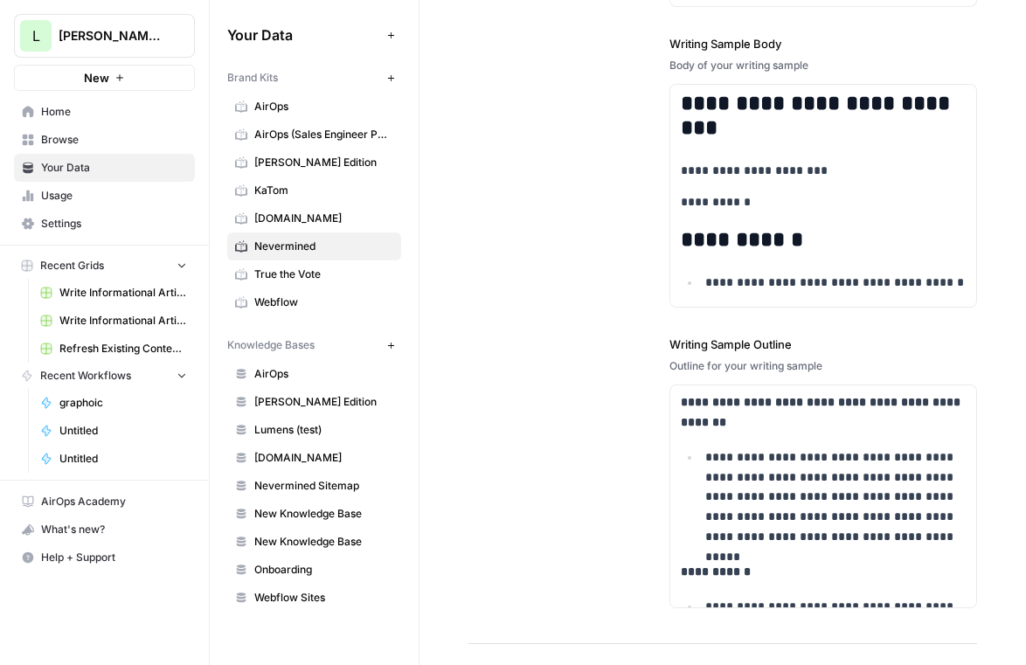
scroll to position [2549, 0]
